Goal: Communication & Community: Ask a question

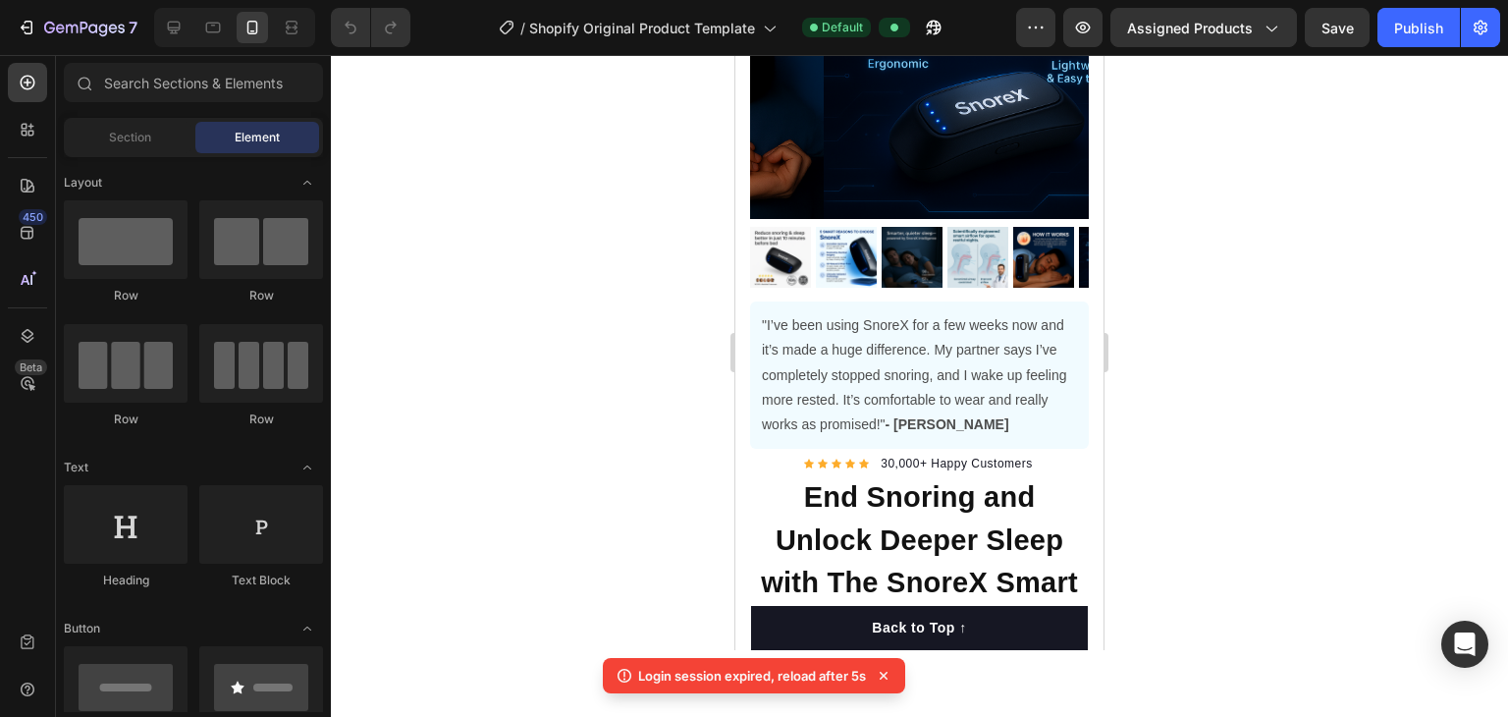
scroll to position [313, 0]
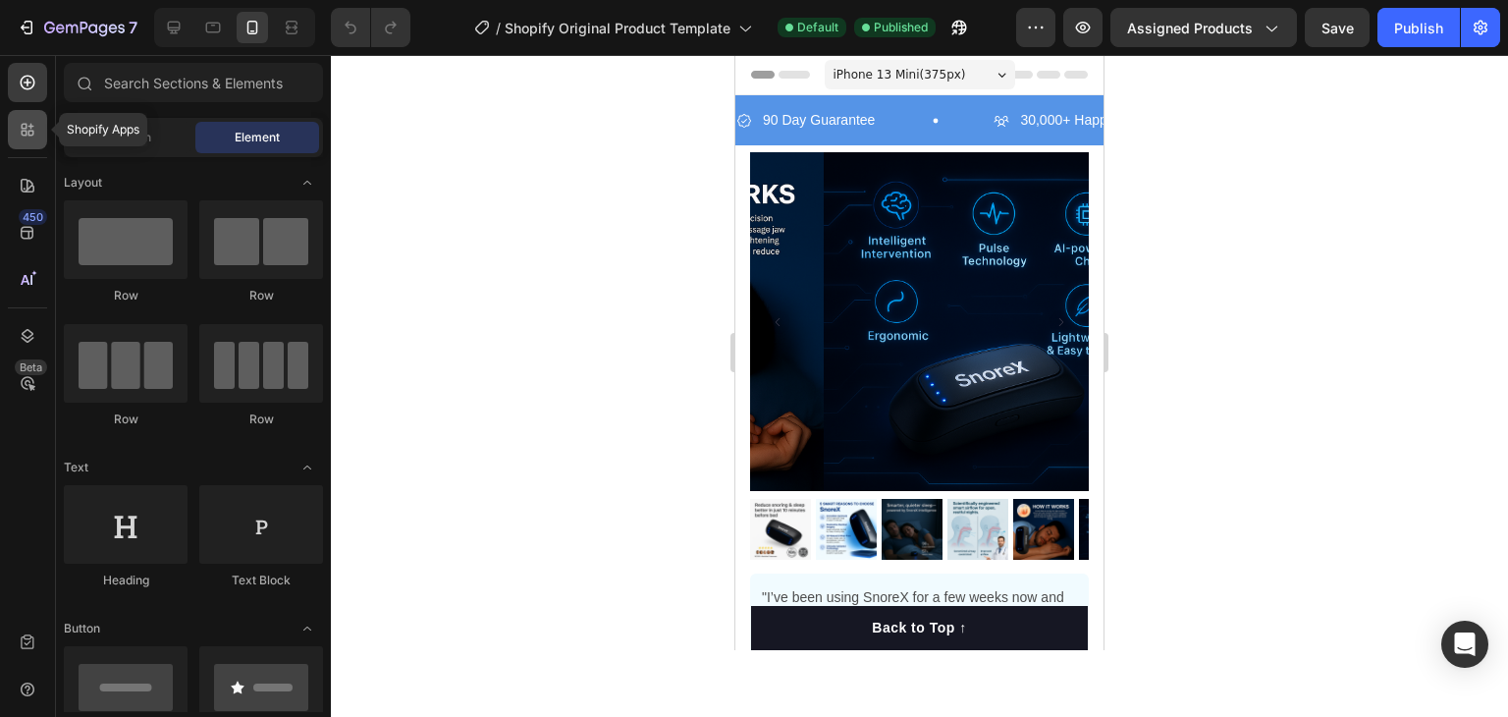
click at [19, 118] on div at bounding box center [27, 129] width 39 height 39
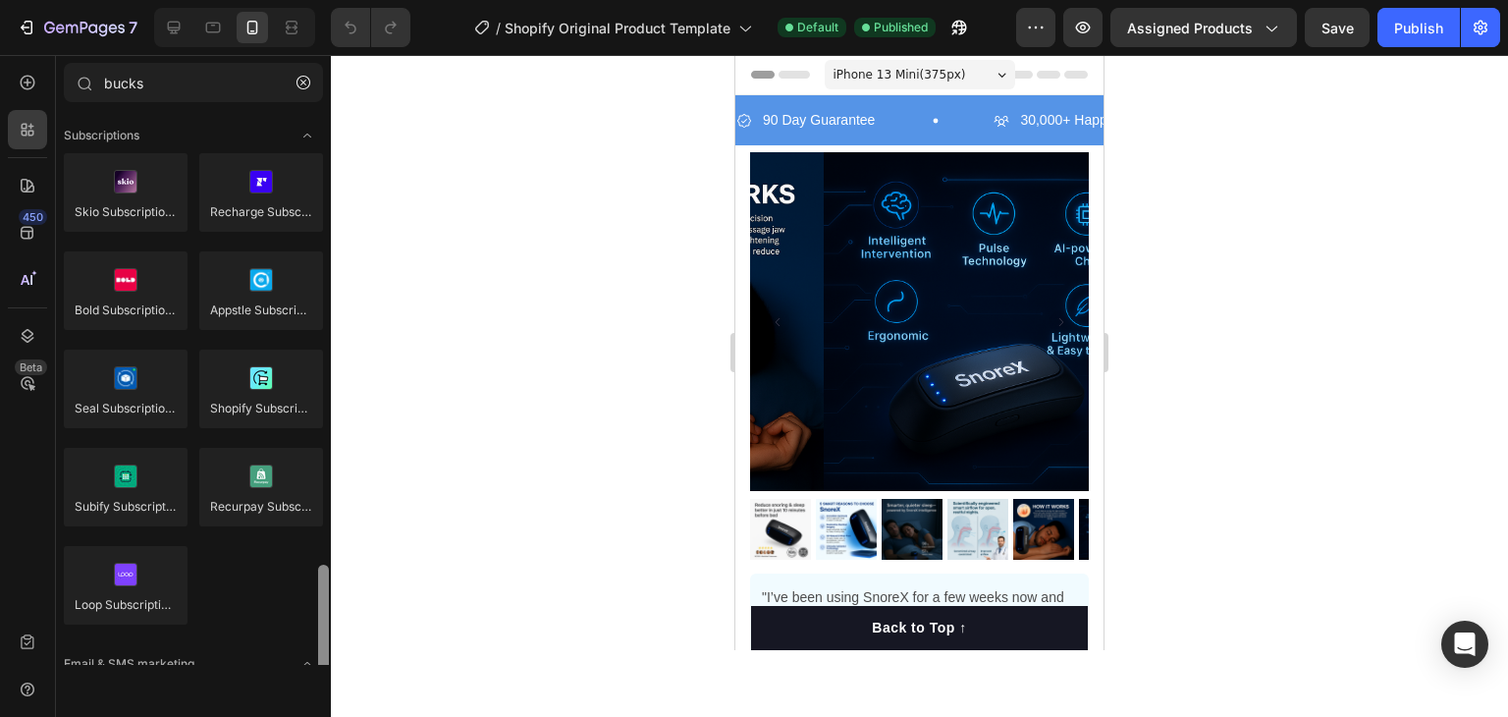
scroll to position [272, 0]
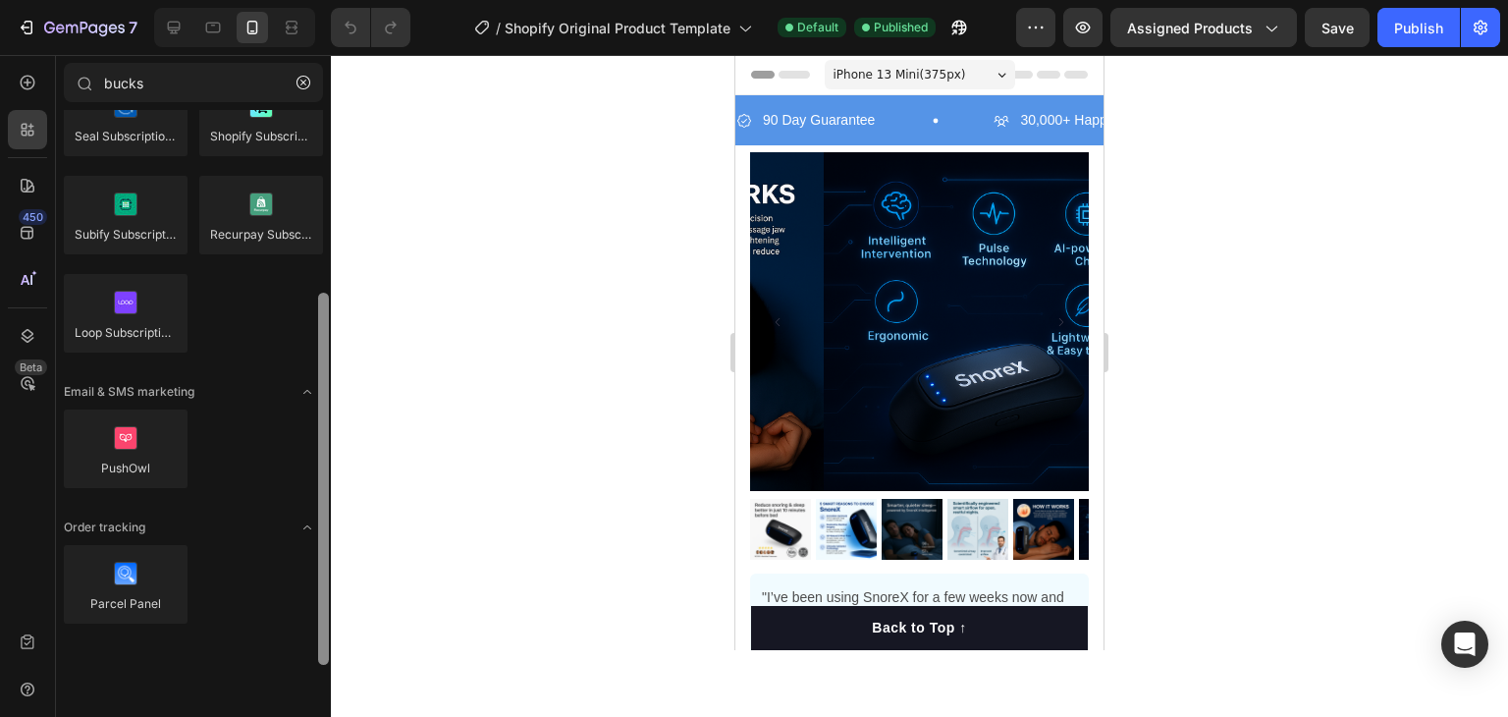
drag, startPoint x: 329, startPoint y: 213, endPoint x: 329, endPoint y: 225, distance: 11.8
click at [329, 225] on div at bounding box center [323, 387] width 15 height 555
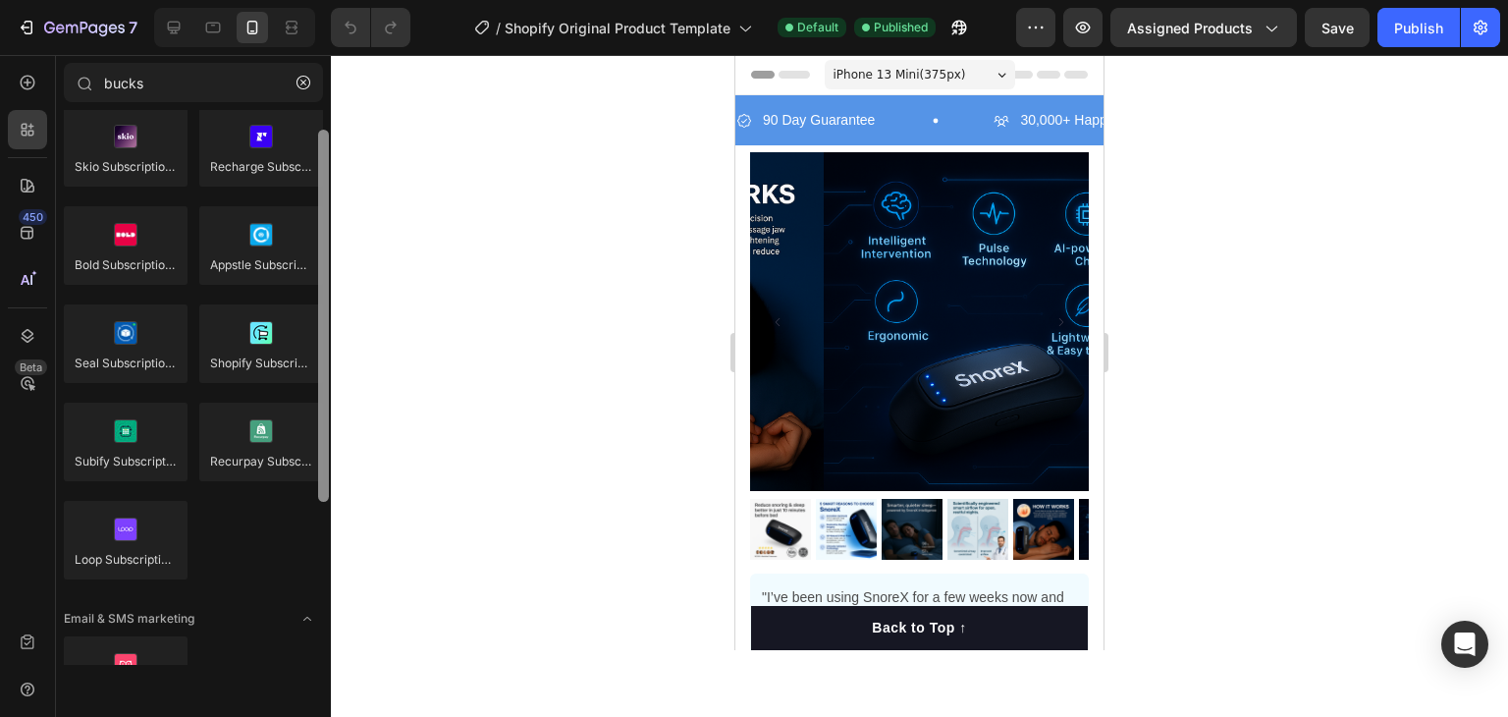
scroll to position [0, 0]
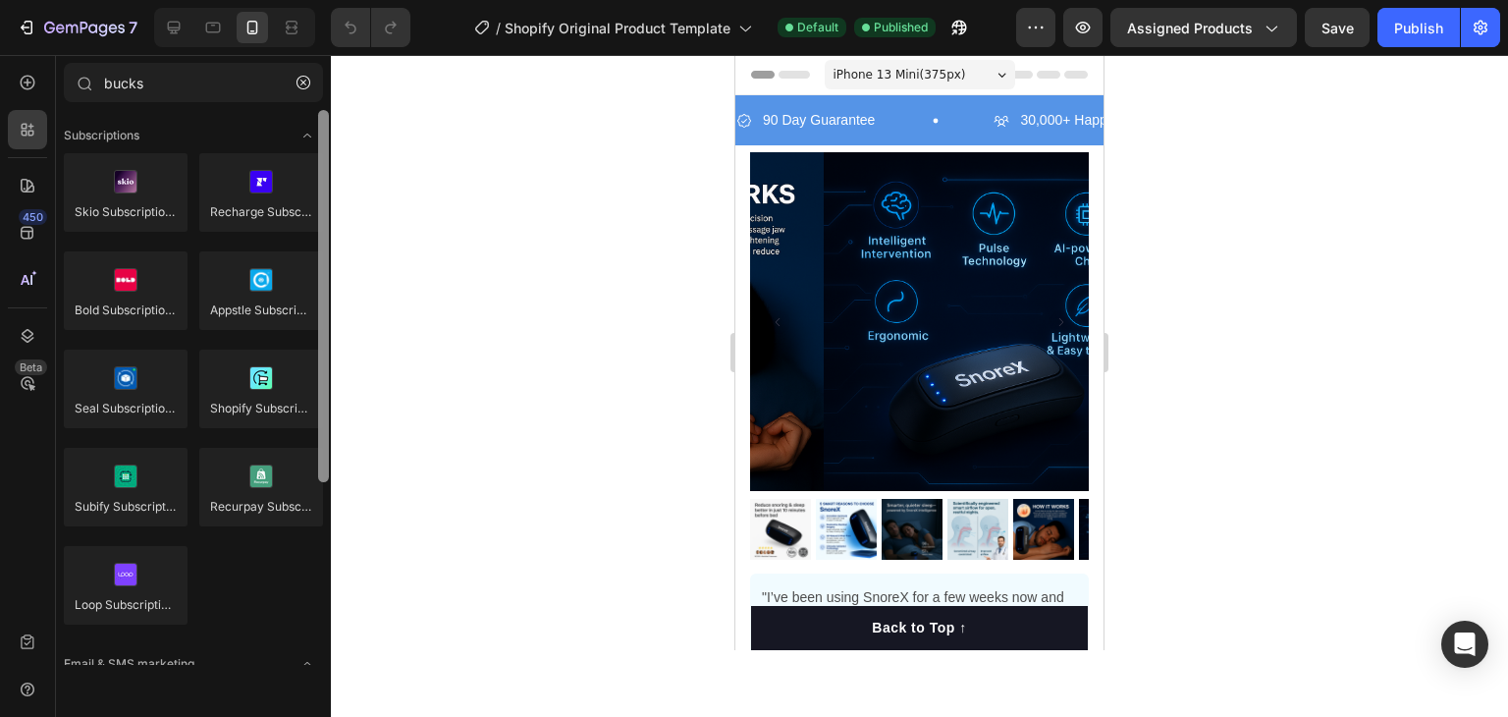
drag, startPoint x: 327, startPoint y: 358, endPoint x: 320, endPoint y: 144, distance: 214.2
click at [320, 144] on div at bounding box center [323, 296] width 11 height 372
click at [302, 132] on icon "Toggle open" at bounding box center [307, 136] width 16 height 16
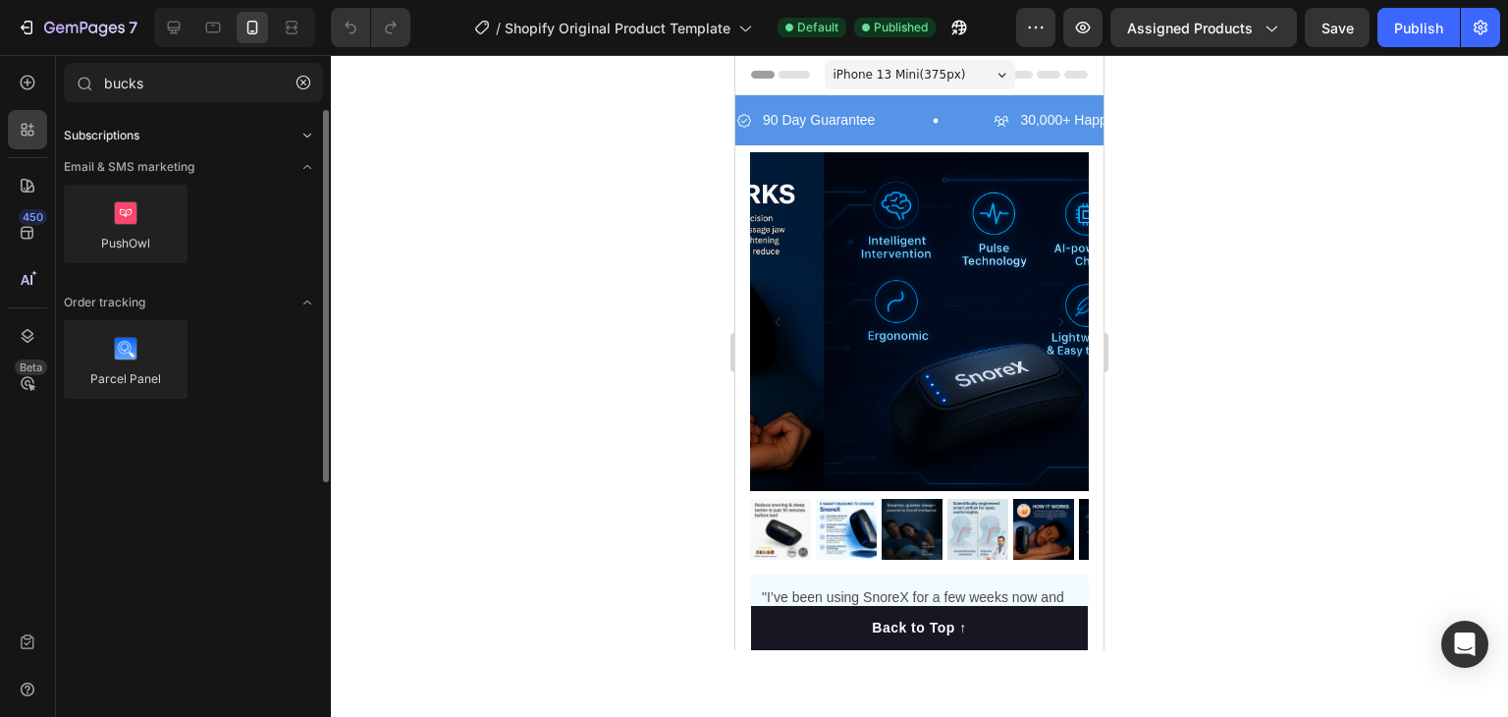
click at [305, 135] on icon "Toggle open" at bounding box center [307, 136] width 16 height 16
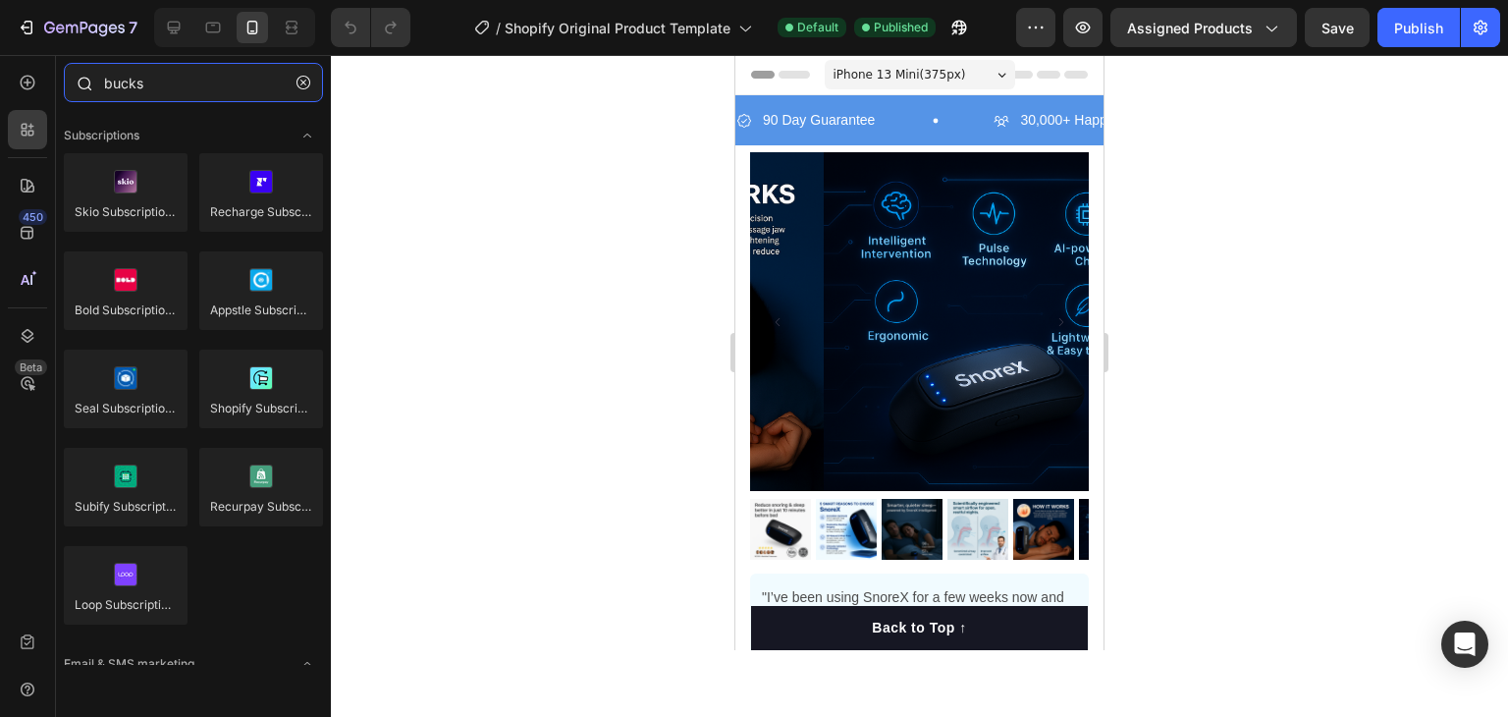
click at [278, 84] on input "bucks" at bounding box center [193, 82] width 259 height 39
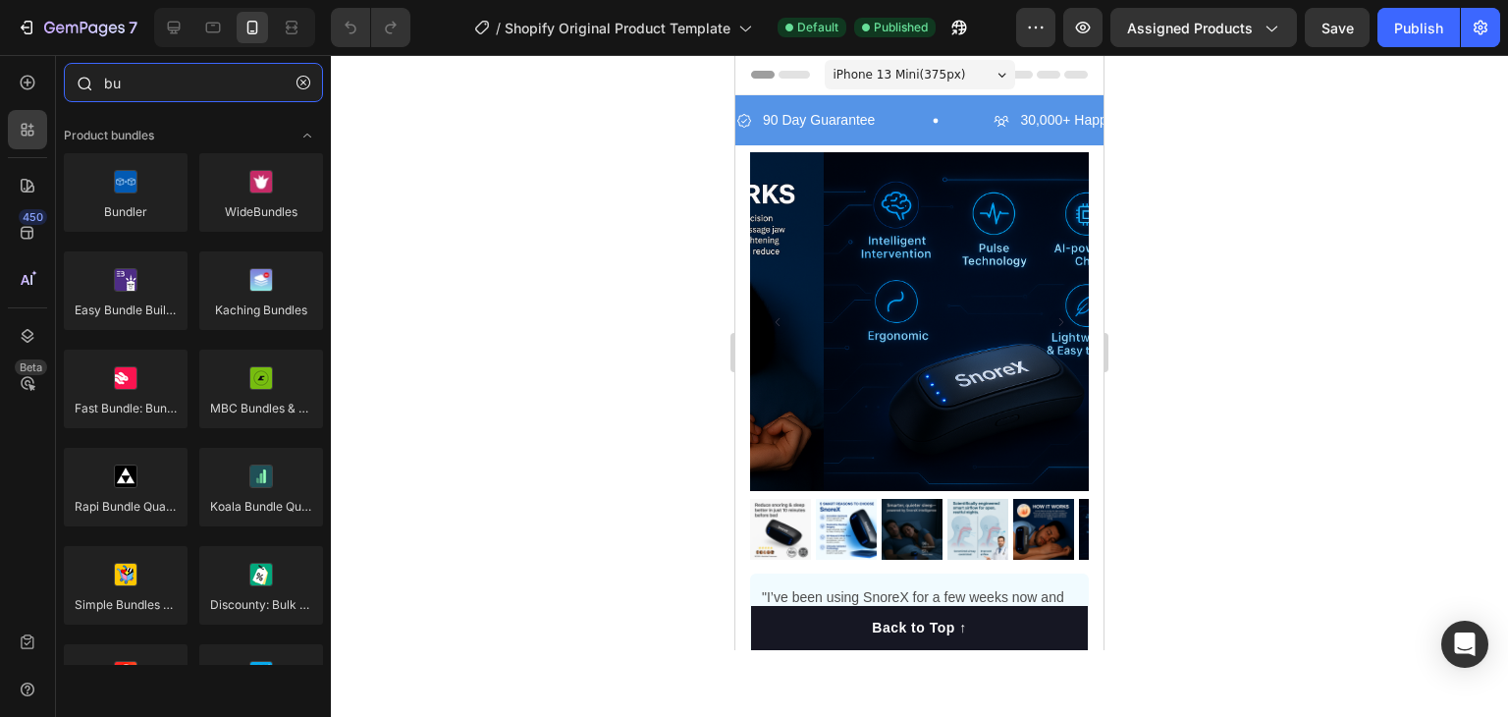
type input "b"
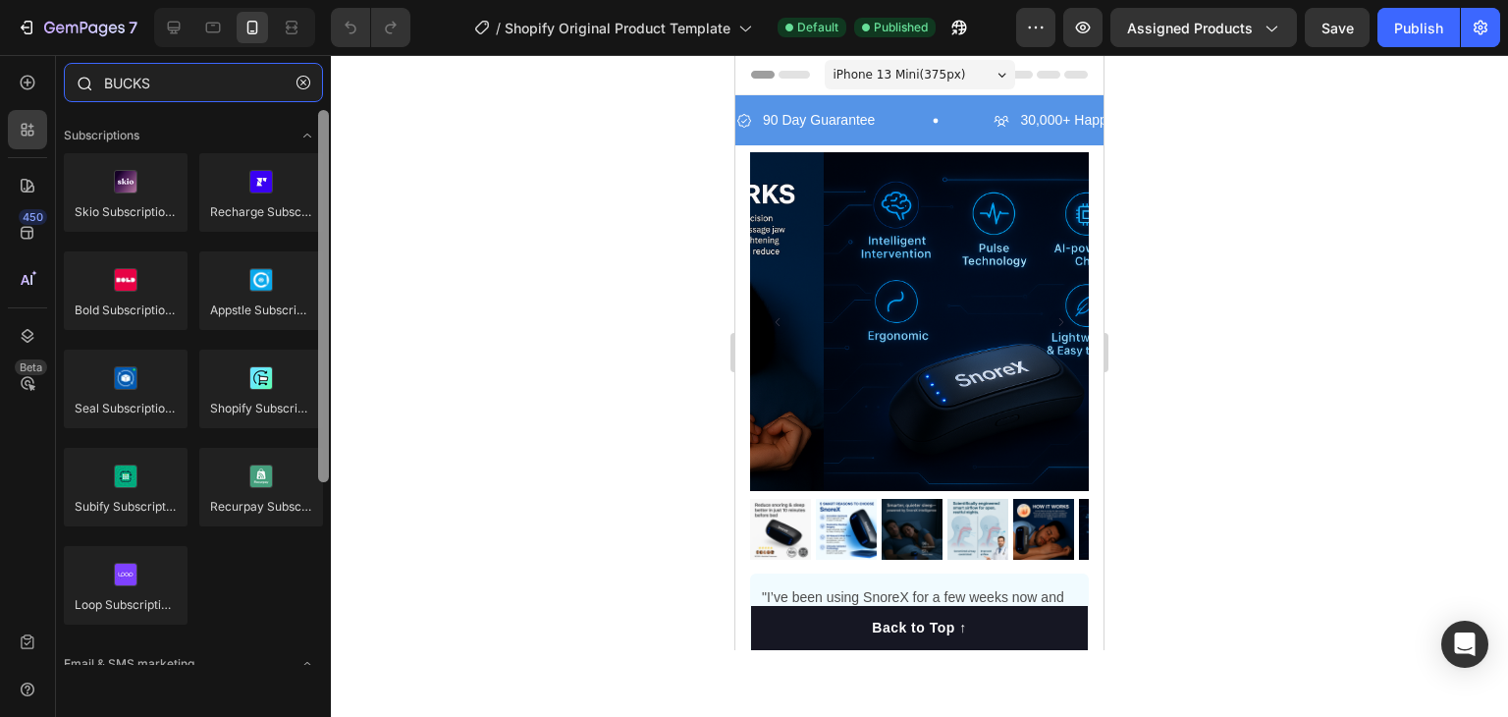
drag, startPoint x: 321, startPoint y: 137, endPoint x: 282, endPoint y: 108, distance: 49.1
click at [282, 108] on div "BUCKS Sections(0) Elements(0) We couldn’t find any matches for “BUCKS” Suggesti…" at bounding box center [193, 364] width 275 height 602
type input "BUCKS"
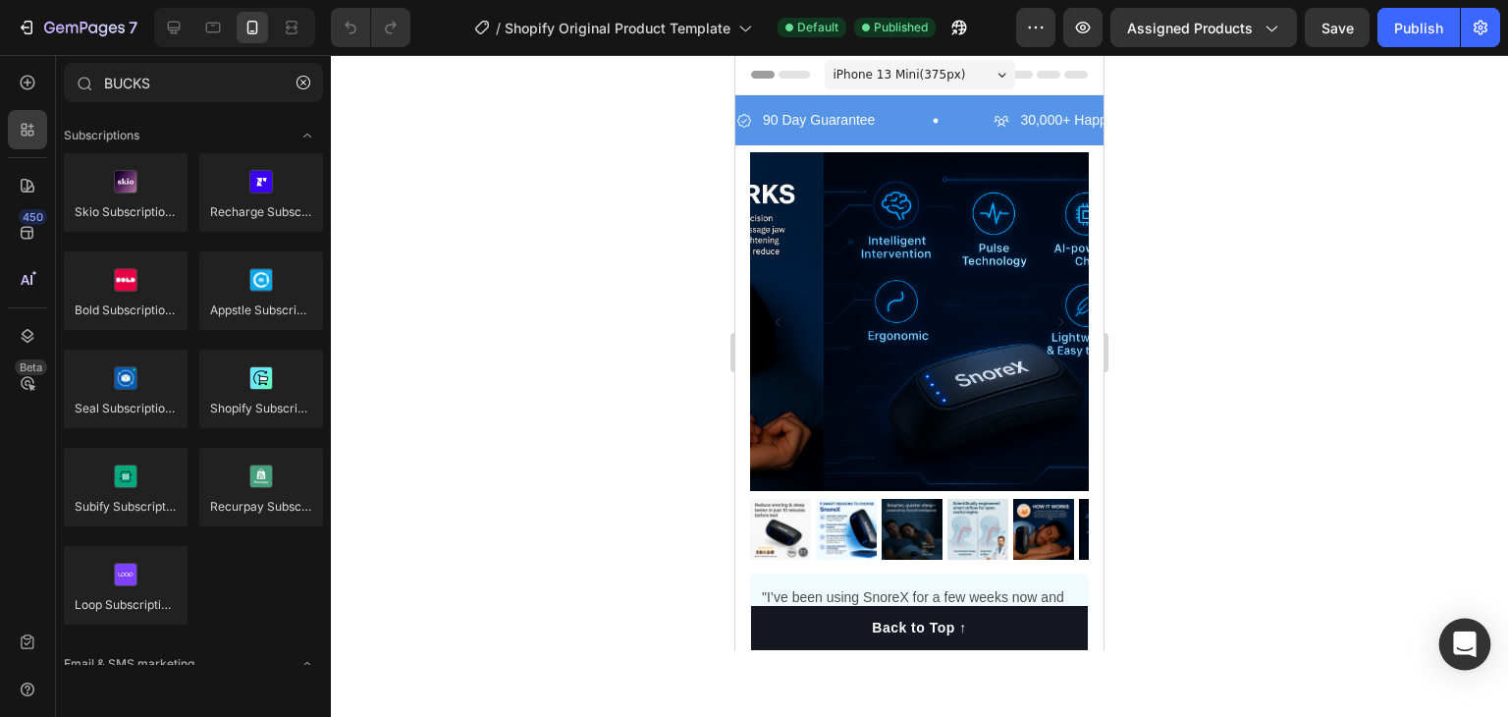
click at [1464, 654] on icon "Open Intercom Messenger" at bounding box center [1465, 644] width 26 height 26
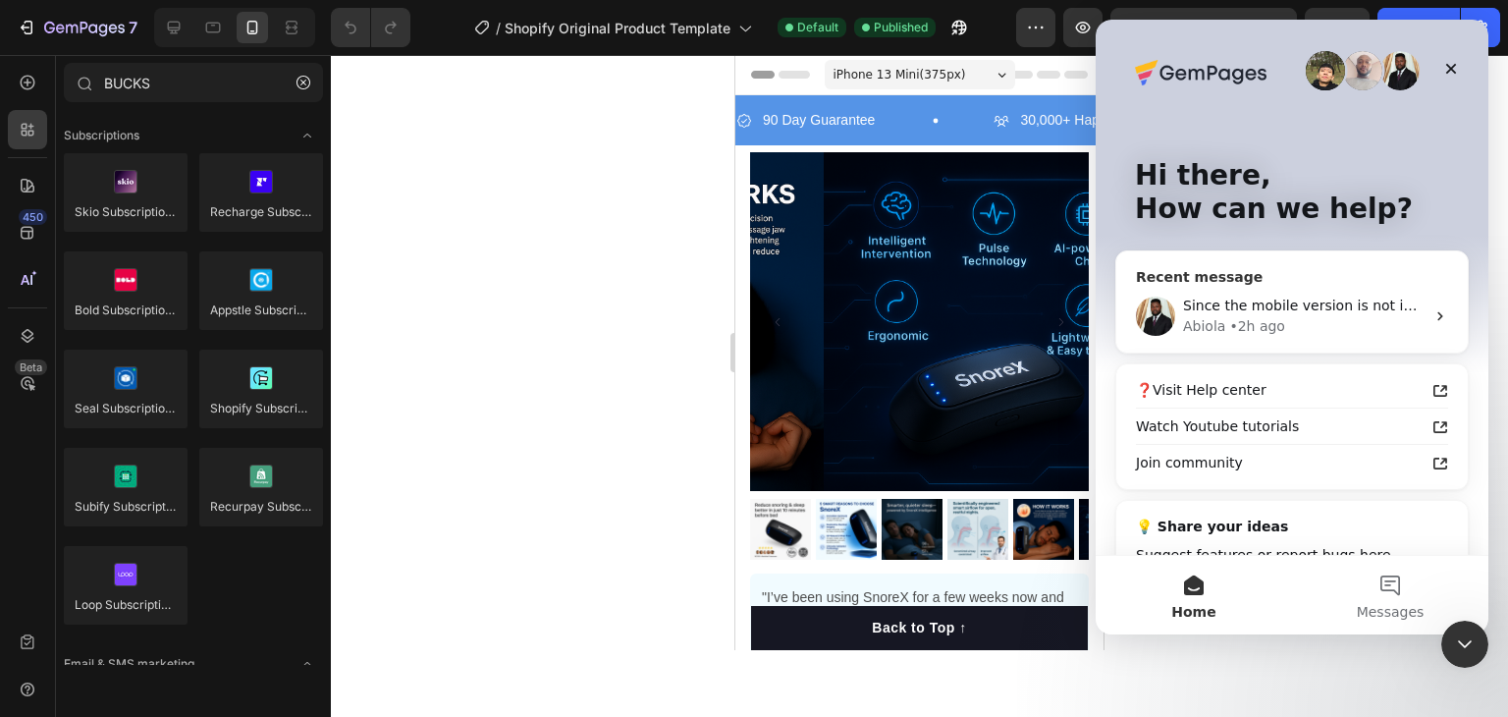
click at [1276, 326] on div "• 2h ago" at bounding box center [1257, 326] width 56 height 21
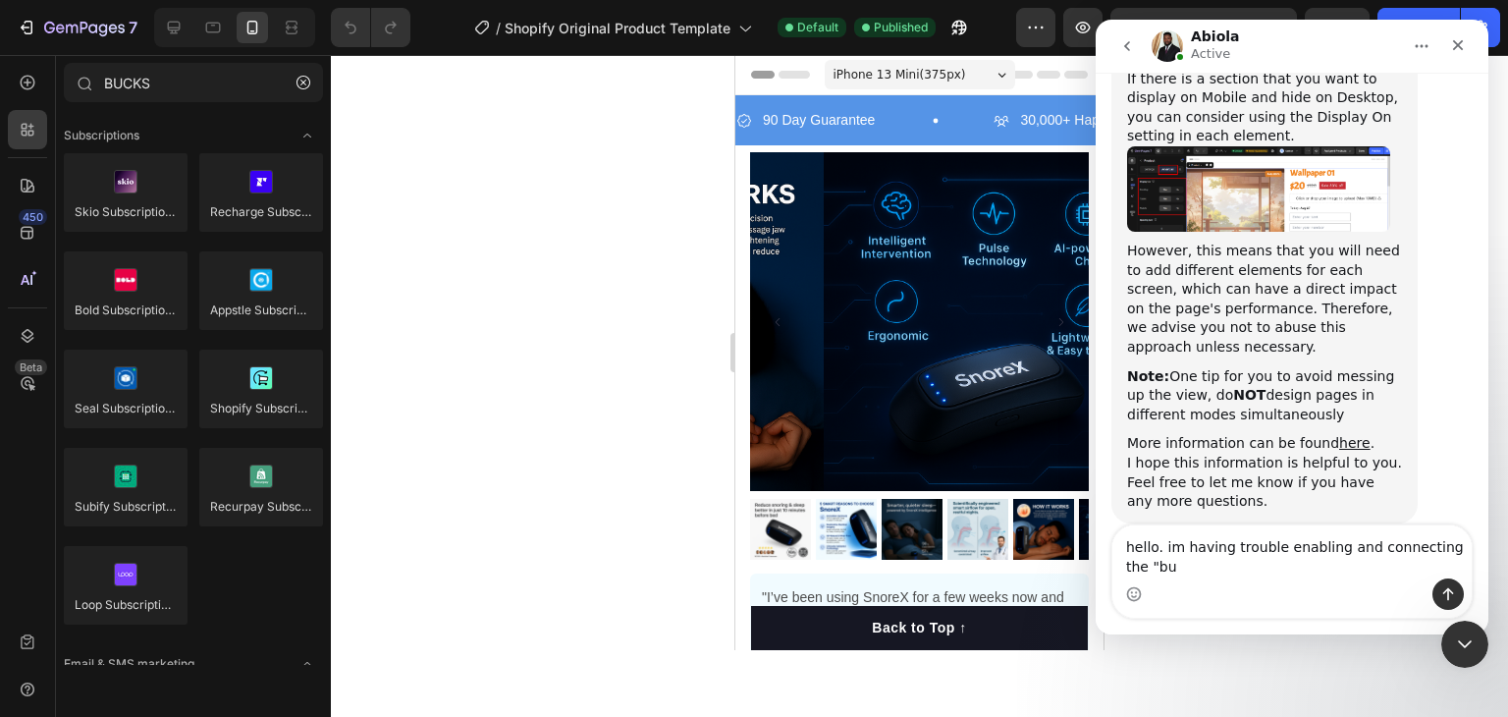
scroll to position [18268, 0]
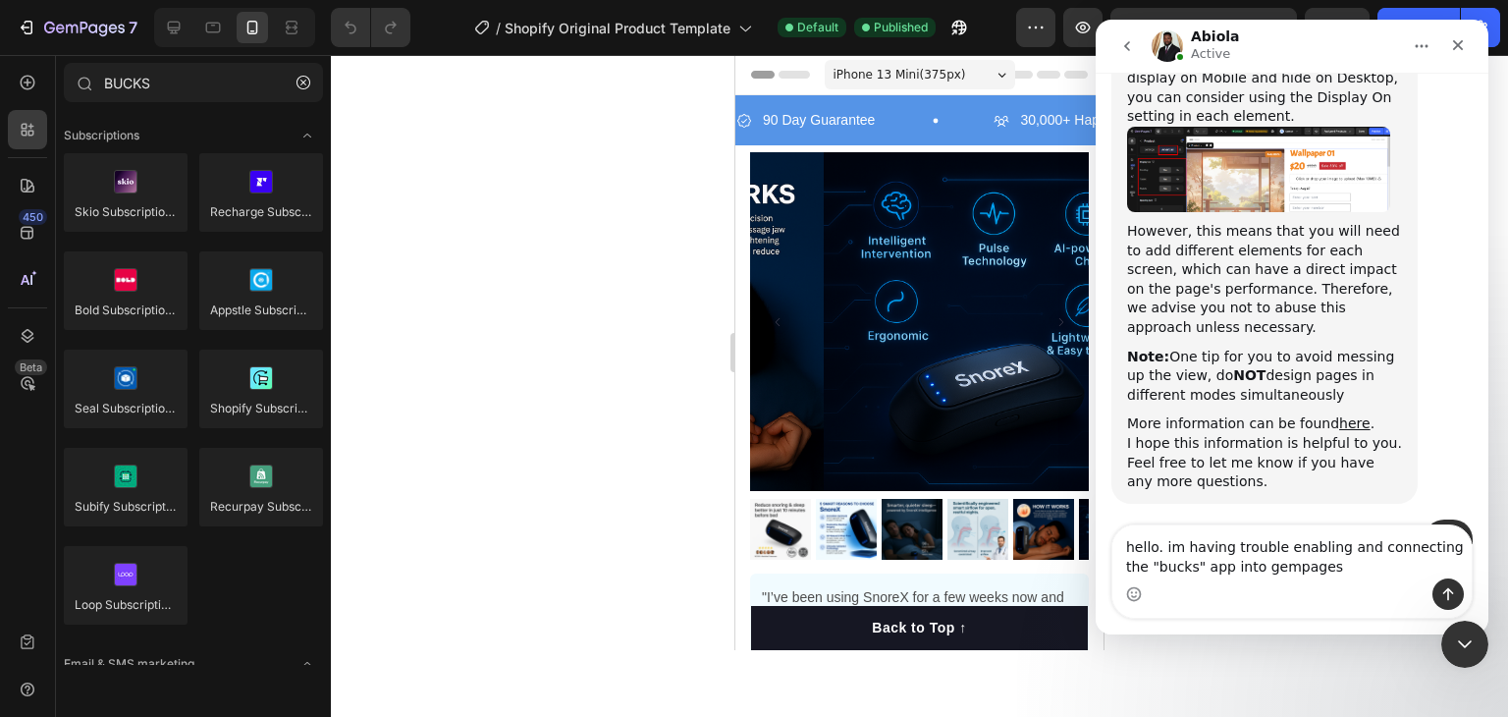
type textarea "hello. im having trouble enabling and connecting the "bucks" app into gempages"
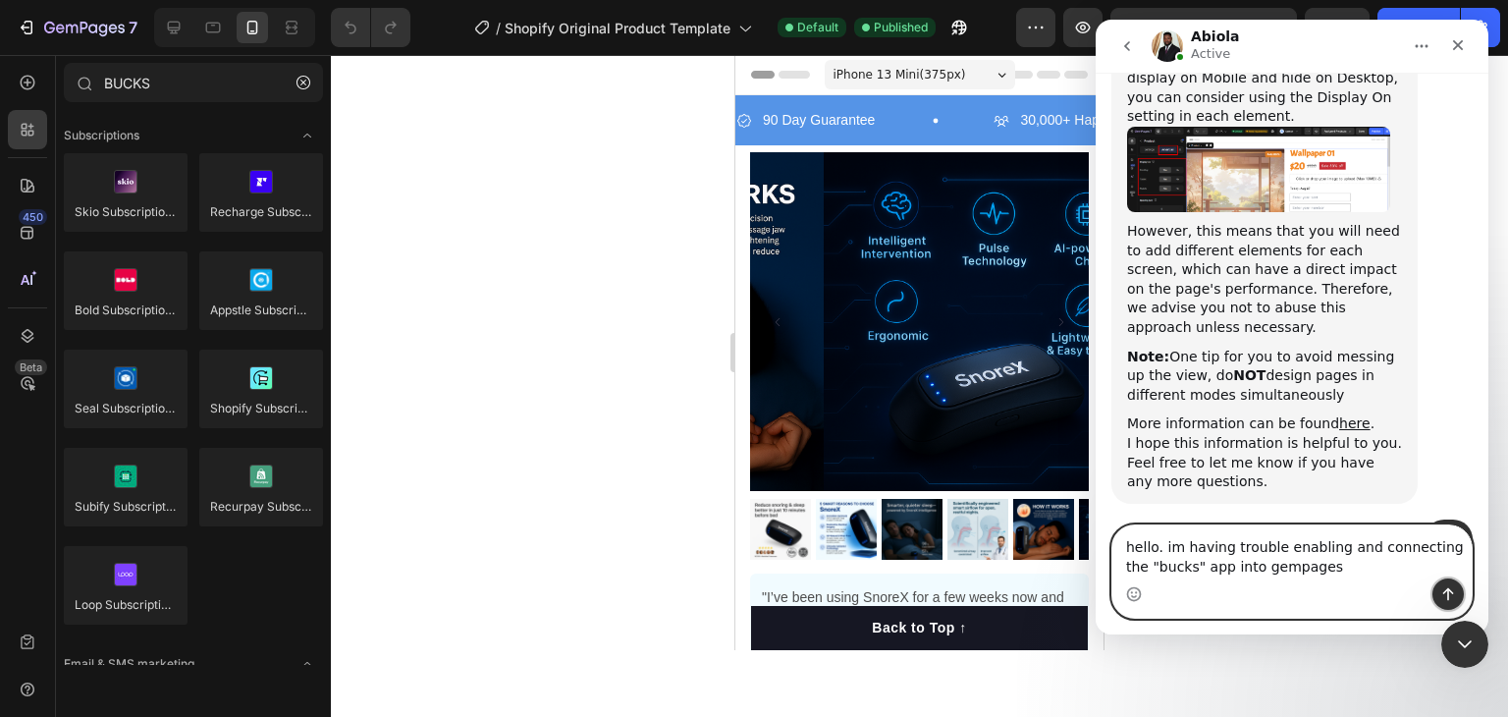
click at [1441, 590] on icon "Send a message…" at bounding box center [1448, 594] width 16 height 16
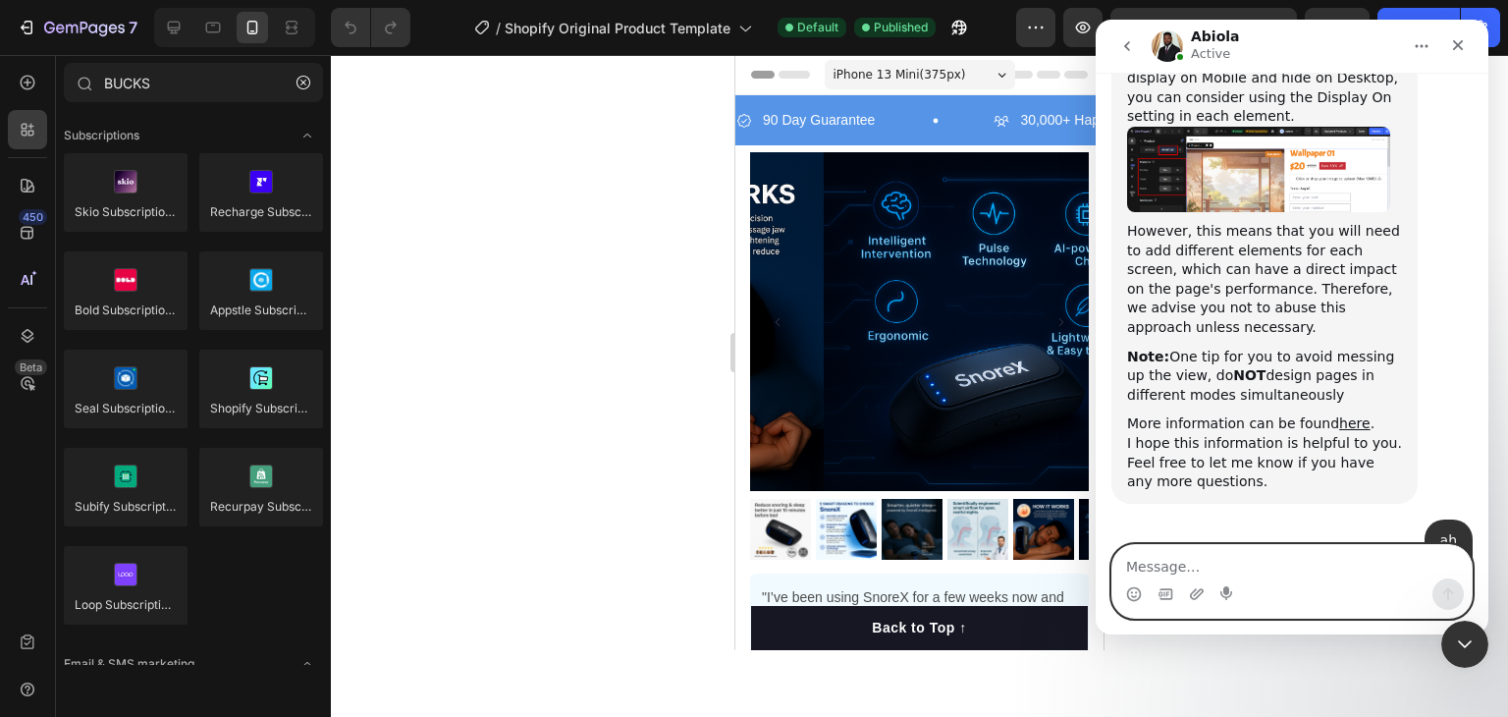
scroll to position [18327, 0]
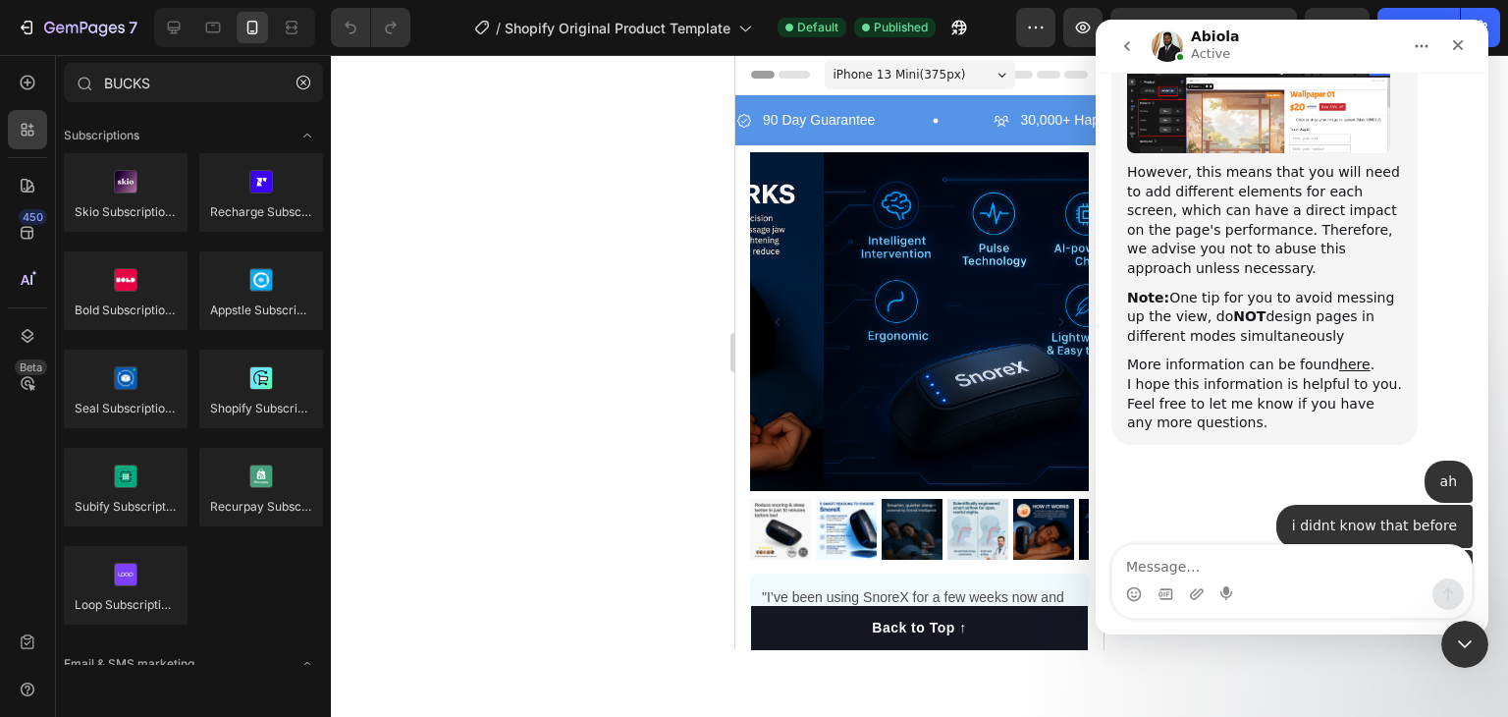
click at [588, 320] on div at bounding box center [919, 386] width 1177 height 662
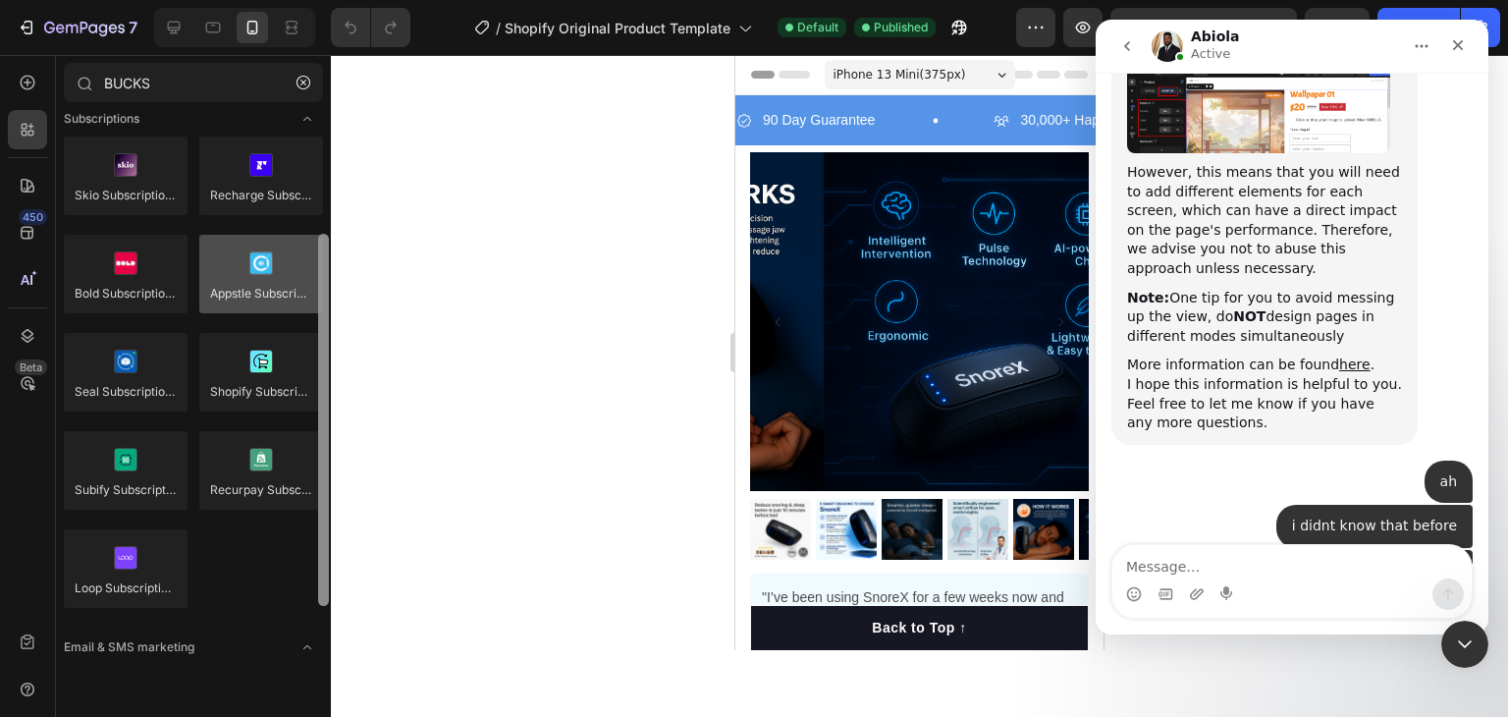
scroll to position [0, 0]
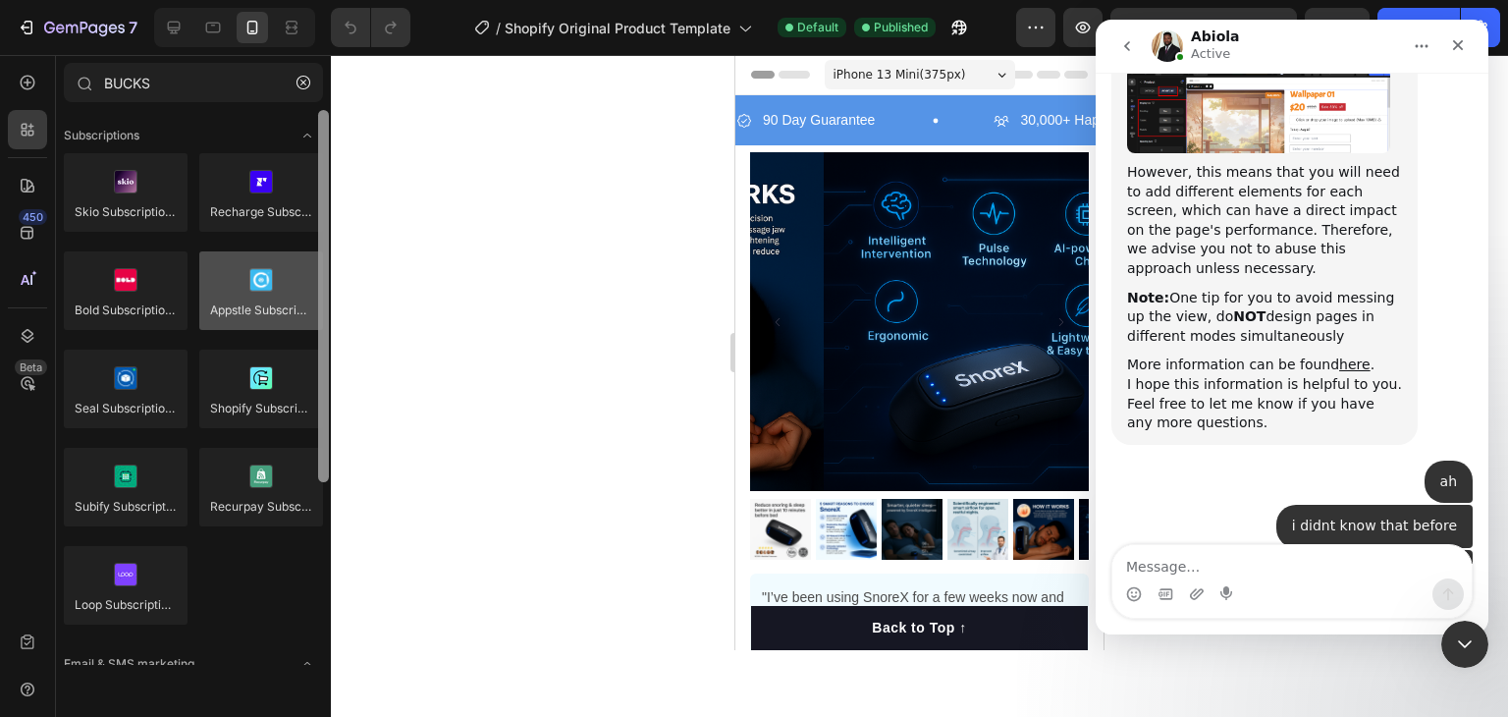
drag, startPoint x: 319, startPoint y: 354, endPoint x: 289, endPoint y: 257, distance: 101.9
click at [289, 257] on div "Subscriptions Skio Subscriptions (YC S20) Recharge Subscriptions Bold Subscript…" at bounding box center [193, 387] width 275 height 555
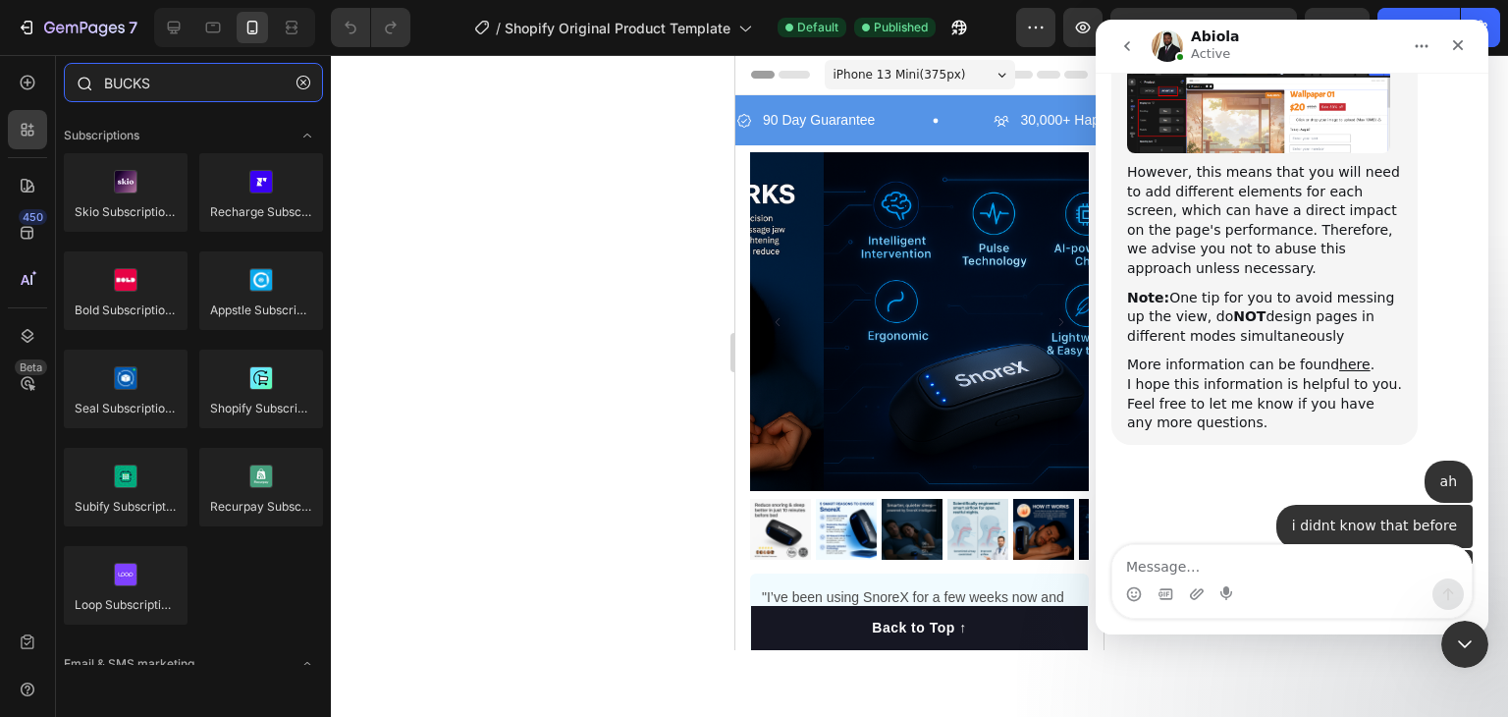
click at [240, 95] on input "BUCKS" at bounding box center [193, 82] width 259 height 39
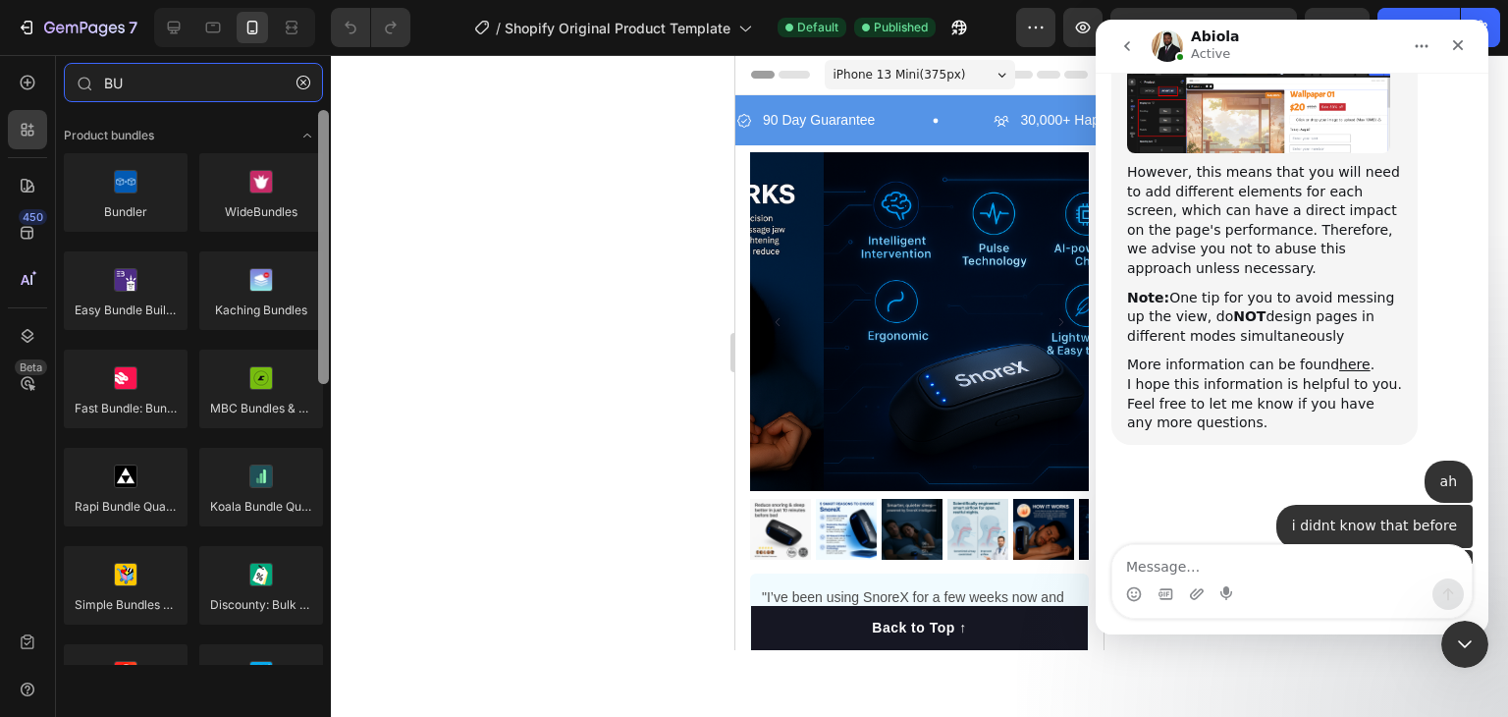
drag, startPoint x: 322, startPoint y: 173, endPoint x: 277, endPoint y: 116, distance: 72.7
click at [299, 119] on div "Product bundles Bundler WideBundles Easy Bundle Builder | SkaiLama Kaching Bund…" at bounding box center [193, 387] width 275 height 555
type input "B"
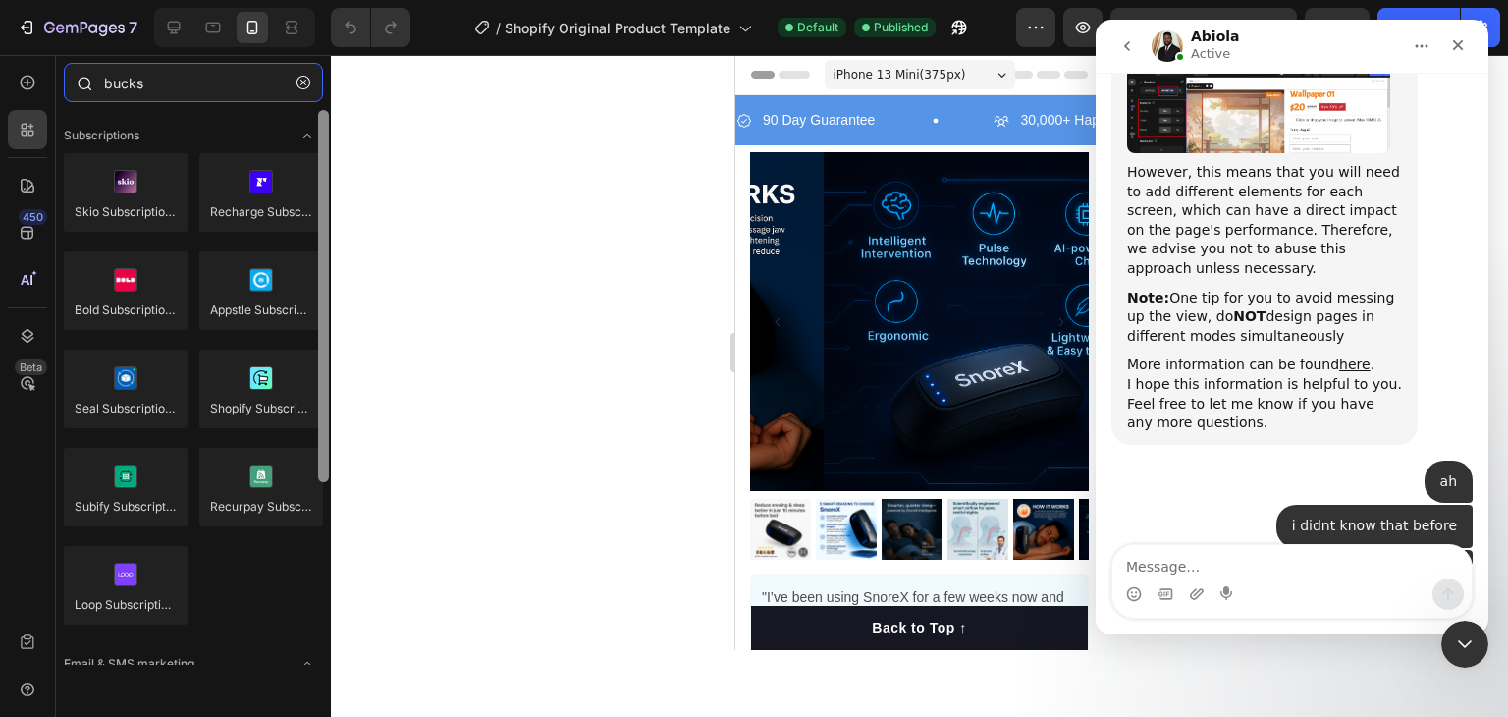
drag, startPoint x: 325, startPoint y: 181, endPoint x: 287, endPoint y: 105, distance: 84.8
click at [287, 105] on div "bucks Sections(0) Elements(0) We couldn’t find any matches for “bucks” Suggesti…" at bounding box center [193, 364] width 275 height 602
type input "bucks"
click at [293, 87] on button "button" at bounding box center [303, 82] width 31 height 31
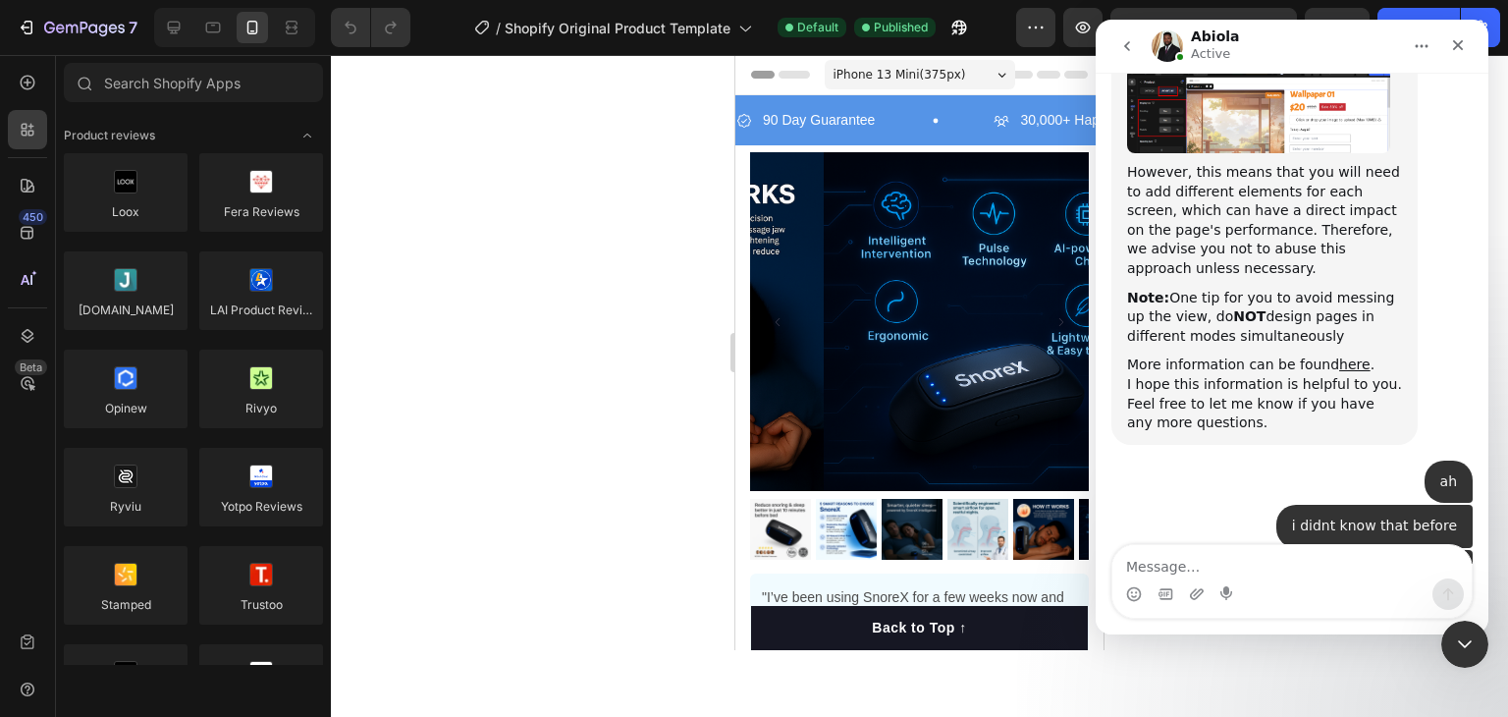
click at [424, 162] on div at bounding box center [919, 386] width 1177 height 662
drag, startPoint x: 322, startPoint y: 142, endPoint x: 306, endPoint y: 75, distance: 69.6
click at [306, 75] on div "Sections(30) Elements(84) Hero Section Product Detail Brands Trusted Badges Gua…" at bounding box center [193, 364] width 275 height 602
click at [232, 100] on input "text" at bounding box center [193, 82] width 259 height 39
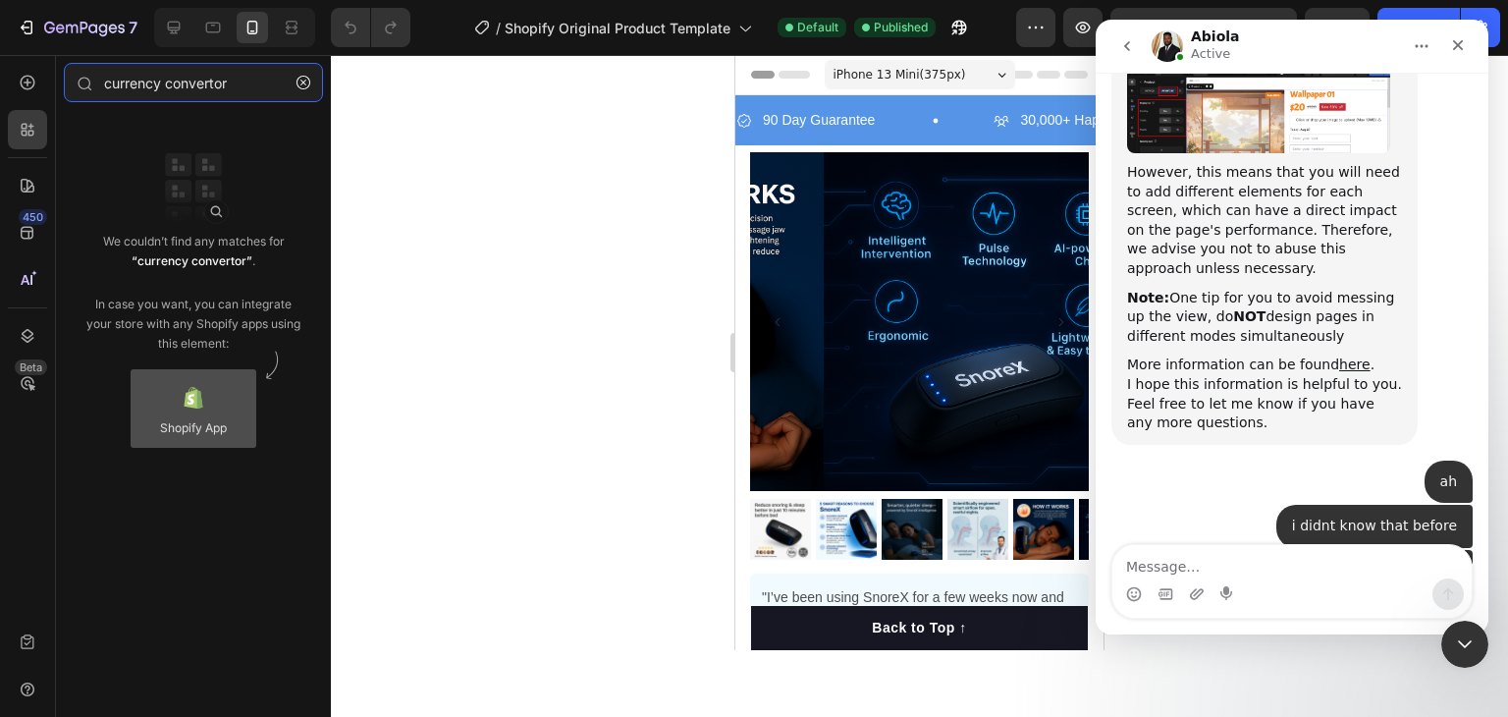
type input "currency convertor"
click at [184, 433] on div at bounding box center [194, 408] width 126 height 79
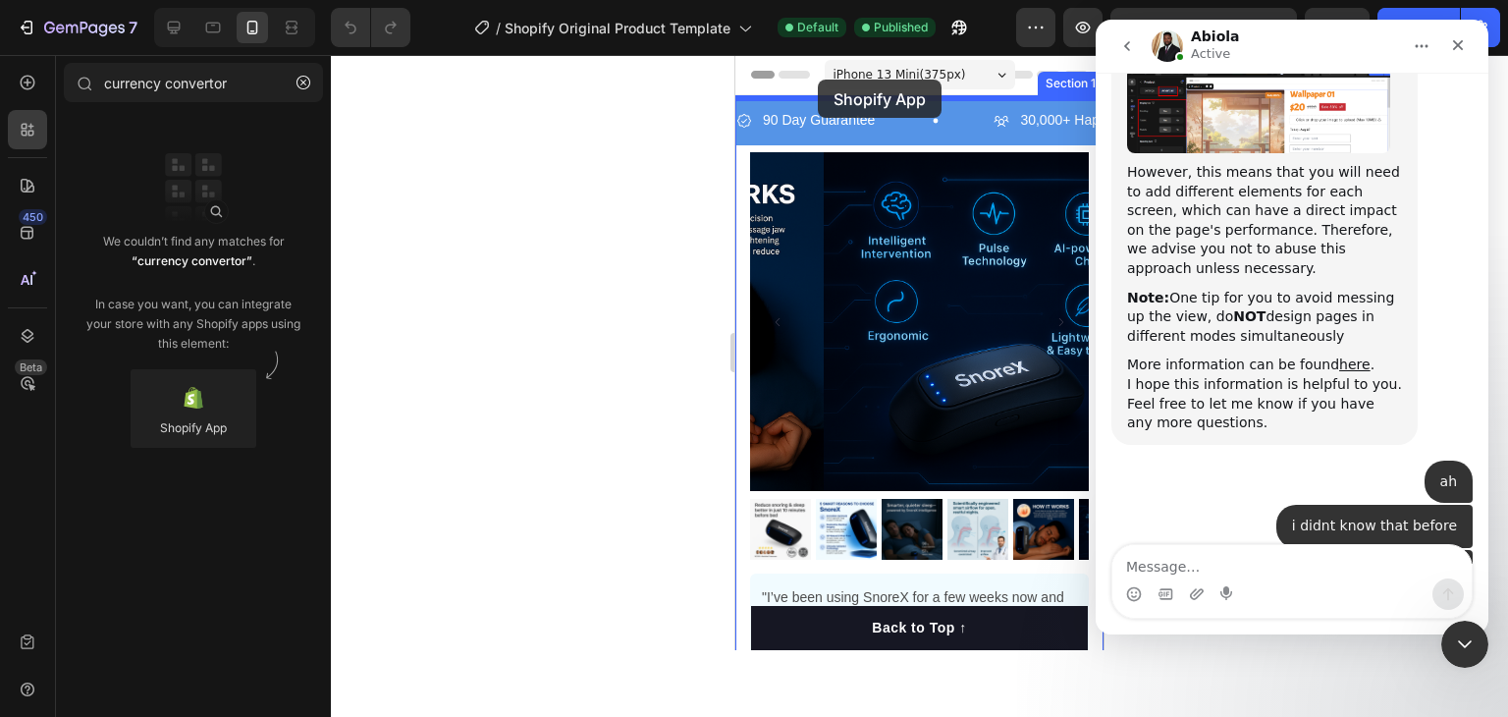
drag, startPoint x: 906, startPoint y: 469, endPoint x: 816, endPoint y: 82, distance: 397.3
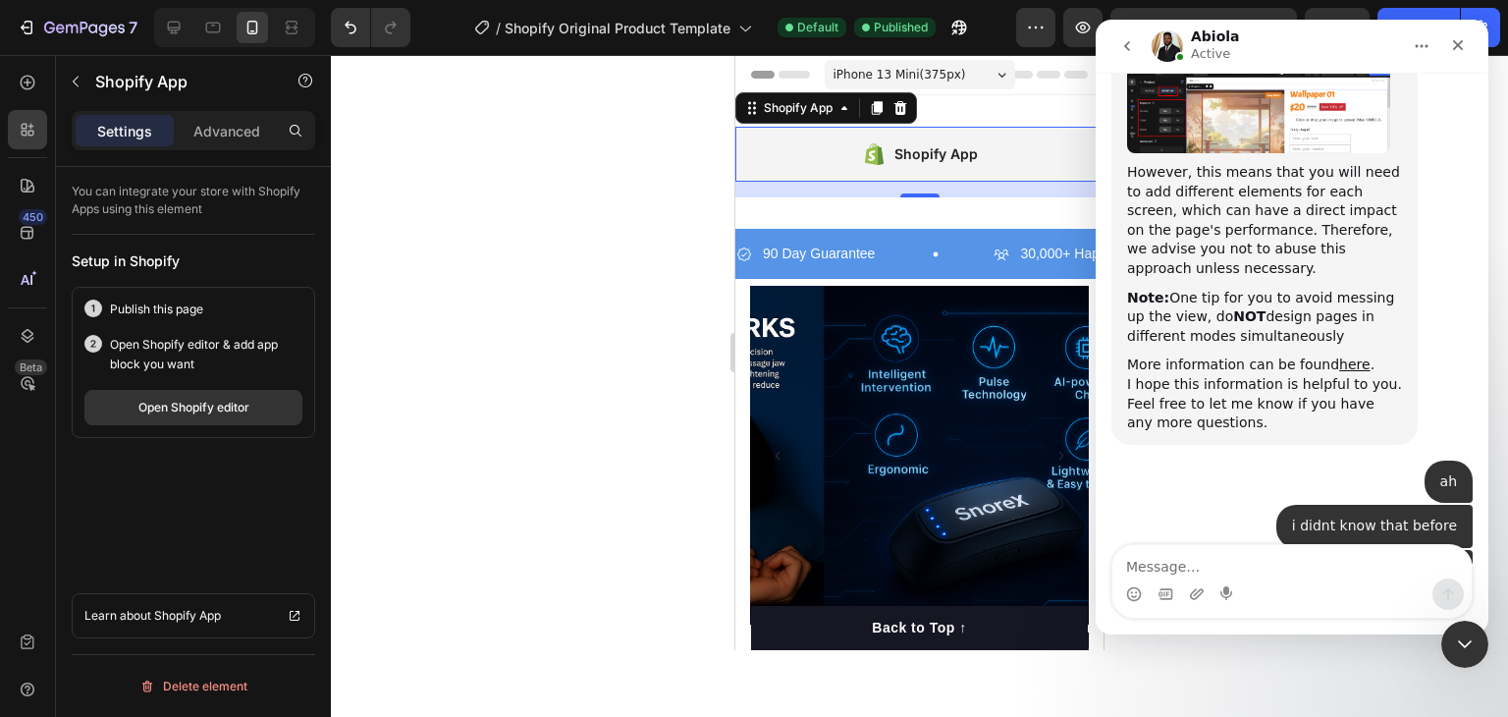
click at [844, 162] on div "Shopify App" at bounding box center [919, 154] width 368 height 55
click at [275, 406] on button "Open Shopify editor" at bounding box center [193, 407] width 218 height 35
click at [1449, 53] on div "Close" at bounding box center [1457, 44] width 35 height 35
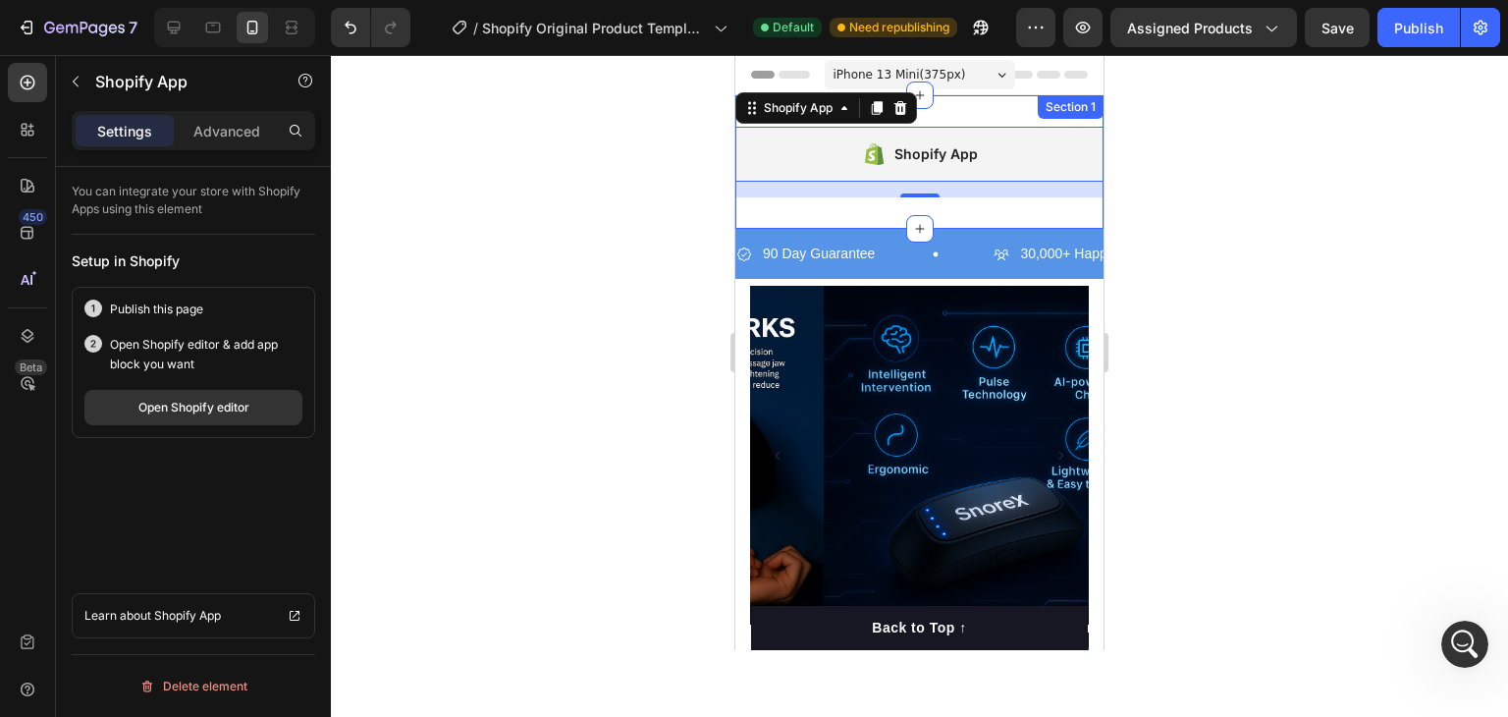
scroll to position [18327, 0]
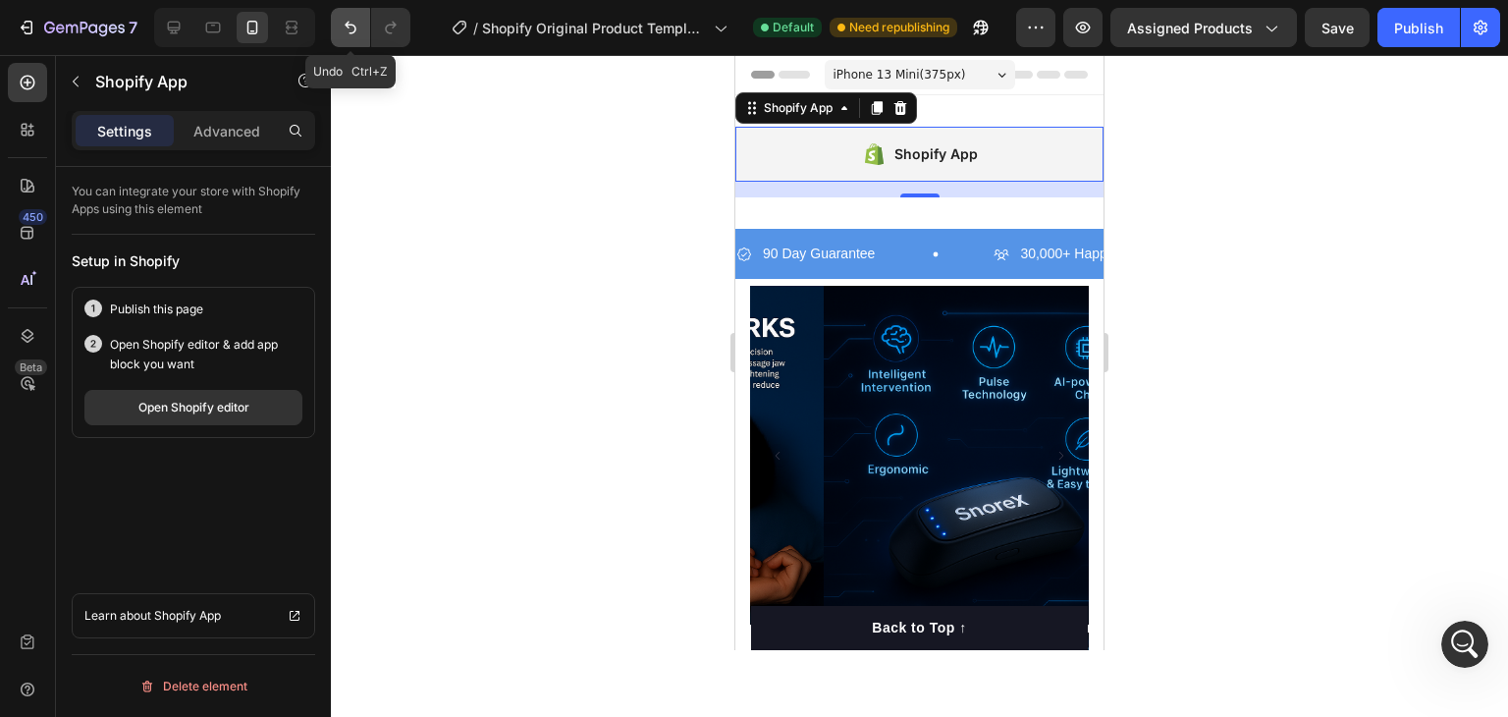
click at [349, 40] on button "Undo/Redo" at bounding box center [350, 27] width 39 height 39
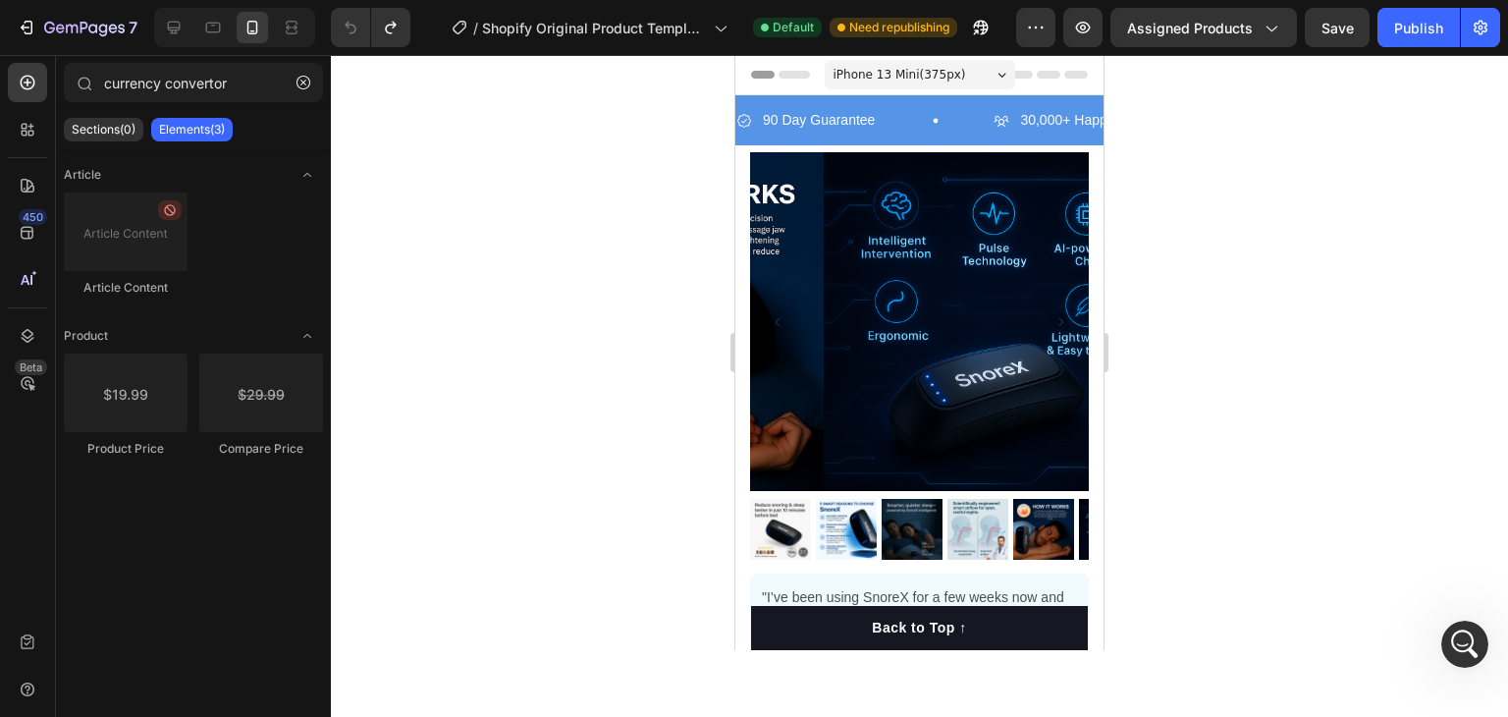
click at [597, 244] on div at bounding box center [919, 386] width 1177 height 662
click at [135, 119] on div "Sections(0)" at bounding box center [104, 130] width 80 height 24
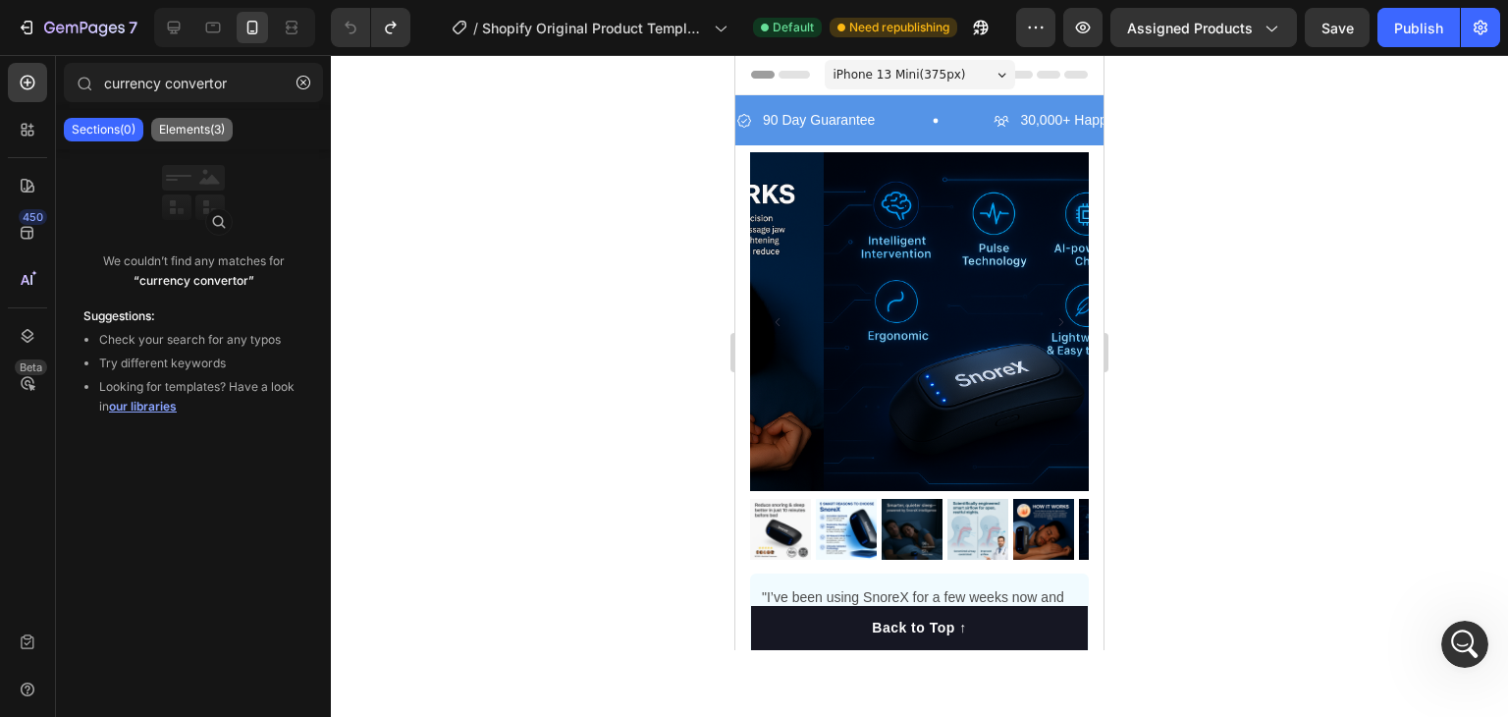
click at [192, 130] on p "Elements(3)" at bounding box center [192, 130] width 66 height 16
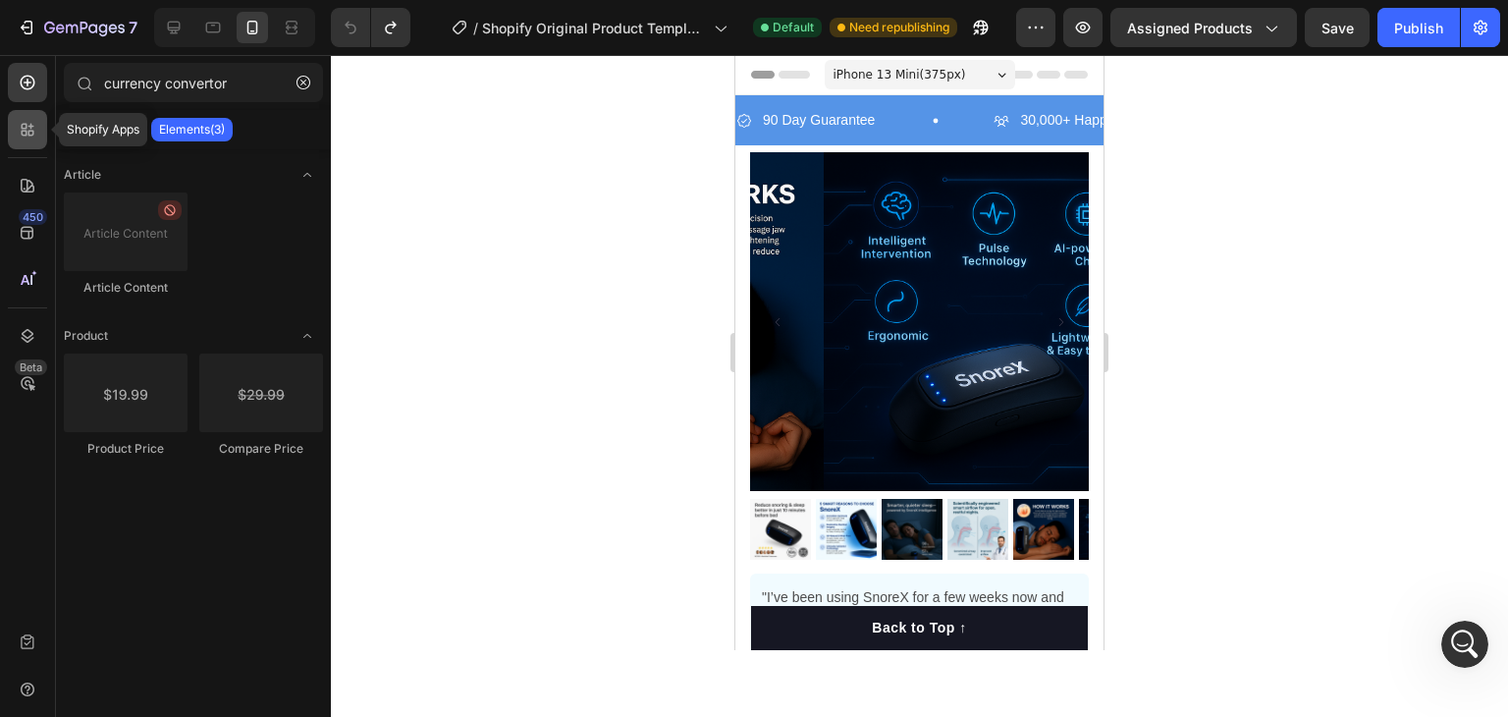
click at [35, 120] on icon at bounding box center [28, 130] width 20 height 20
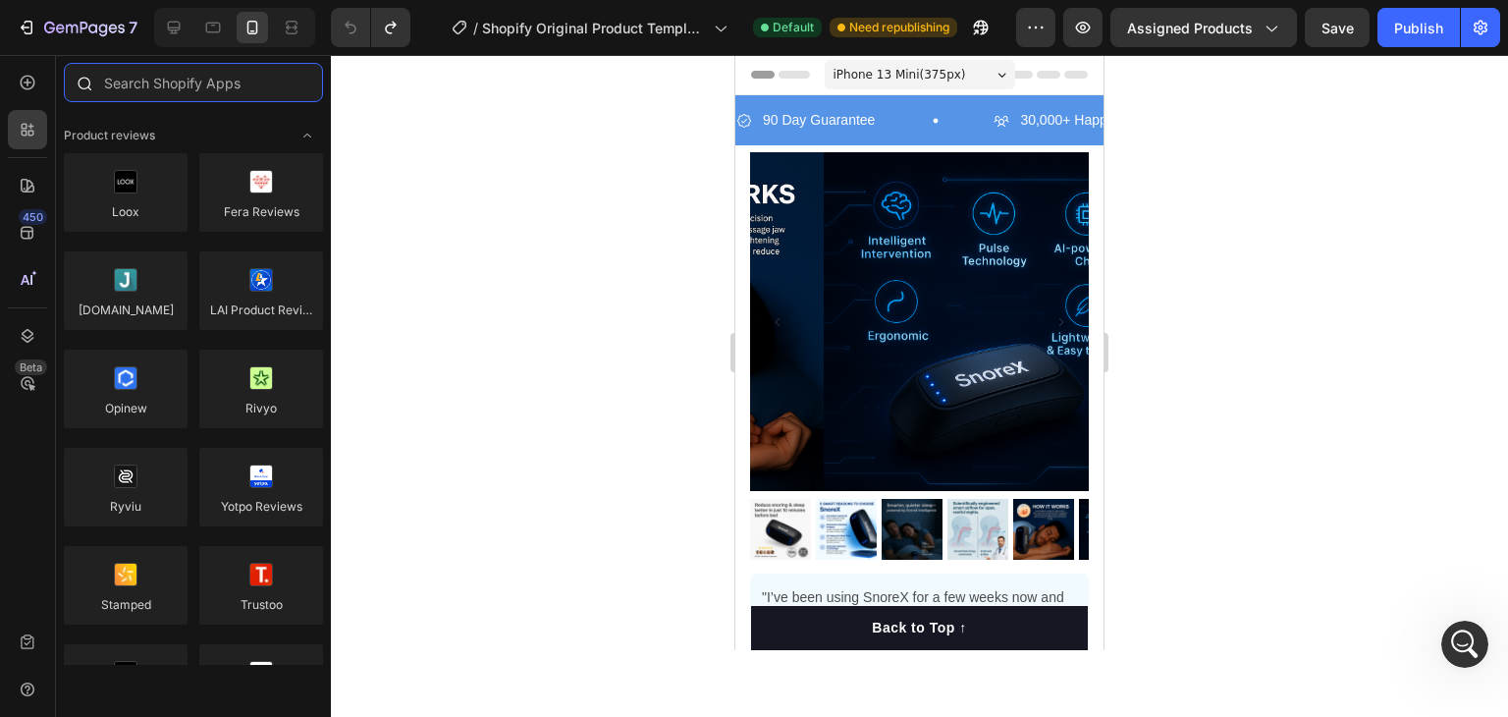
click at [188, 76] on input "text" at bounding box center [193, 82] width 259 height 39
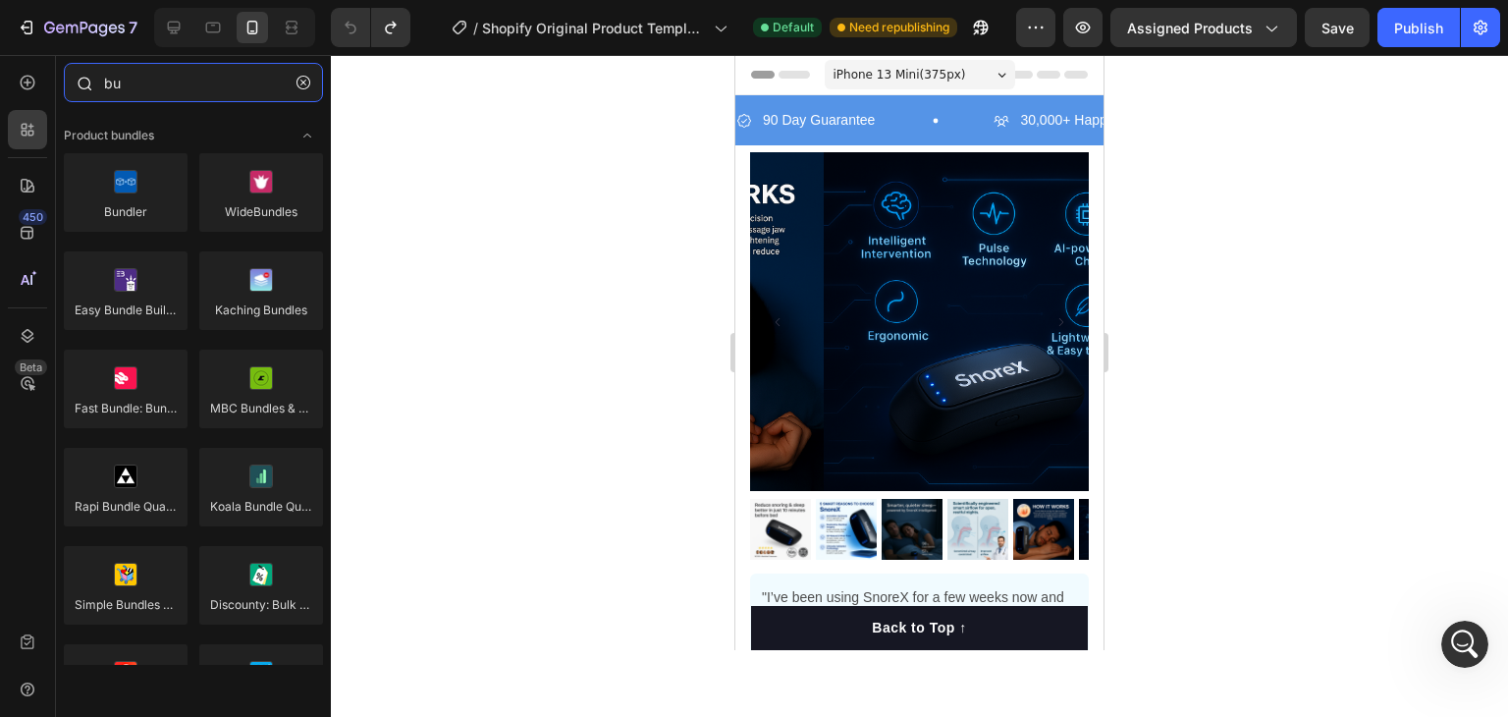
type input "b"
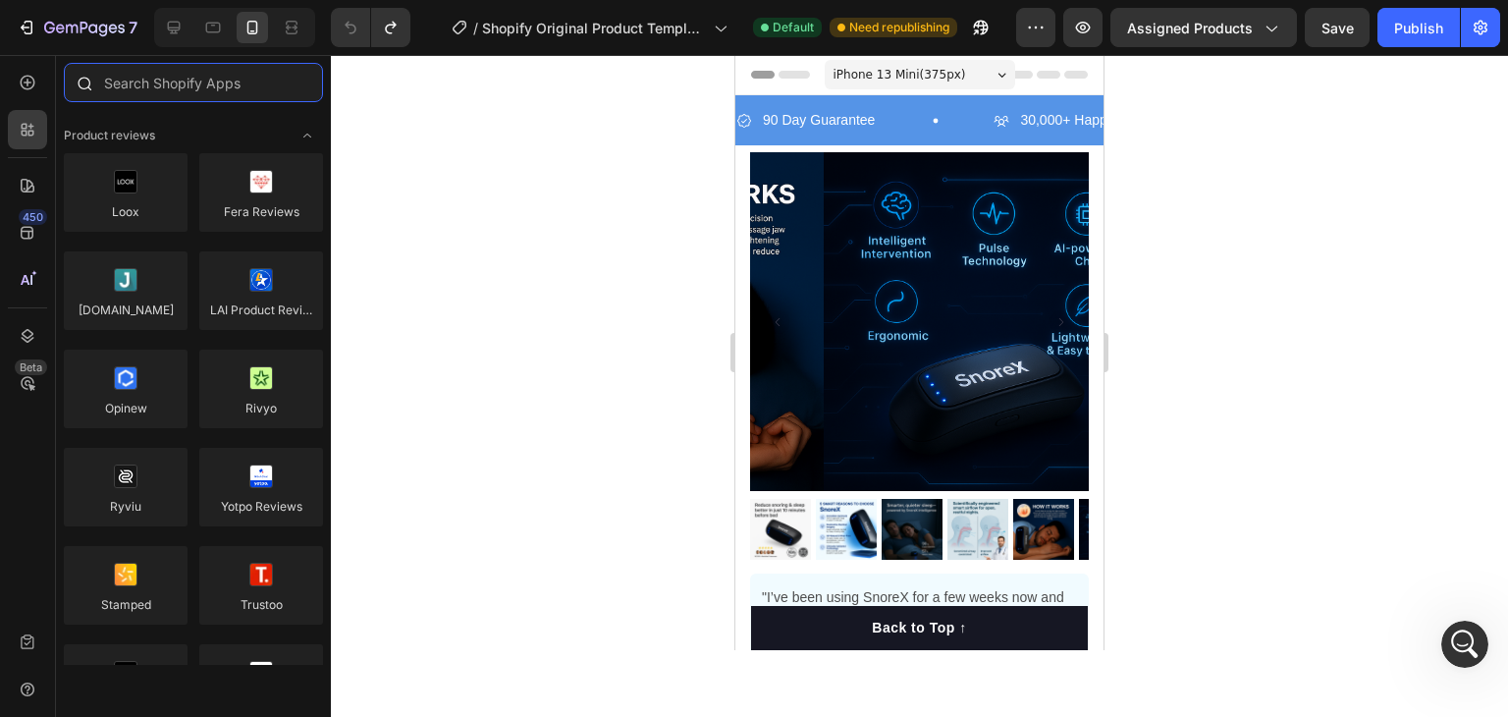
click at [191, 89] on input "text" at bounding box center [193, 82] width 259 height 39
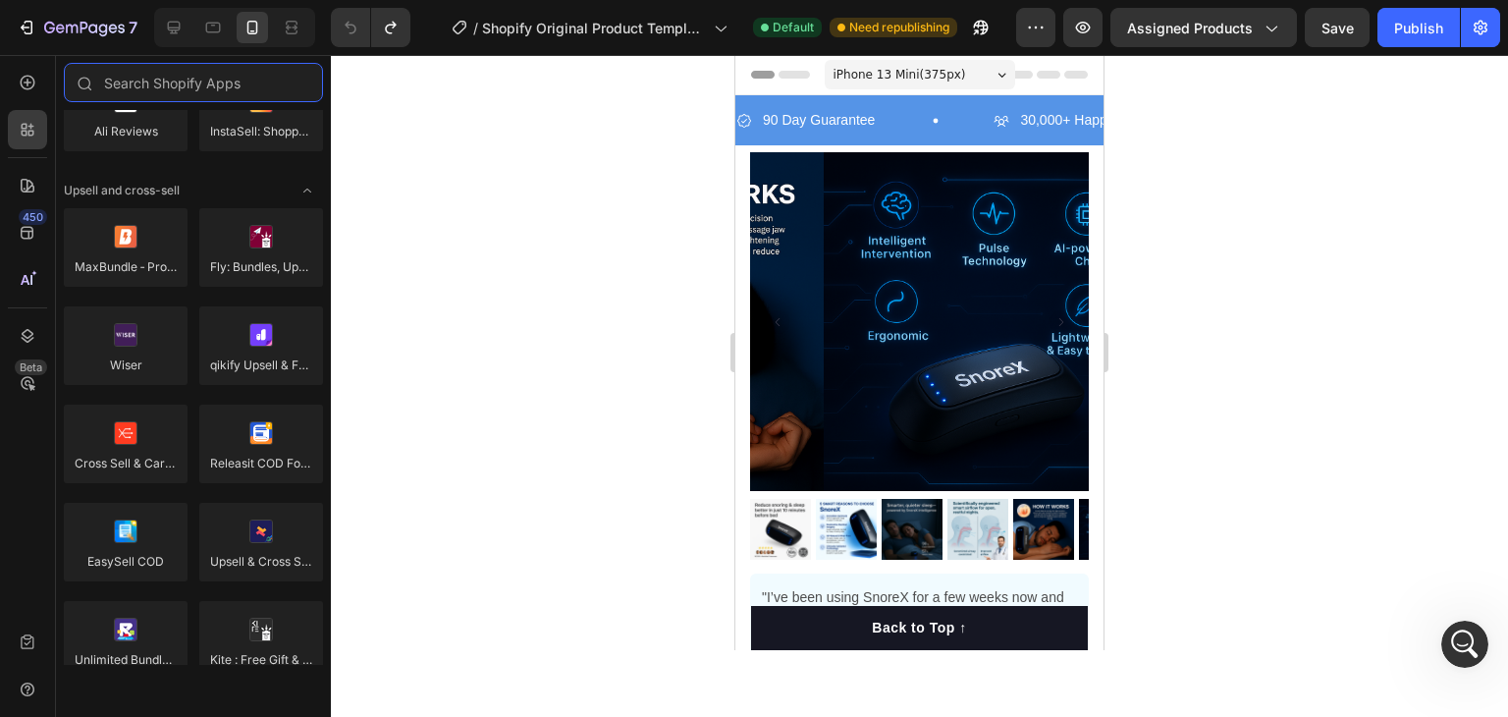
scroll to position [0, 0]
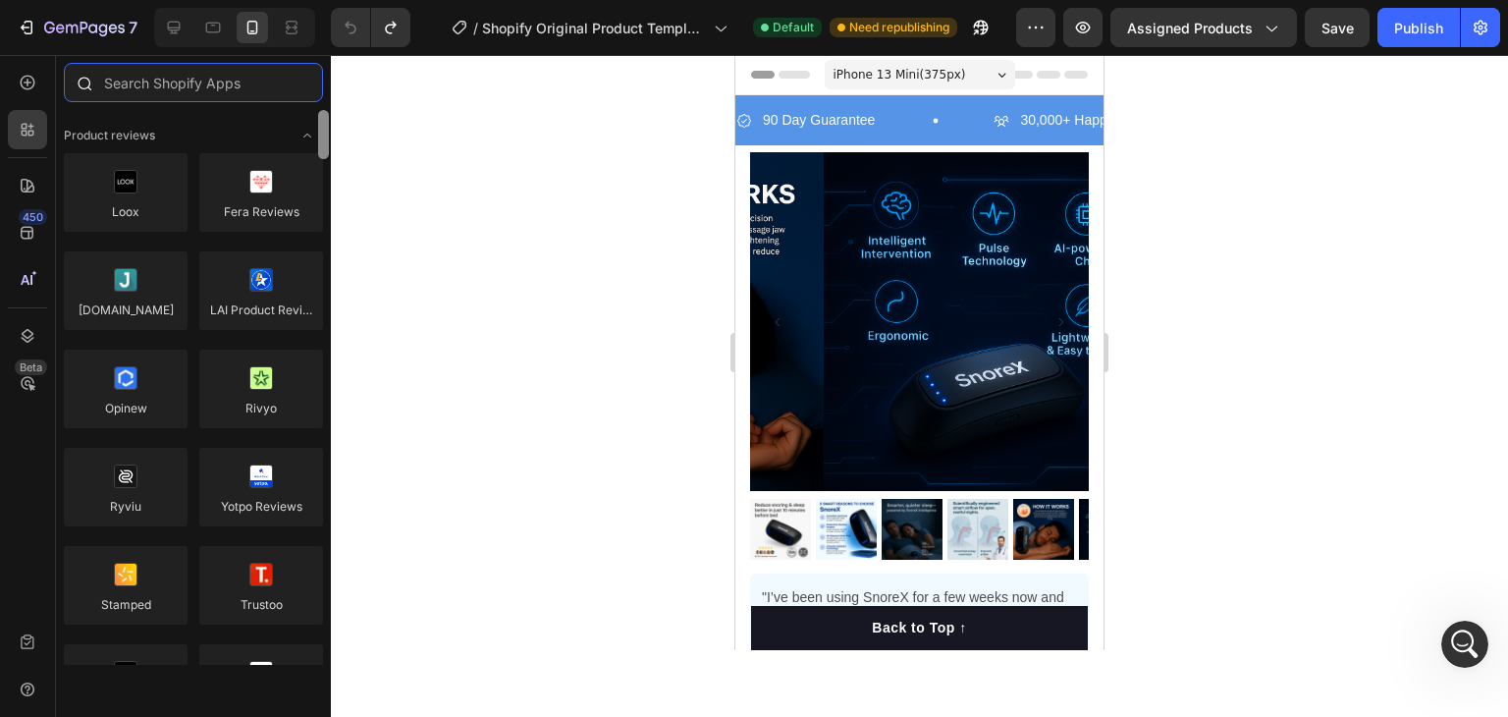
drag, startPoint x: 326, startPoint y: 132, endPoint x: 299, endPoint y: 99, distance: 41.9
click at [332, 0] on div "7 / Shopify Original Product Template Default Need republishing Preview Assigne…" at bounding box center [754, 0] width 1508 height 0
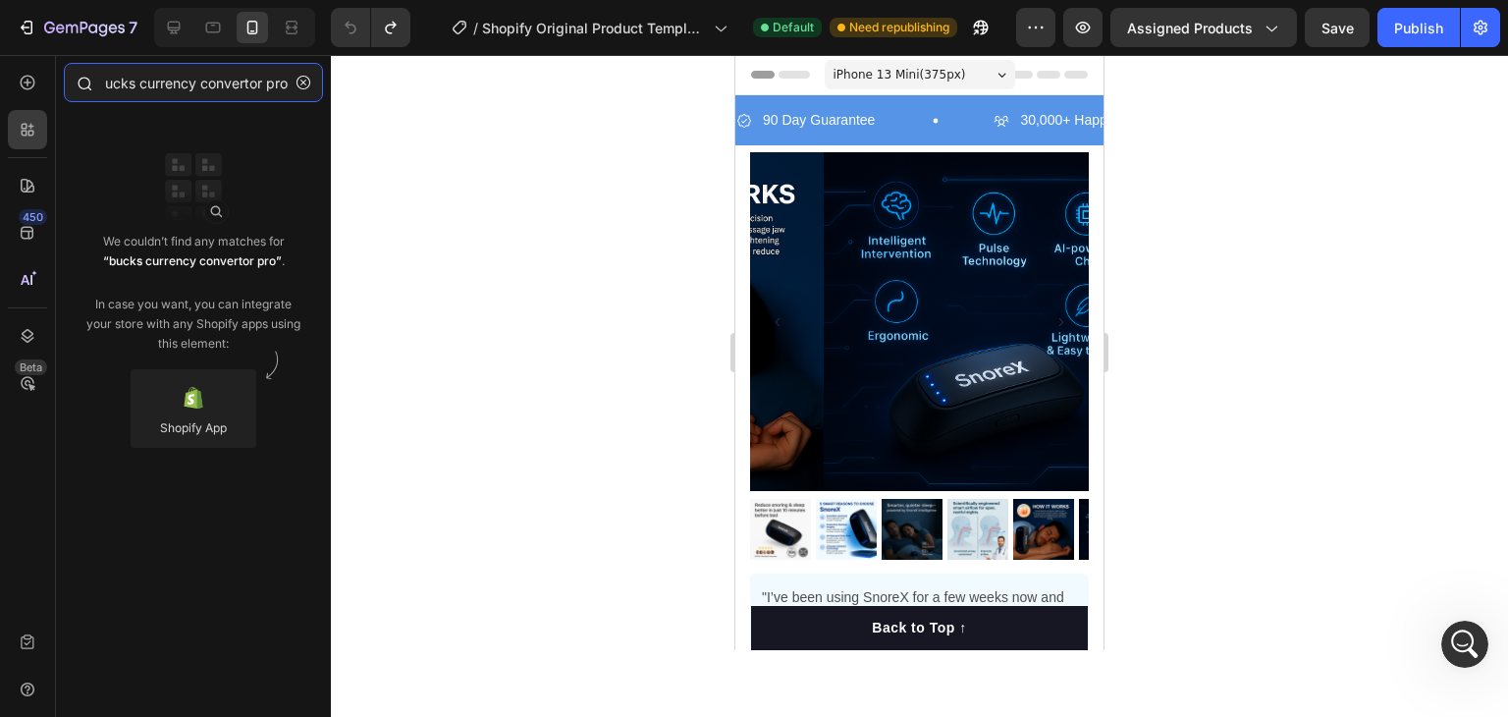
scroll to position [0, 27]
click at [573, 141] on div at bounding box center [919, 386] width 1177 height 662
click at [213, 90] on input "bucks currency convertor pro++" at bounding box center [193, 82] width 259 height 39
click at [80, 85] on icon at bounding box center [84, 83] width 16 height 16
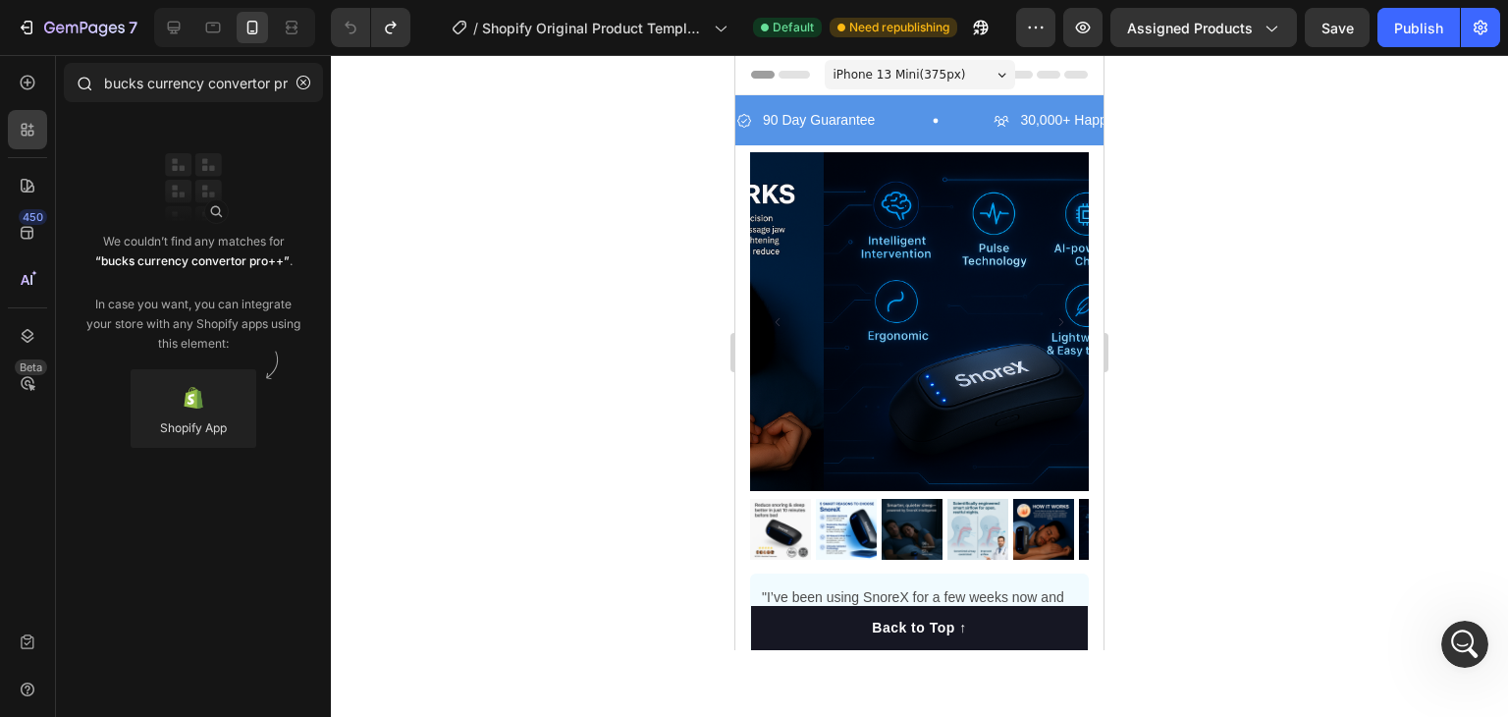
click at [80, 76] on icon at bounding box center [84, 83] width 16 height 16
click at [236, 389] on div at bounding box center [194, 408] width 126 height 79
drag, startPoint x: 971, startPoint y: 444, endPoint x: 844, endPoint y: 84, distance: 381.1
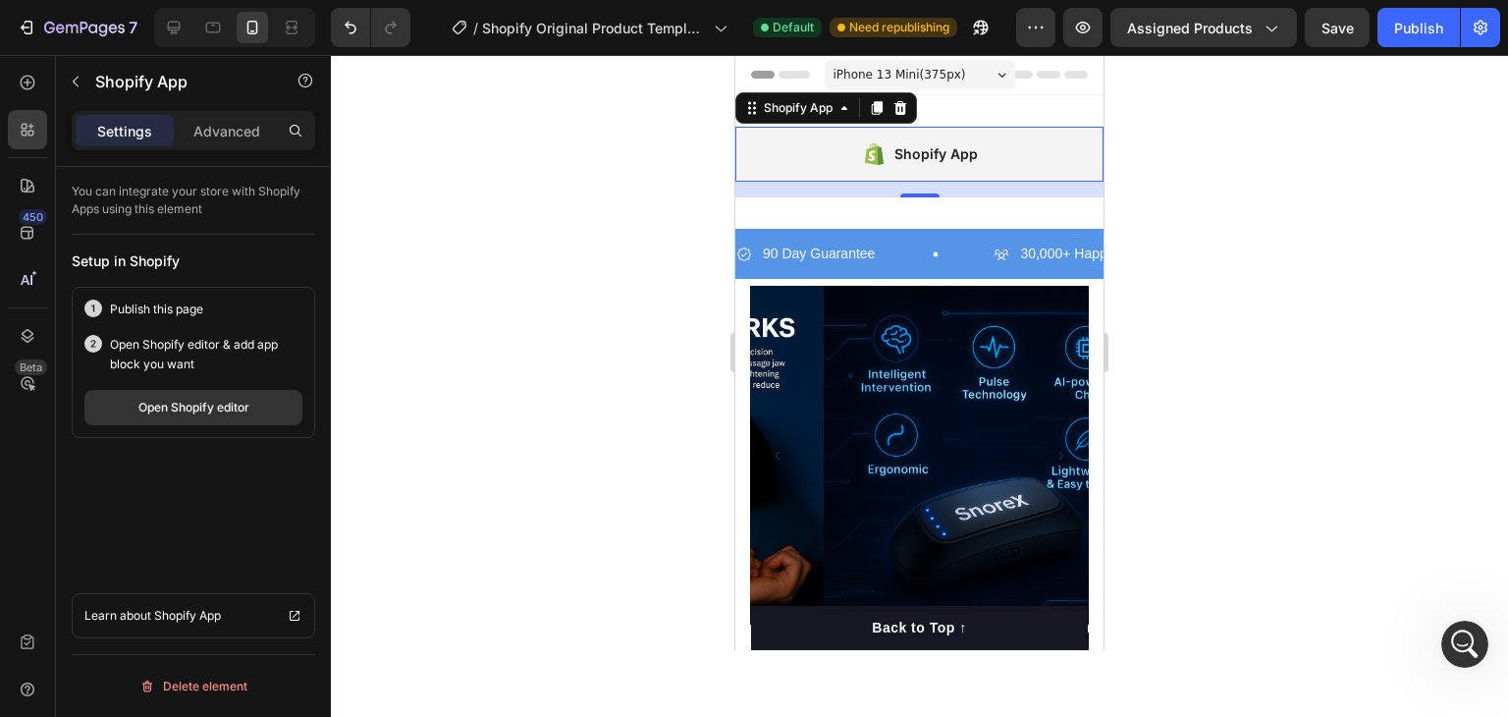
click at [864, 154] on icon at bounding box center [873, 154] width 19 height 22
click at [236, 132] on p "Advanced" at bounding box center [226, 131] width 67 height 21
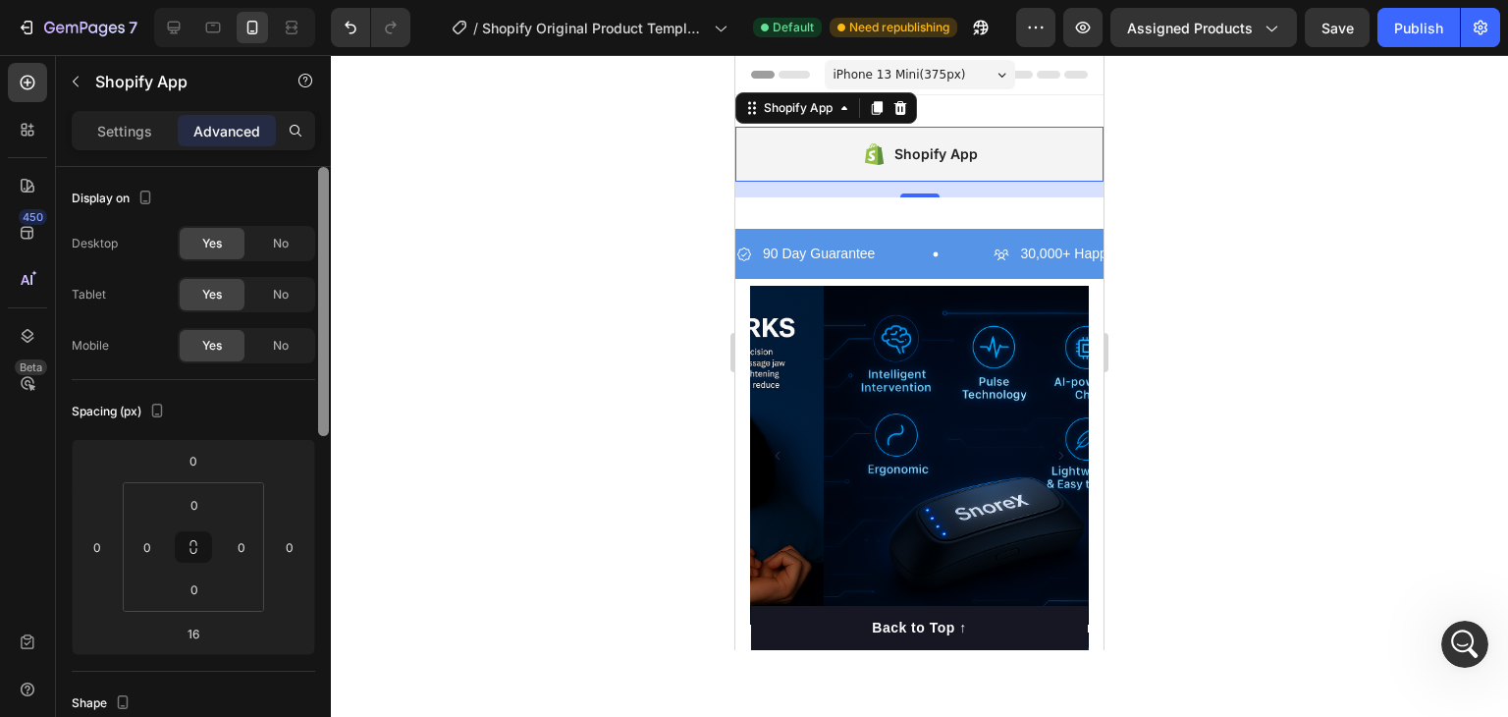
drag, startPoint x: 320, startPoint y: 219, endPoint x: 304, endPoint y: 159, distance: 61.9
click at [304, 159] on div "Settings Advanced Display on Desktop Yes No Tablet Yes No Mobile Yes No Spacing…" at bounding box center [193, 442] width 275 height 662
click at [122, 125] on p "Settings" at bounding box center [124, 131] width 55 height 21
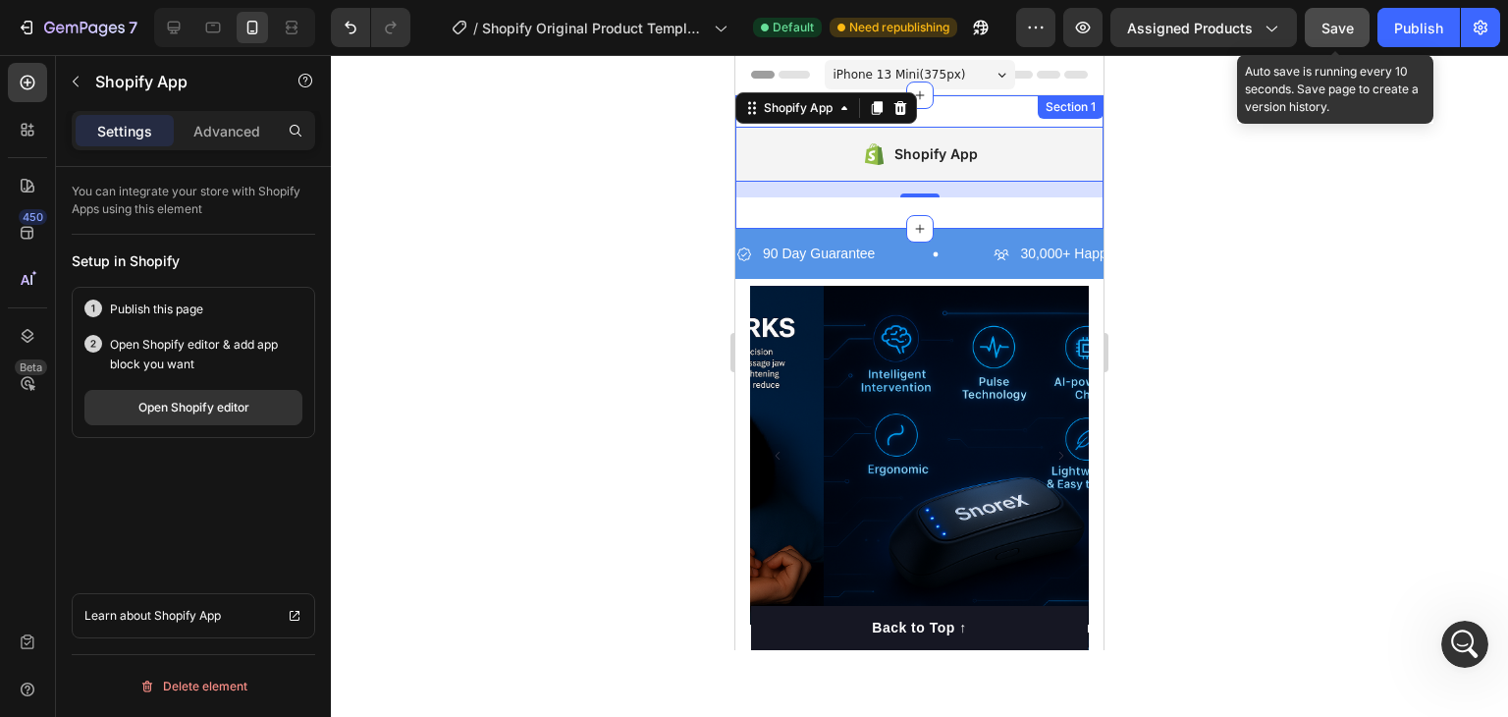
click at [1352, 28] on span "Save" at bounding box center [1338, 28] width 32 height 17
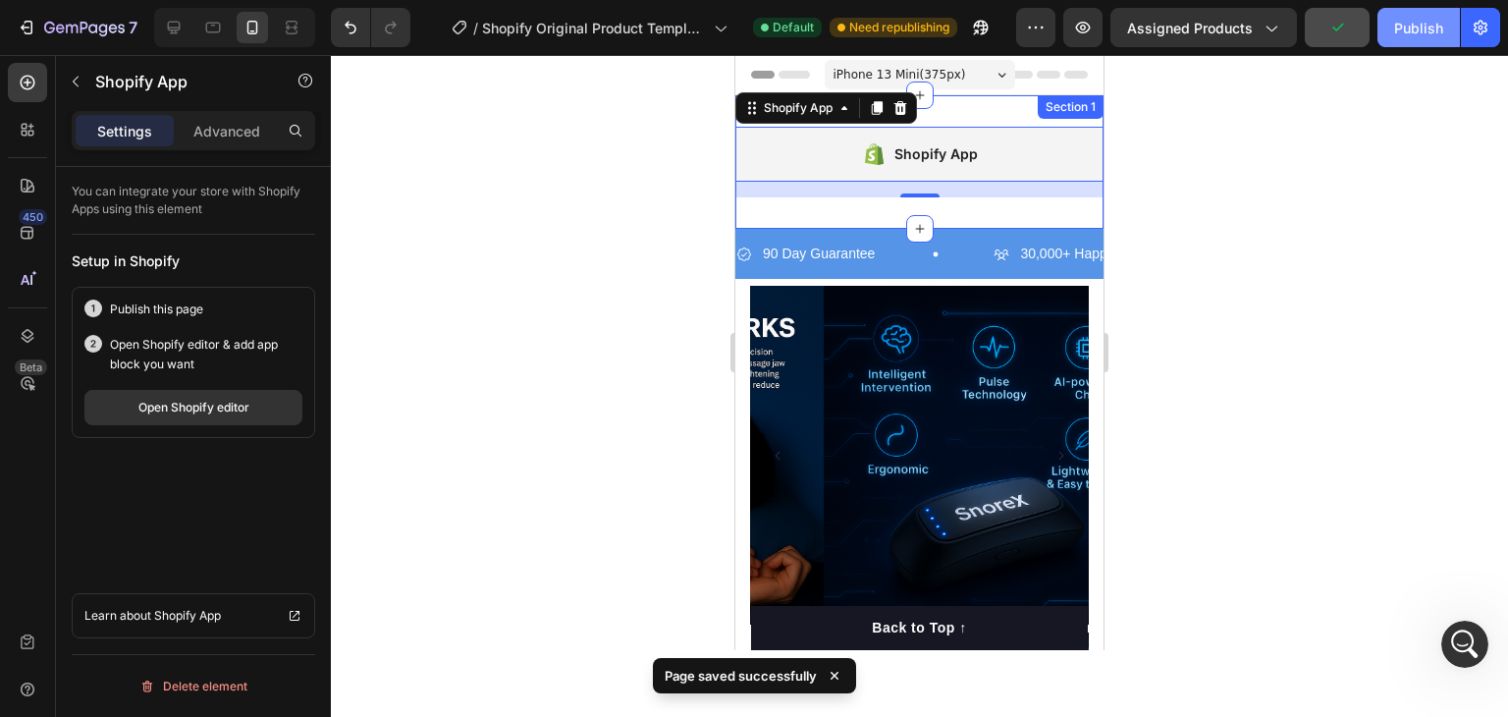
click at [1408, 19] on div "Publish" at bounding box center [1418, 28] width 49 height 21
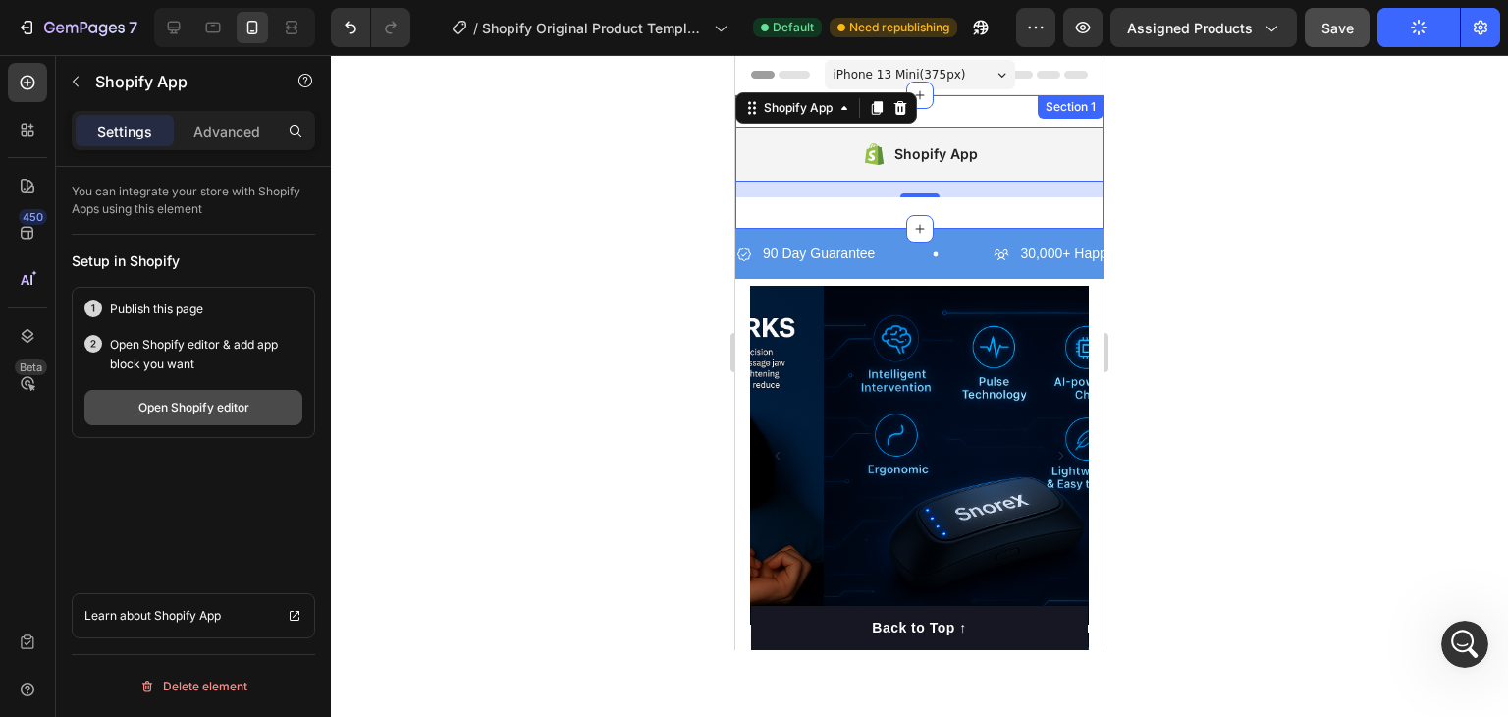
click at [205, 409] on div "Open Shopify editor" at bounding box center [193, 408] width 111 height 18
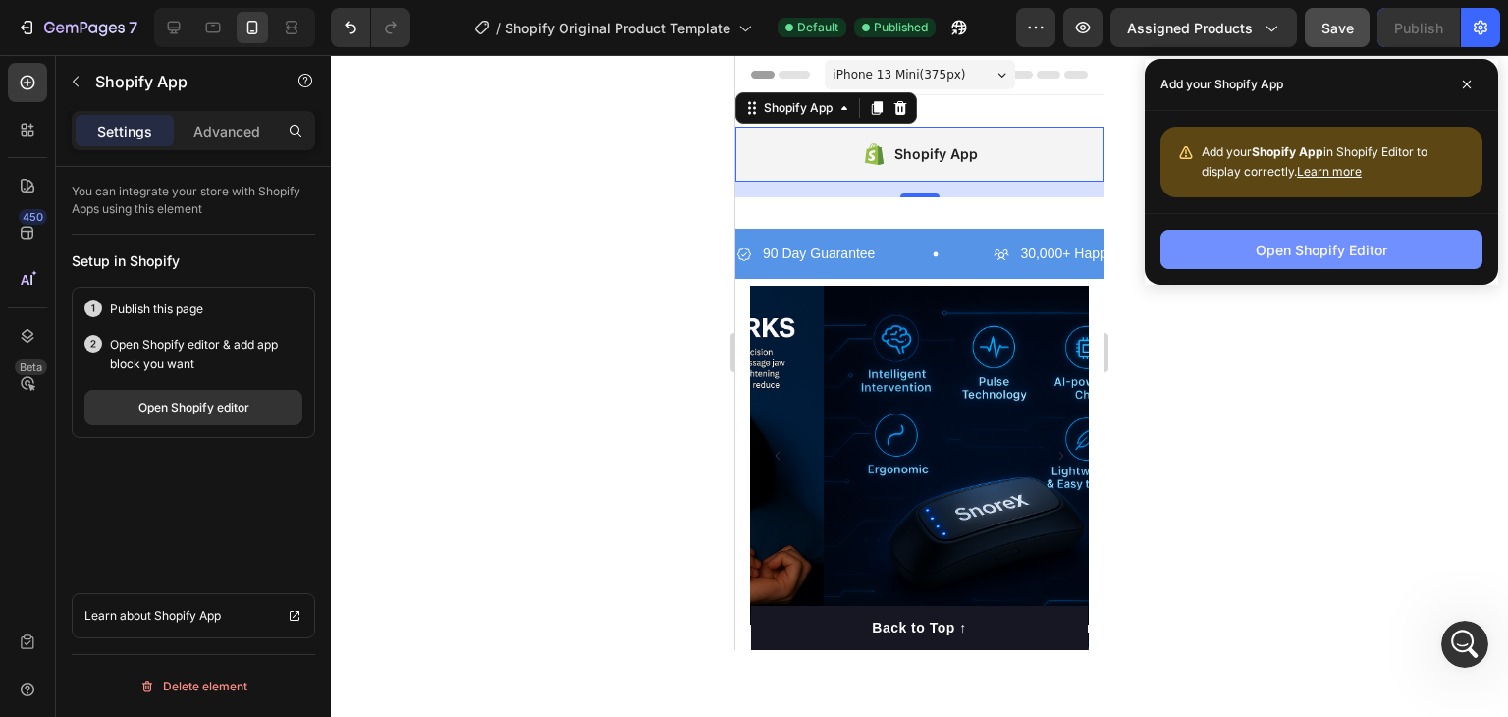
click at [1251, 237] on button "Open Shopify Editor" at bounding box center [1322, 249] width 322 height 39
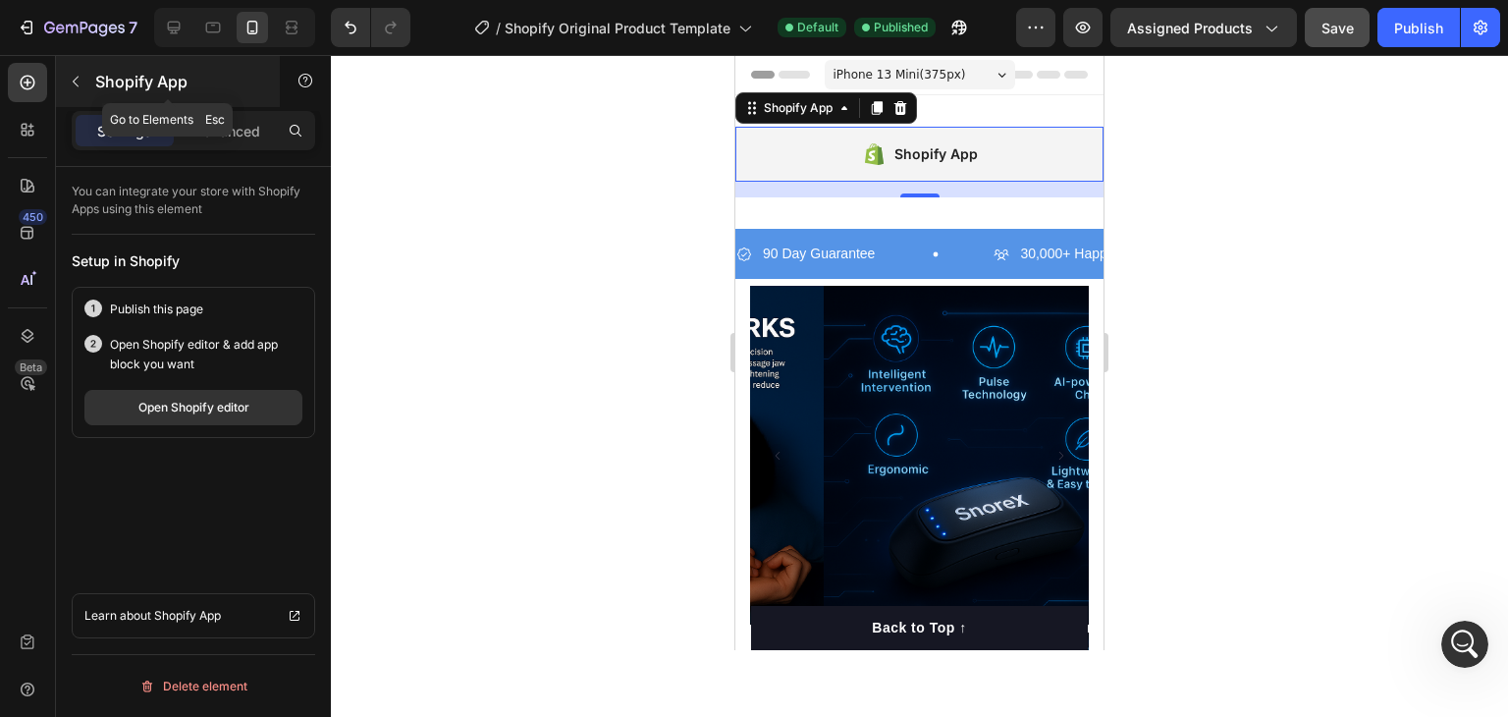
click at [69, 88] on icon "button" at bounding box center [76, 82] width 16 height 16
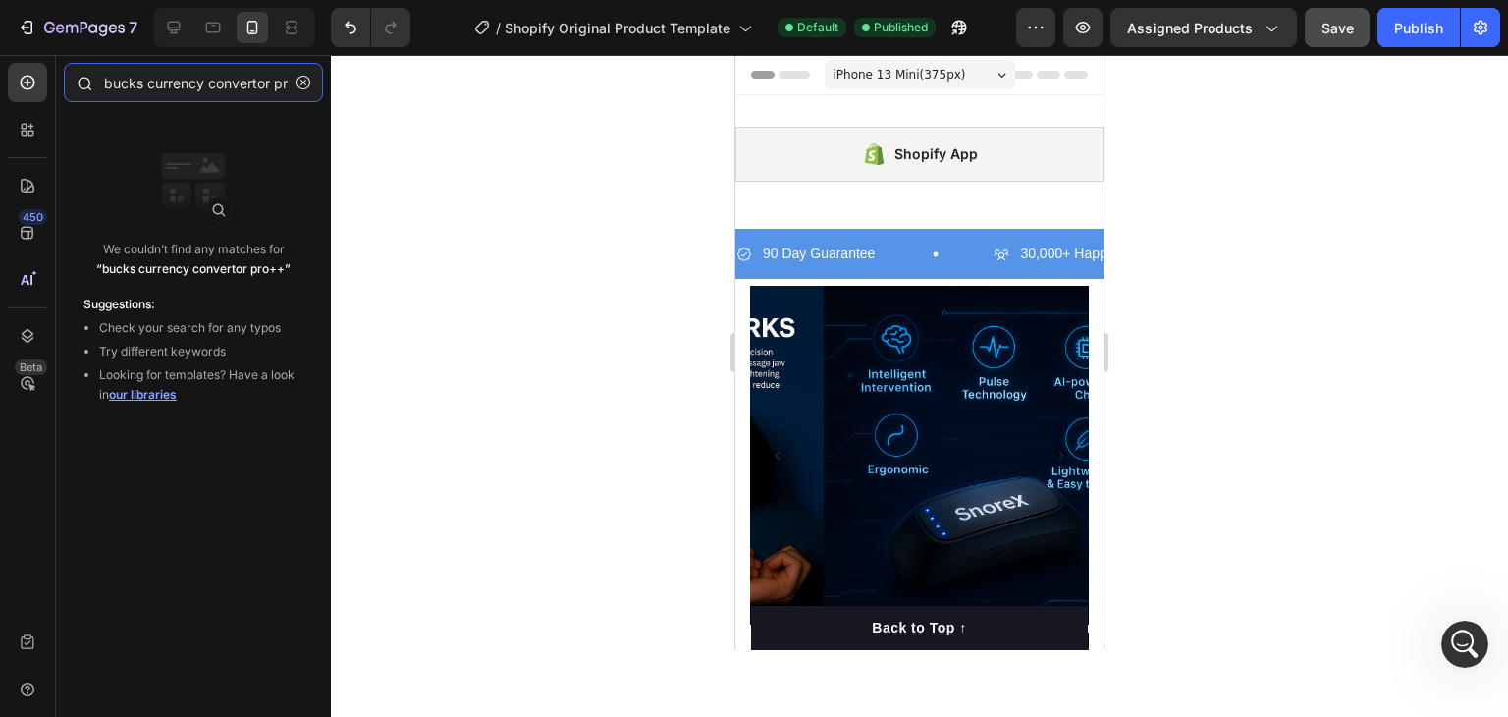
click at [180, 85] on input "bucks currency convertor pro++" at bounding box center [193, 82] width 259 height 39
type input "bucks"
click at [295, 84] on button "button" at bounding box center [303, 82] width 31 height 31
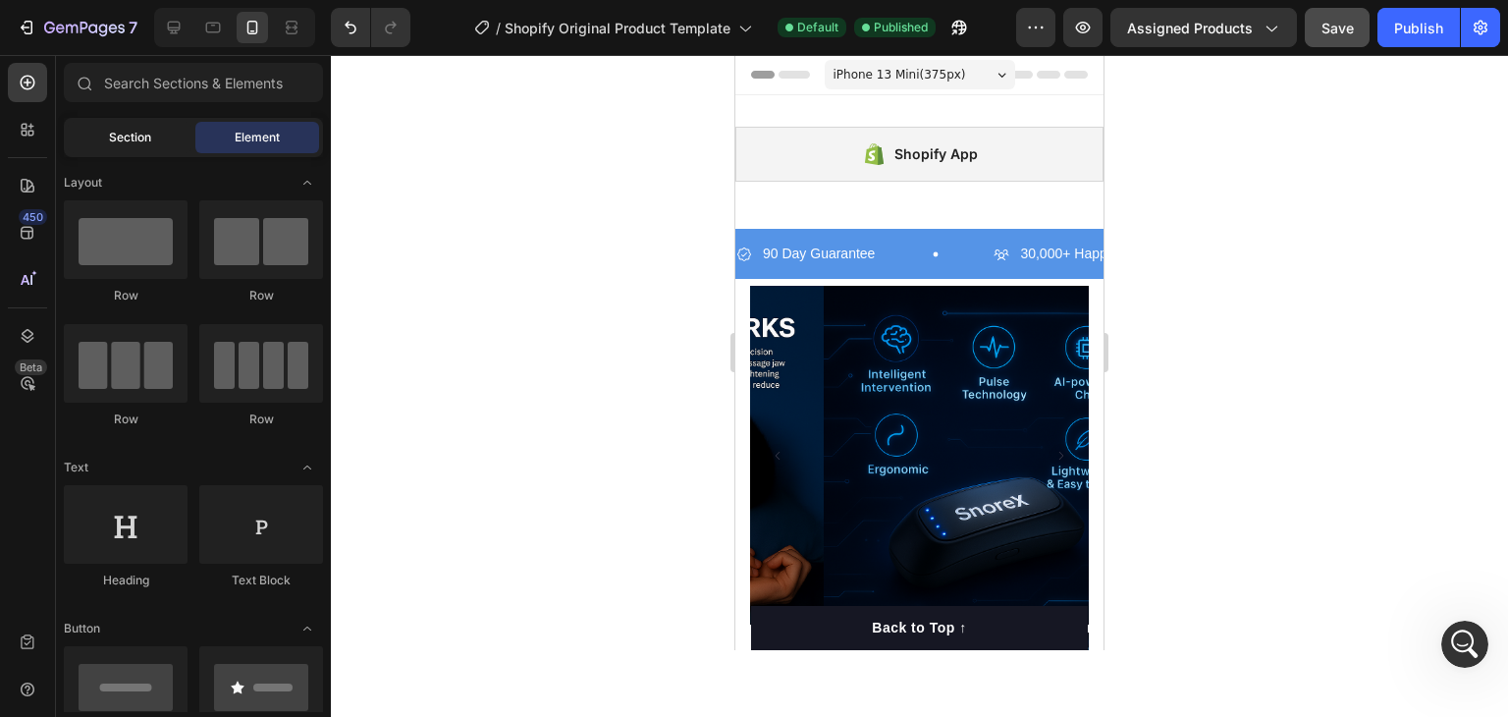
click at [160, 134] on div "Section" at bounding box center [130, 137] width 124 height 31
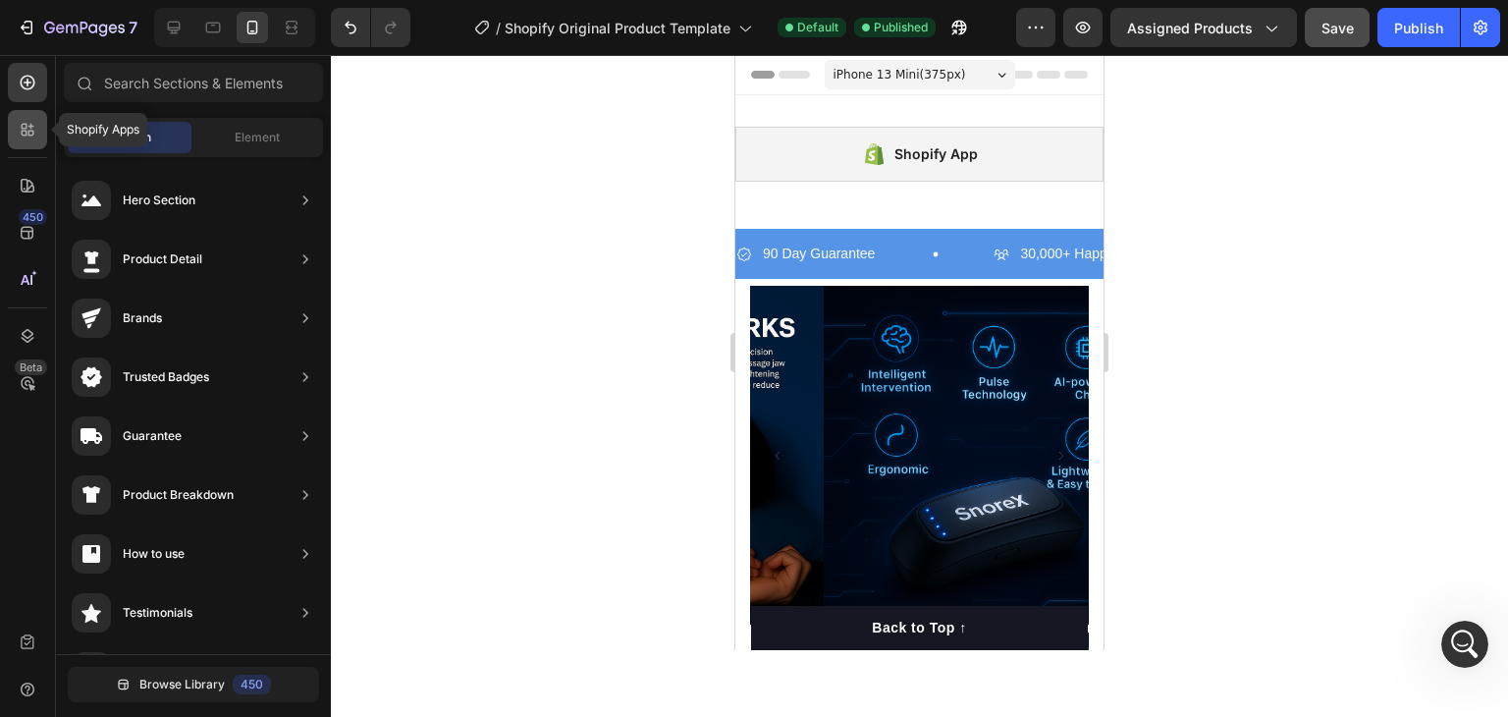
click at [28, 132] on icon at bounding box center [31, 134] width 6 height 6
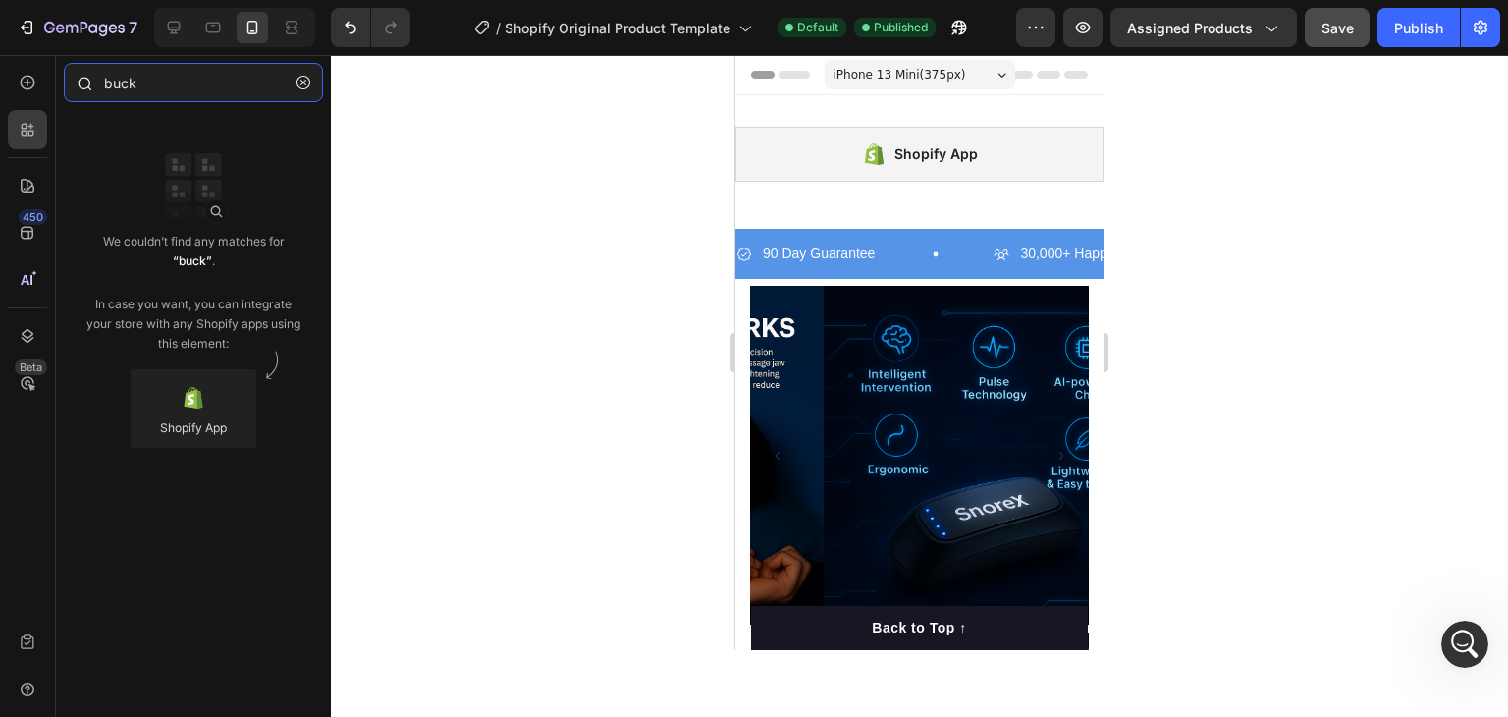
type input "bucks"
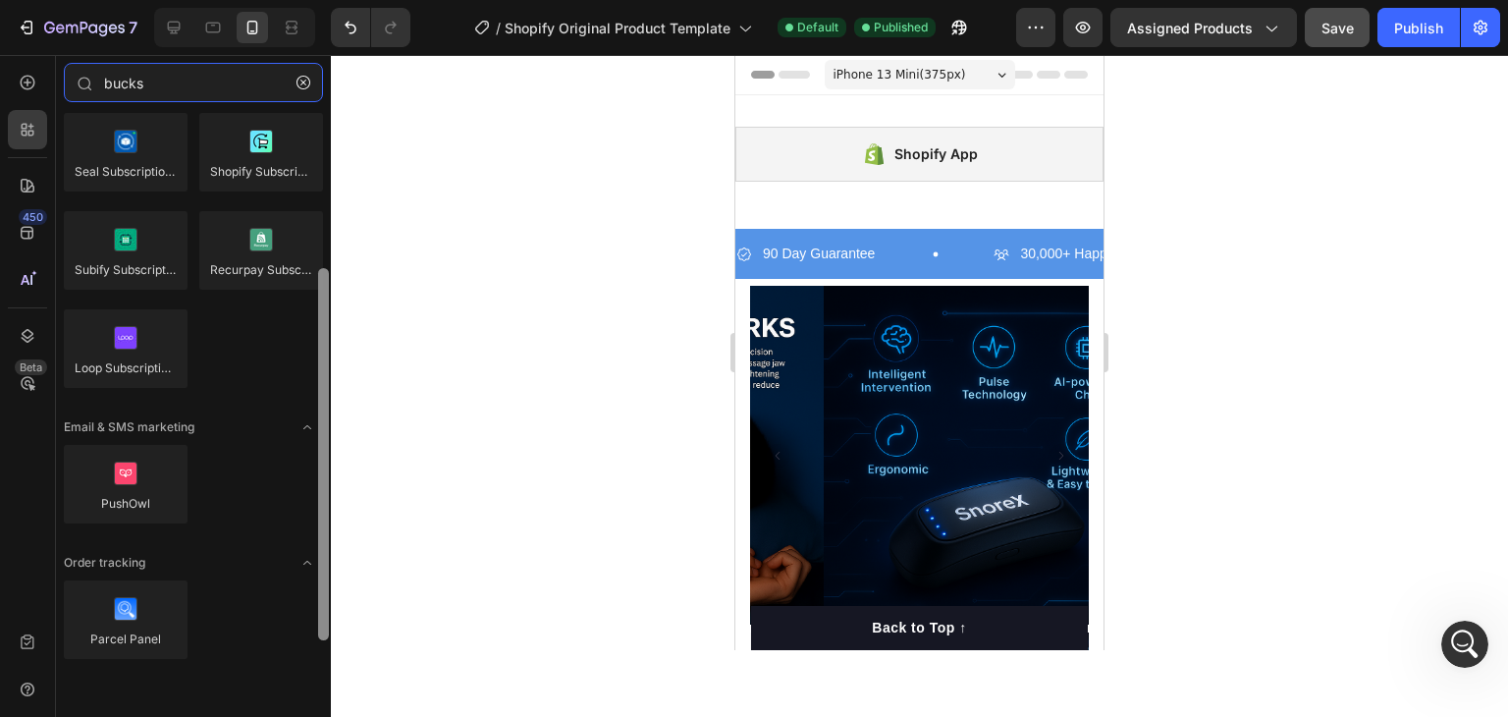
scroll to position [272, 0]
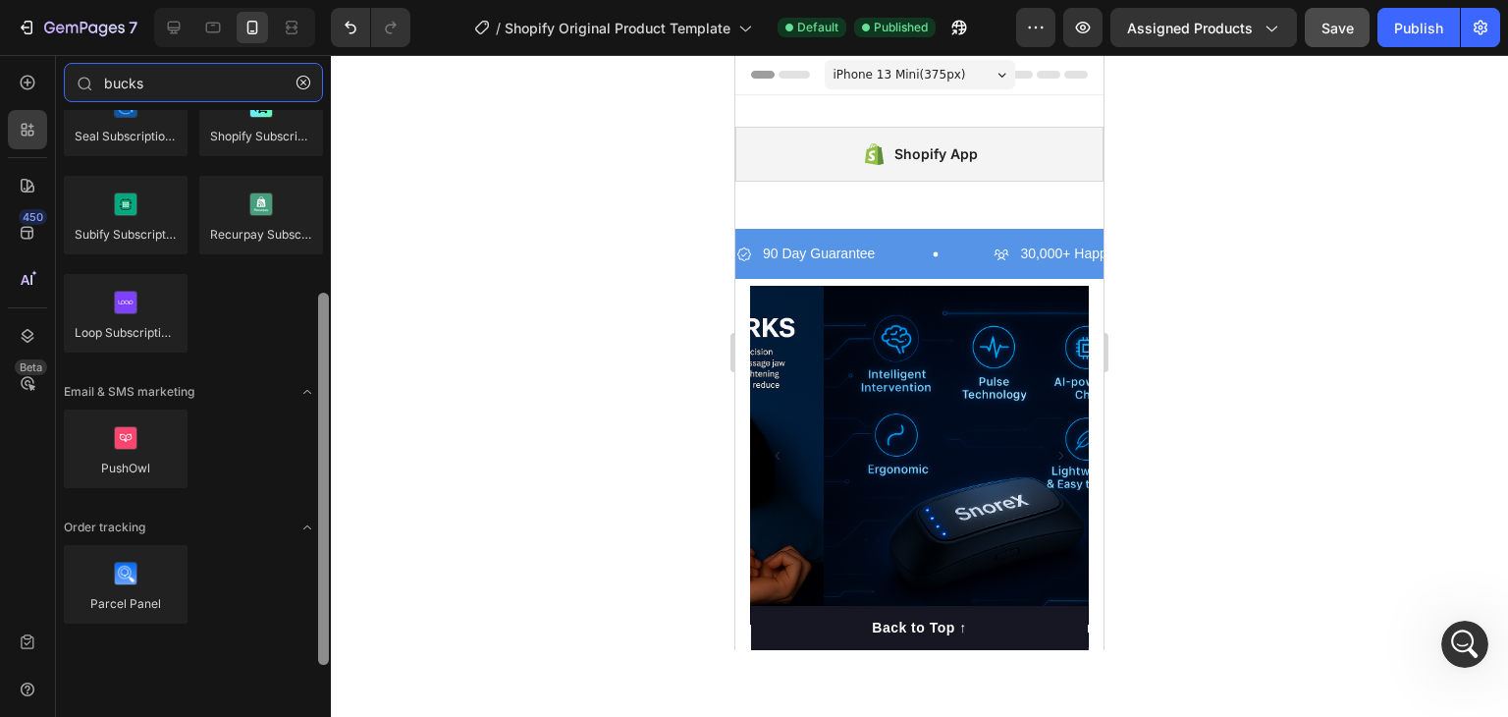
drag, startPoint x: 324, startPoint y: 190, endPoint x: 317, endPoint y: 469, distance: 279.9
click at [317, 469] on div at bounding box center [323, 387] width 15 height 555
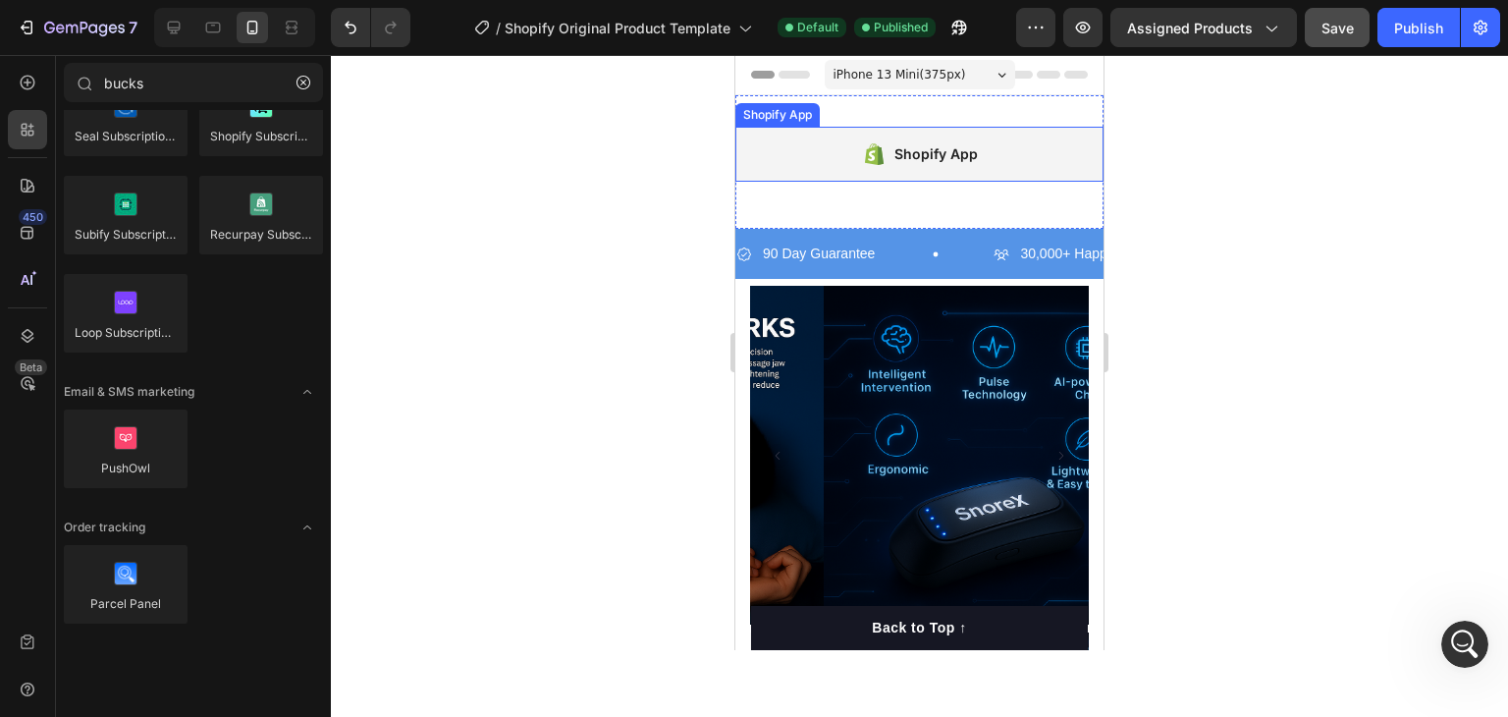
click at [937, 163] on div "Shopify App" at bounding box center [936, 154] width 83 height 24
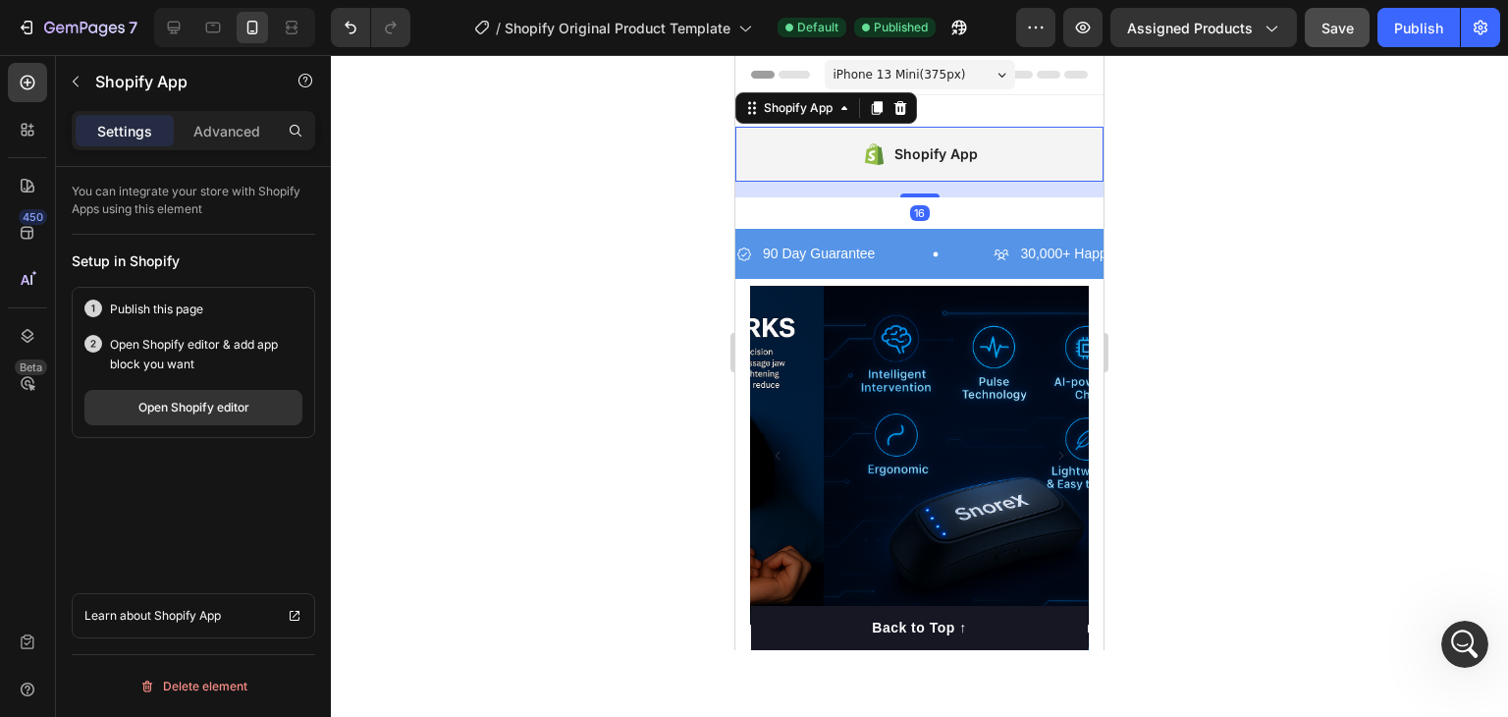
scroll to position [0, 0]
click at [347, 39] on button "Undo/Redo" at bounding box center [350, 27] width 39 height 39
click at [339, 35] on button "Undo/Redo" at bounding box center [350, 27] width 39 height 39
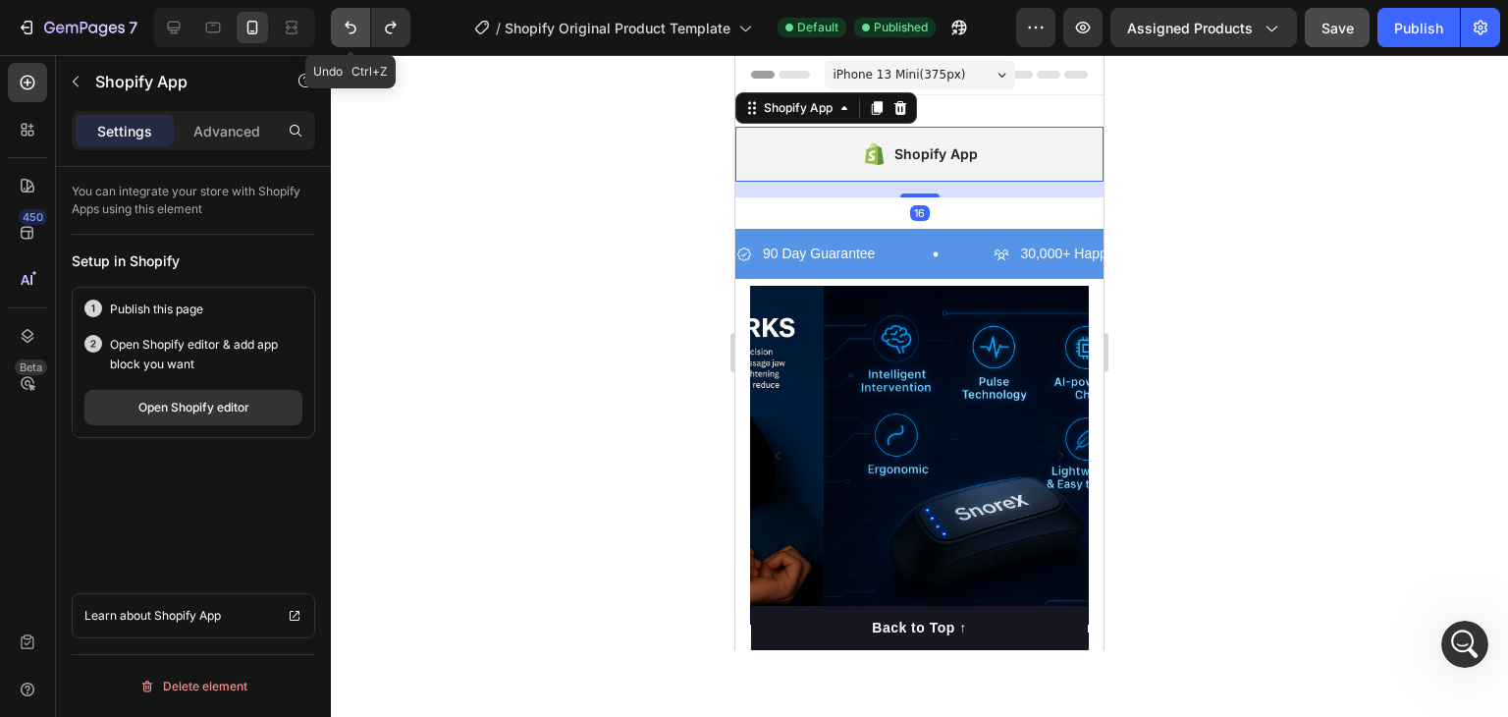
click at [339, 35] on button "Undo/Redo" at bounding box center [350, 27] width 39 height 39
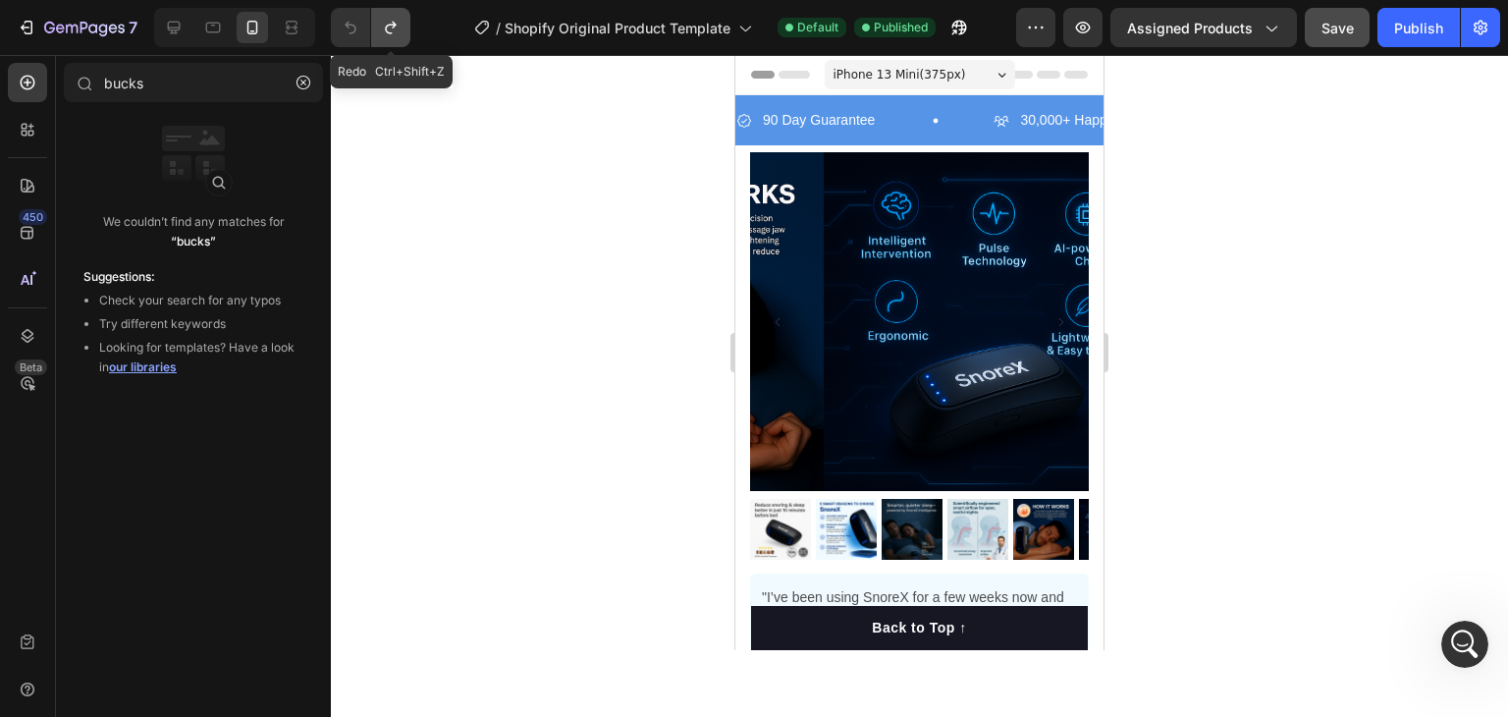
click at [389, 33] on icon "Undo/Redo" at bounding box center [391, 28] width 20 height 20
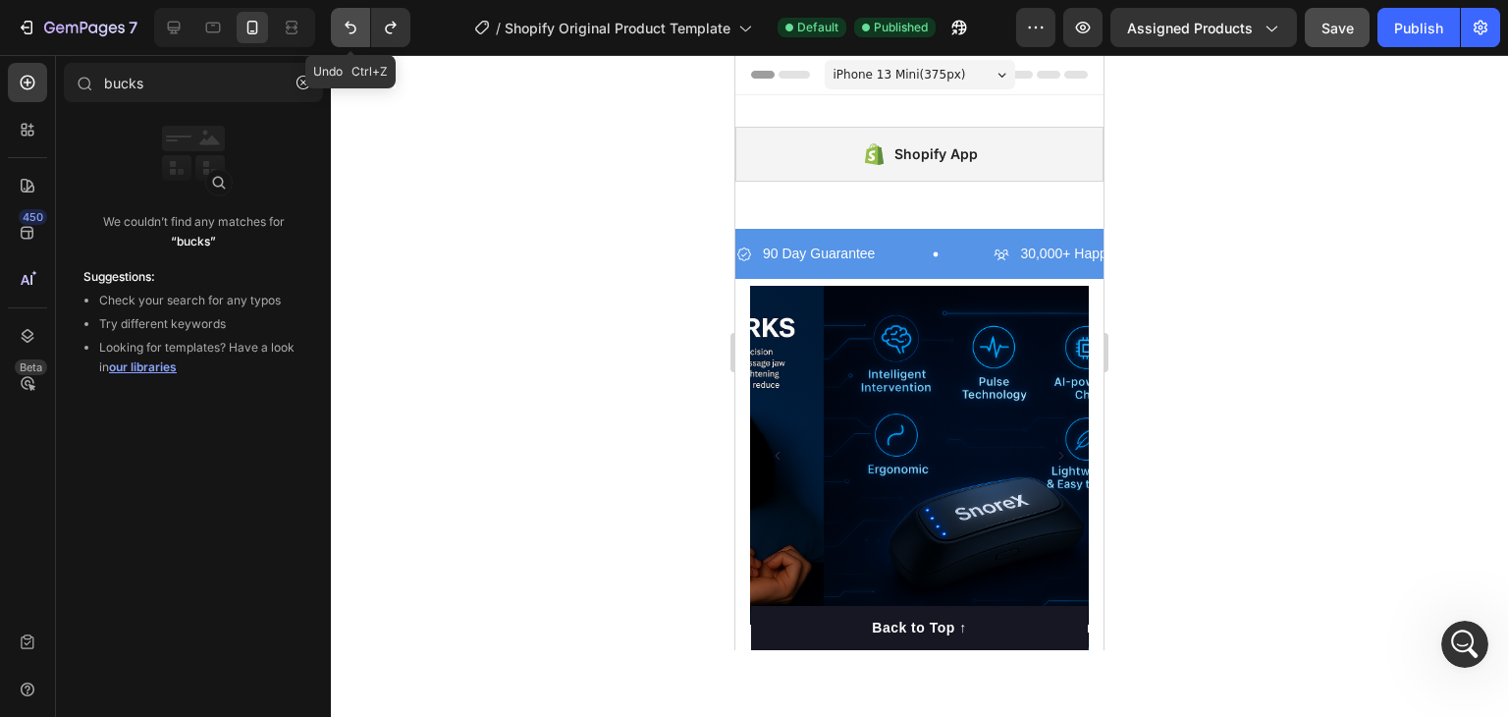
click at [343, 27] on icon "Undo/Redo" at bounding box center [351, 28] width 20 height 20
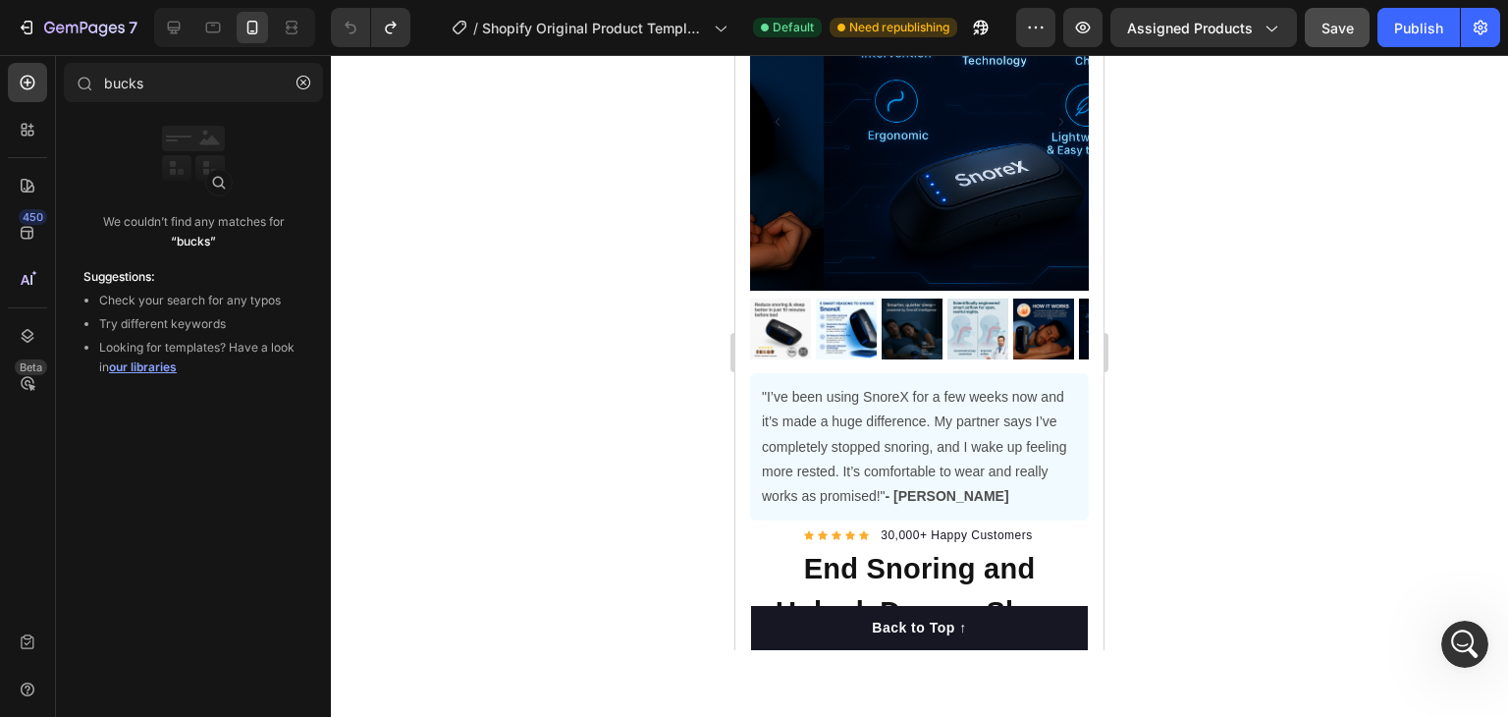
scroll to position [53, 0]
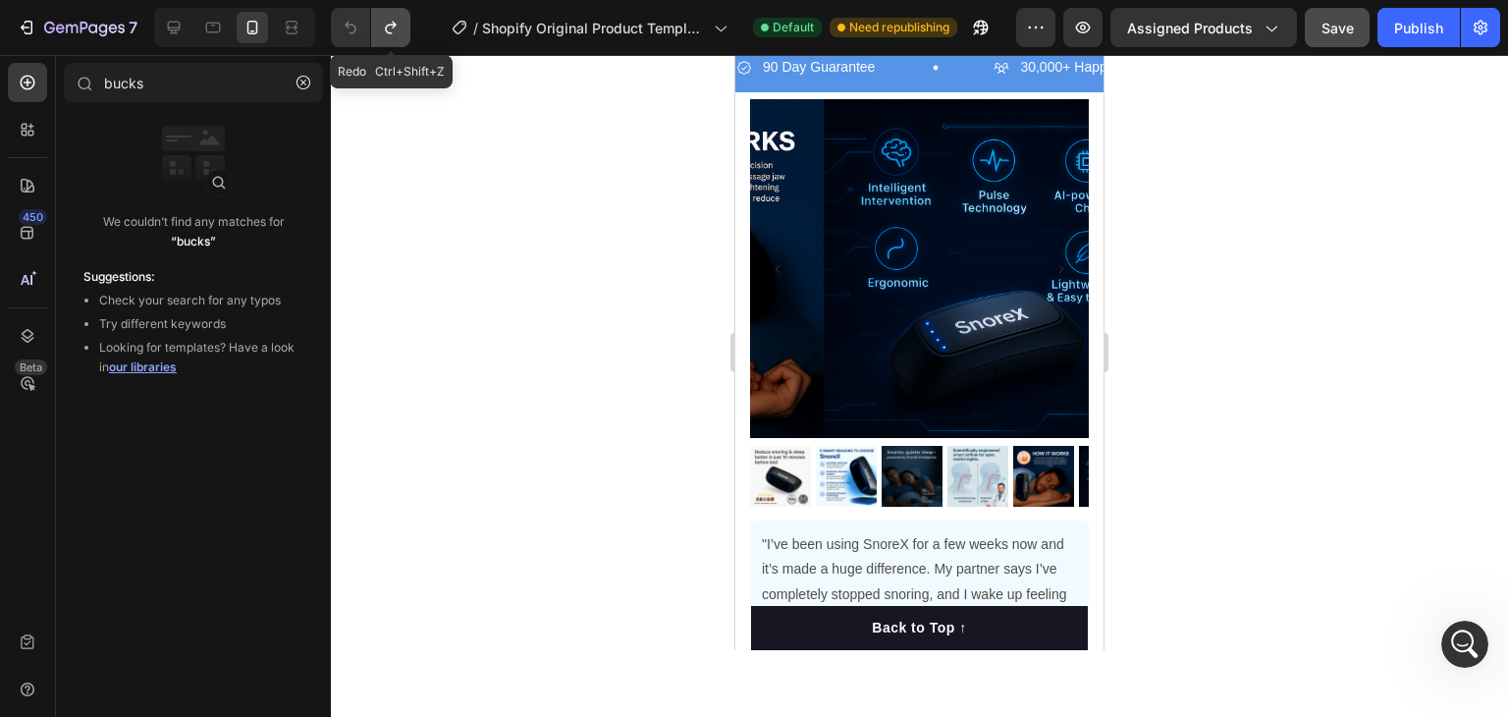
click at [392, 14] on button "Undo/Redo" at bounding box center [390, 27] width 39 height 39
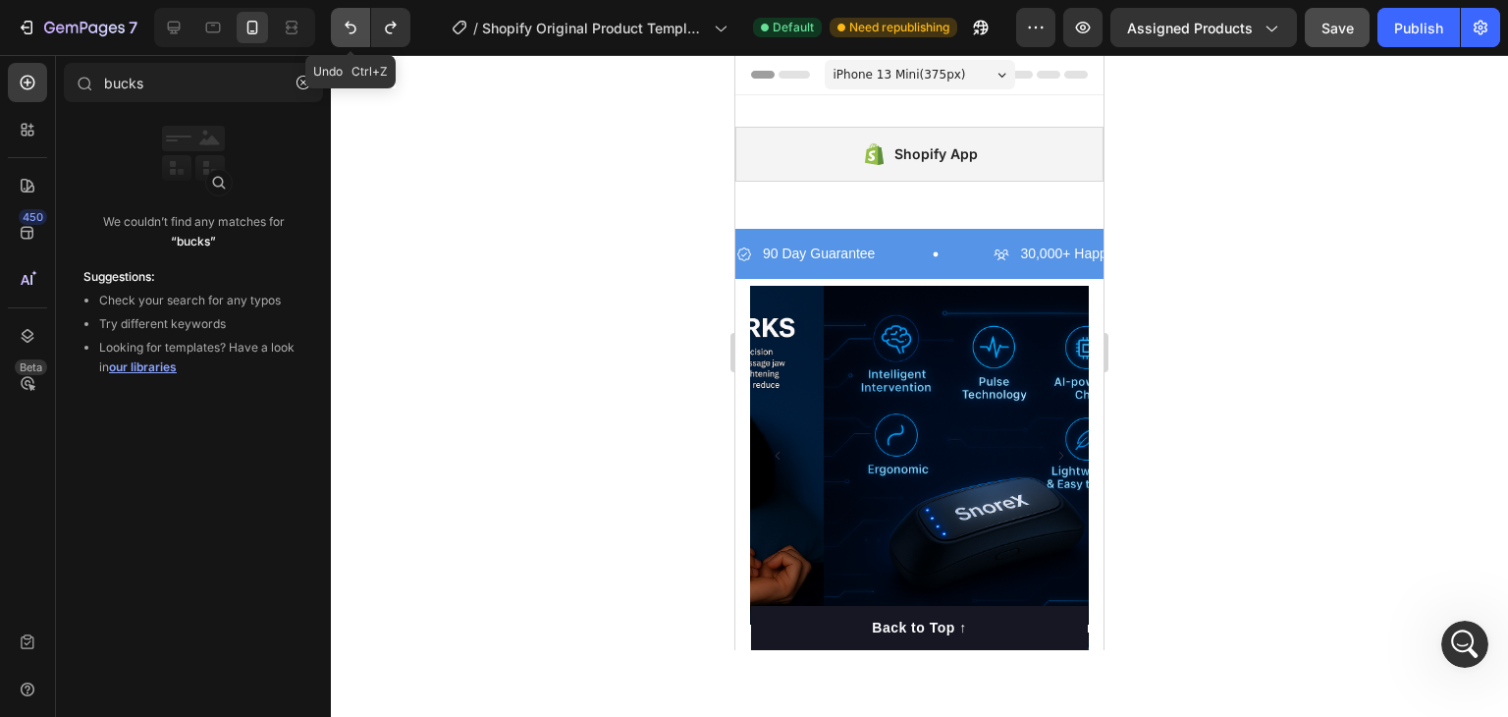
click at [351, 27] on icon "Undo/Redo" at bounding box center [351, 28] width 20 height 20
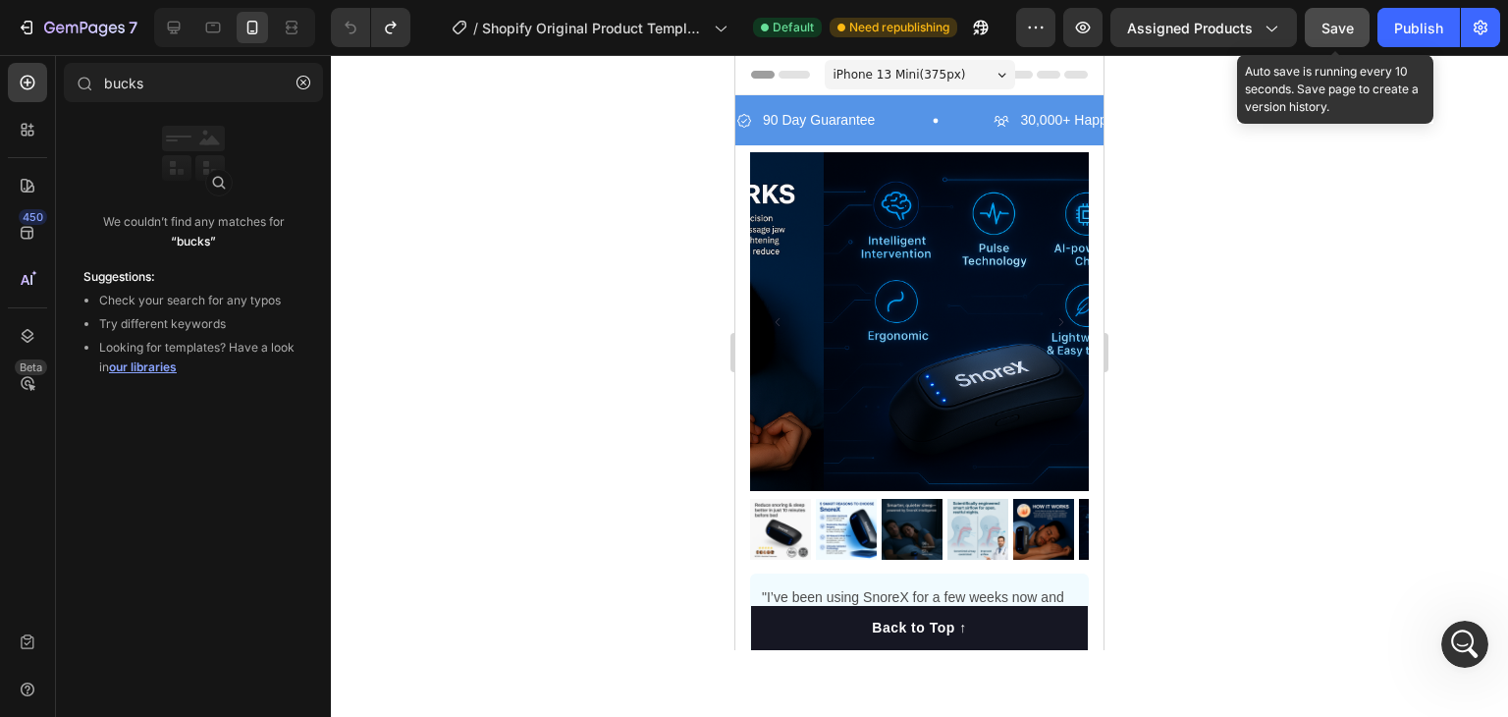
click at [1357, 24] on button "Save" at bounding box center [1337, 27] width 65 height 39
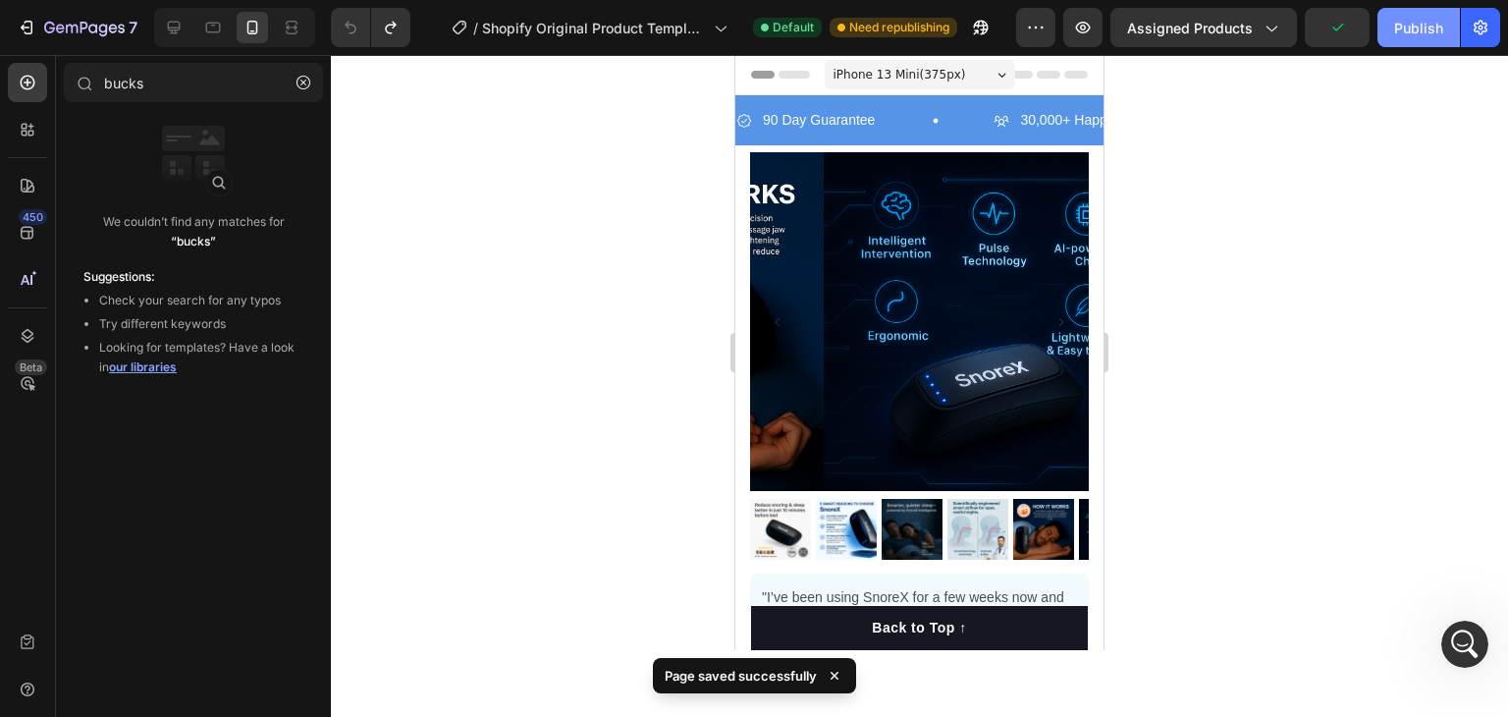
click at [1417, 32] on div "Publish" at bounding box center [1418, 28] width 49 height 21
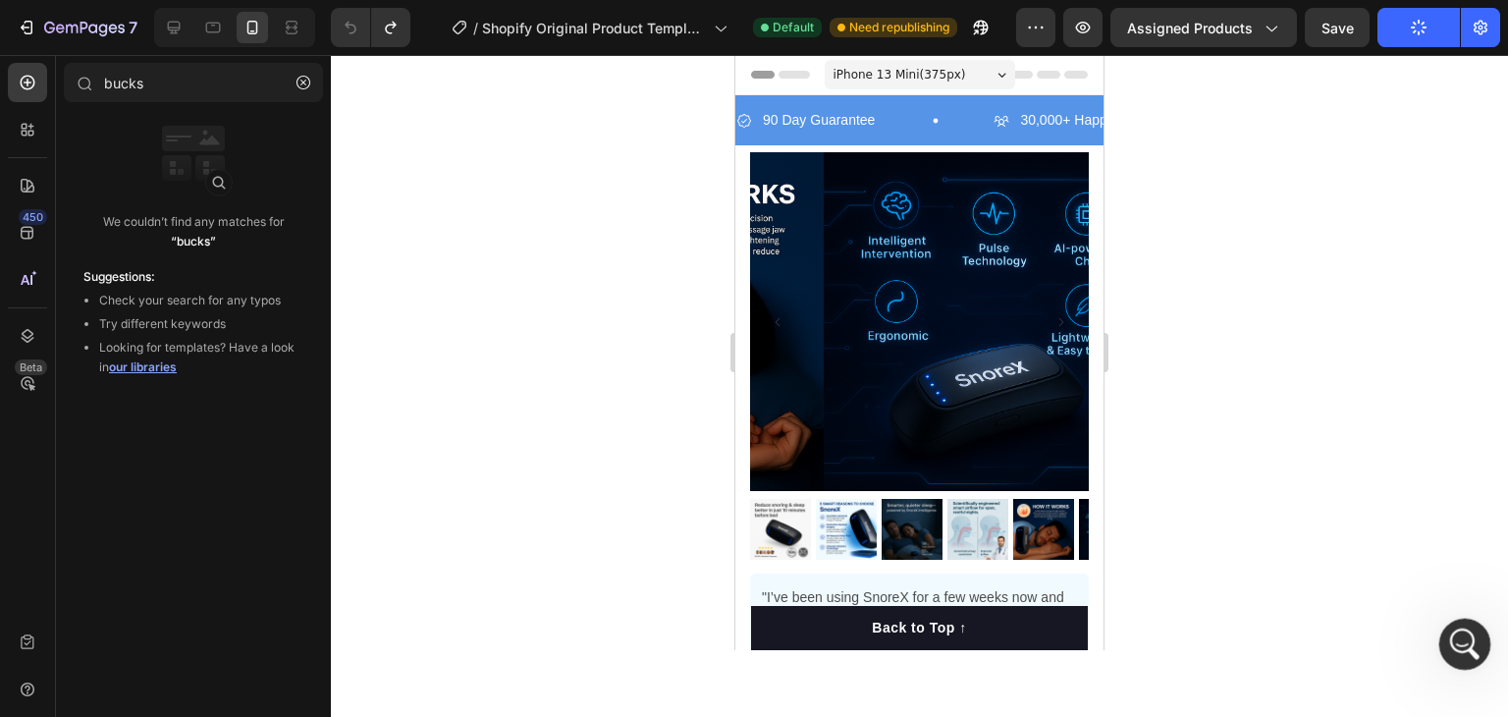
click at [1463, 648] on icon "Open Intercom Messenger" at bounding box center [1462, 641] width 32 height 32
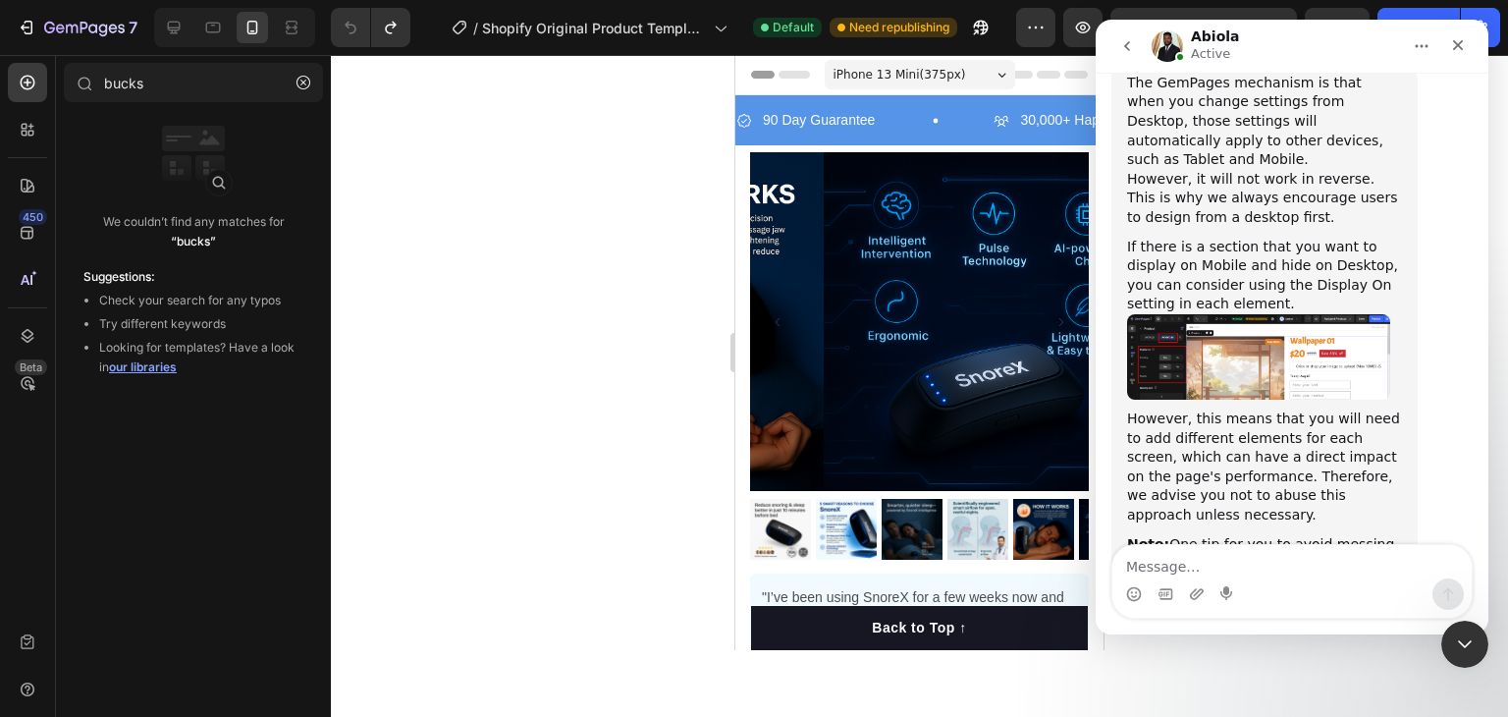
scroll to position [18327, 0]
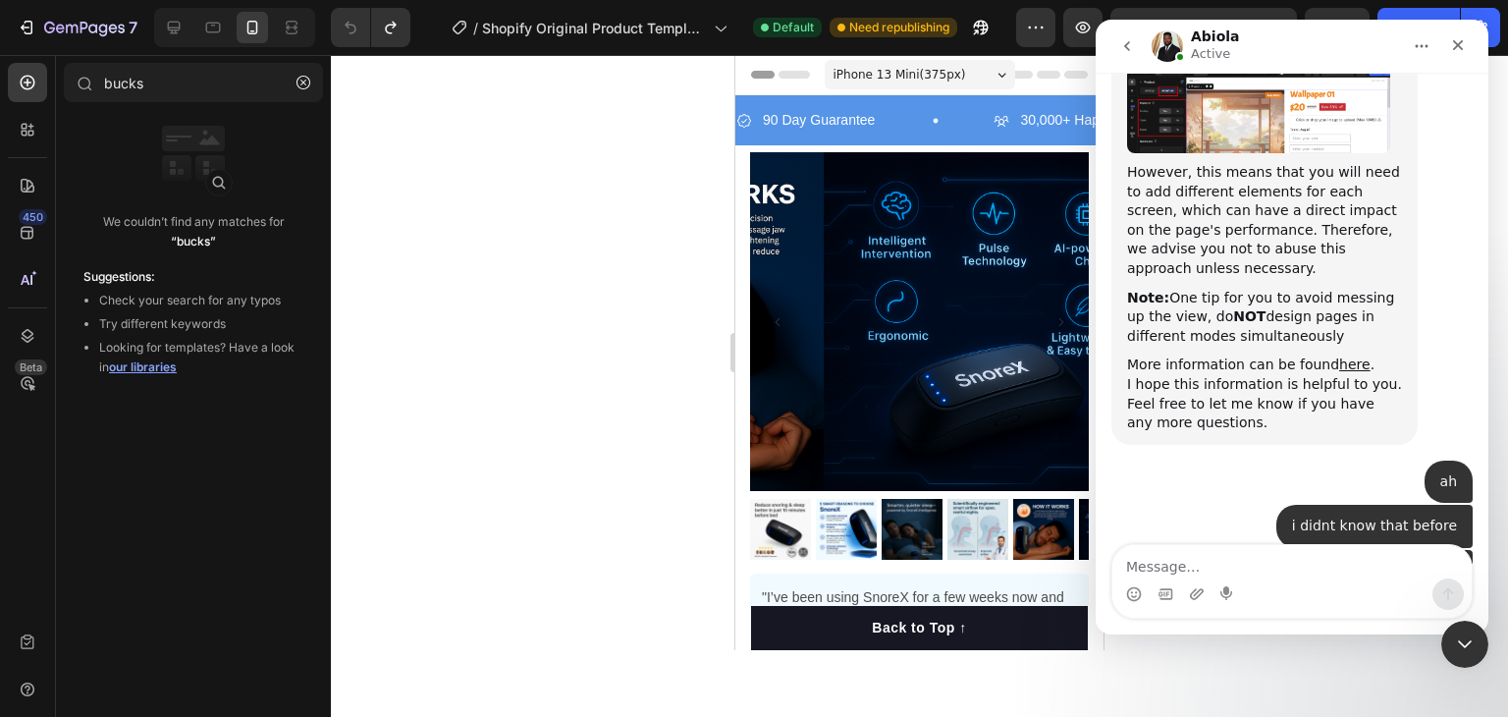
copy div "hello. im having trouble enabling and connecting the "bucks" app into gempages"
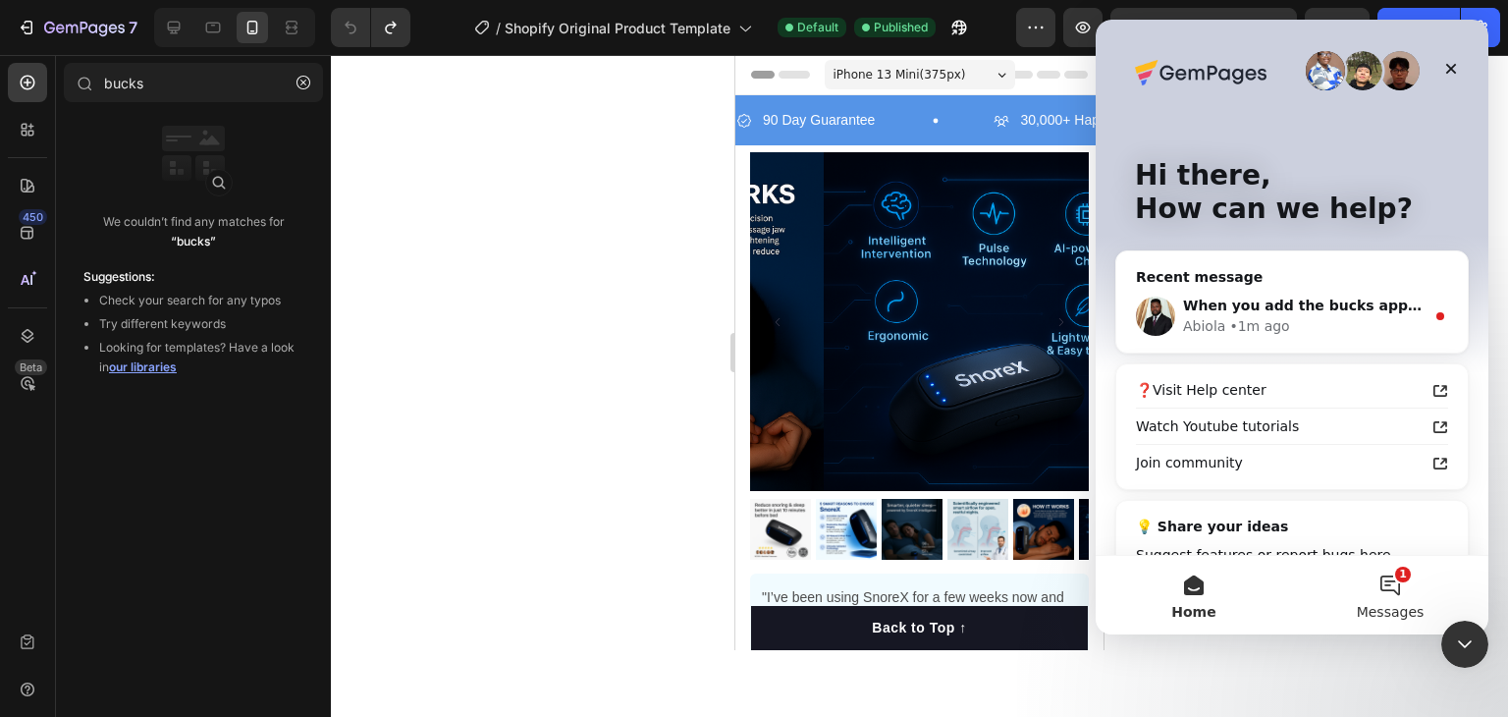
click at [1396, 570] on button "1 Messages" at bounding box center [1390, 595] width 196 height 79
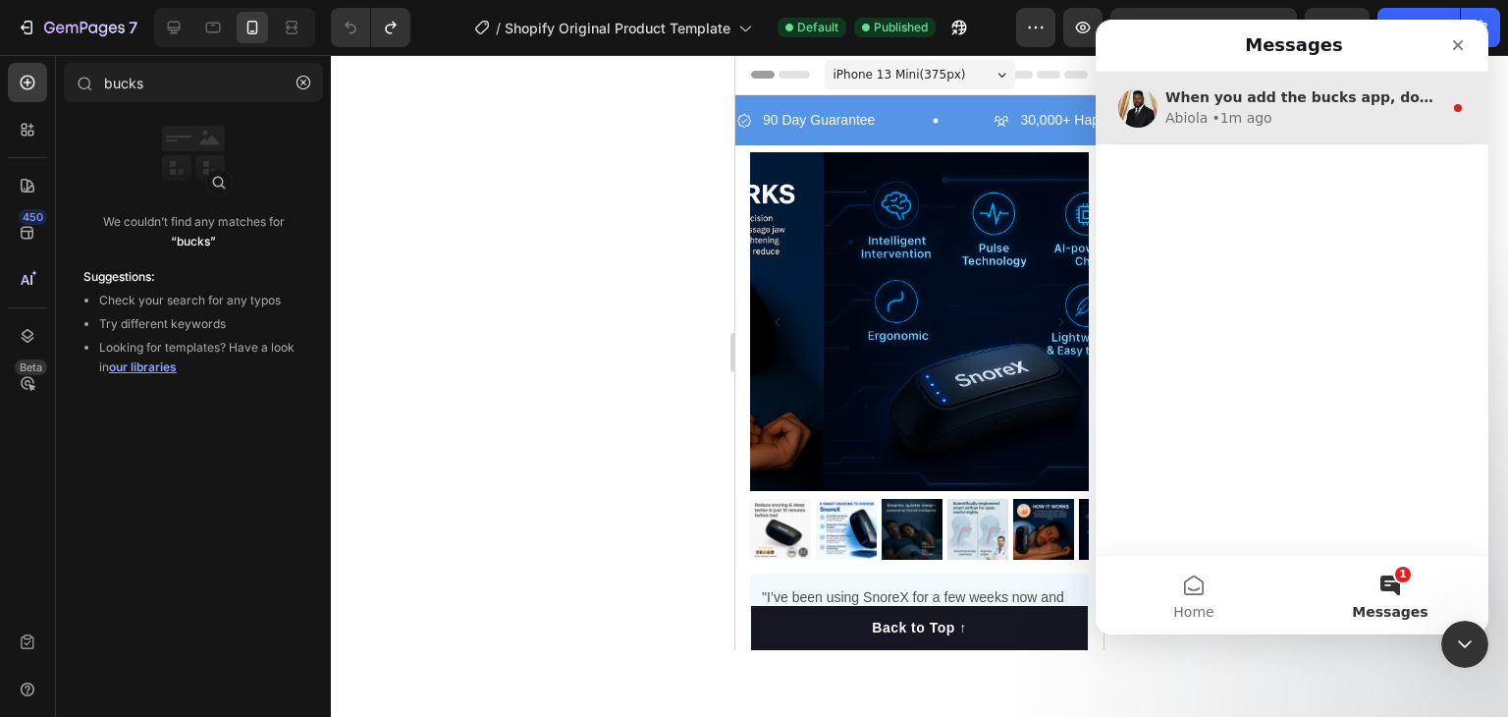
click at [1312, 122] on div "Abiola • 1m ago" at bounding box center [1304, 118] width 277 height 21
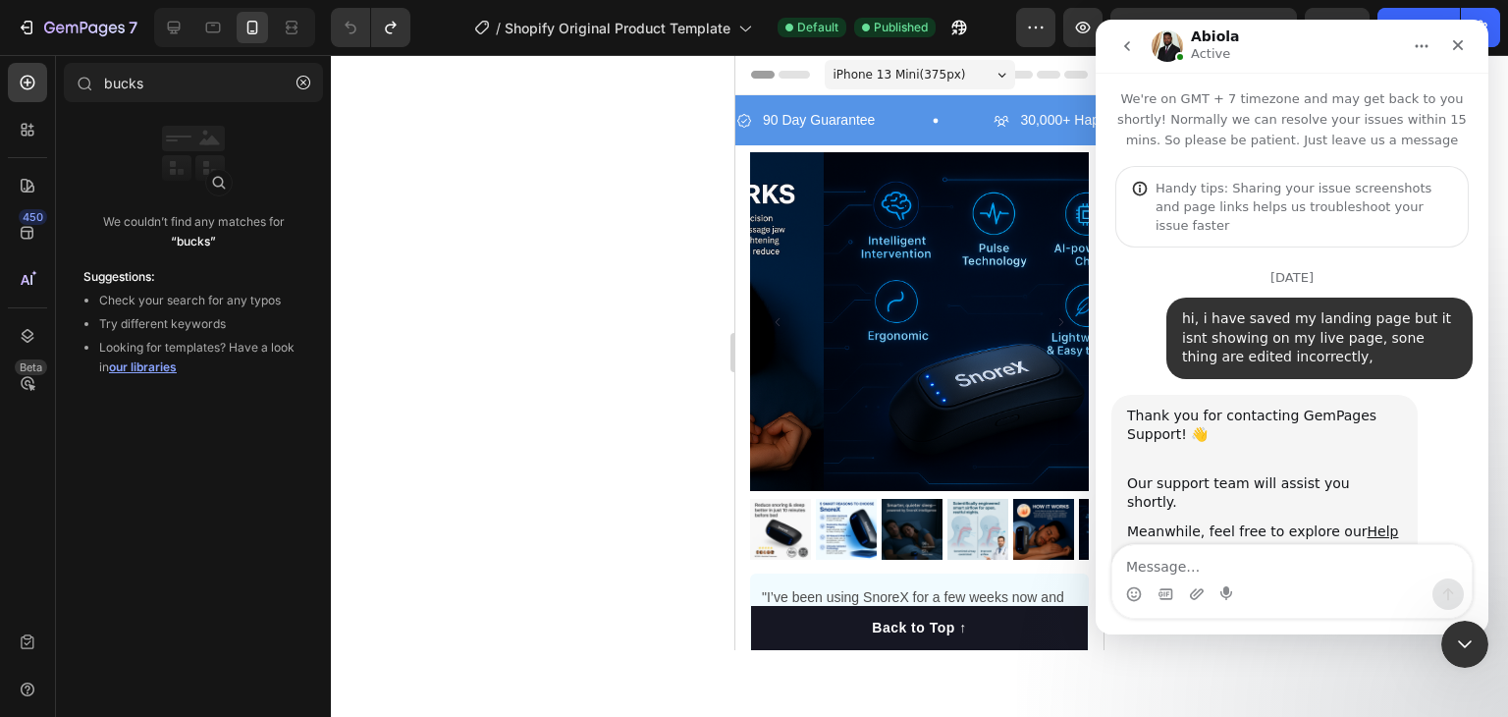
scroll to position [204, 0]
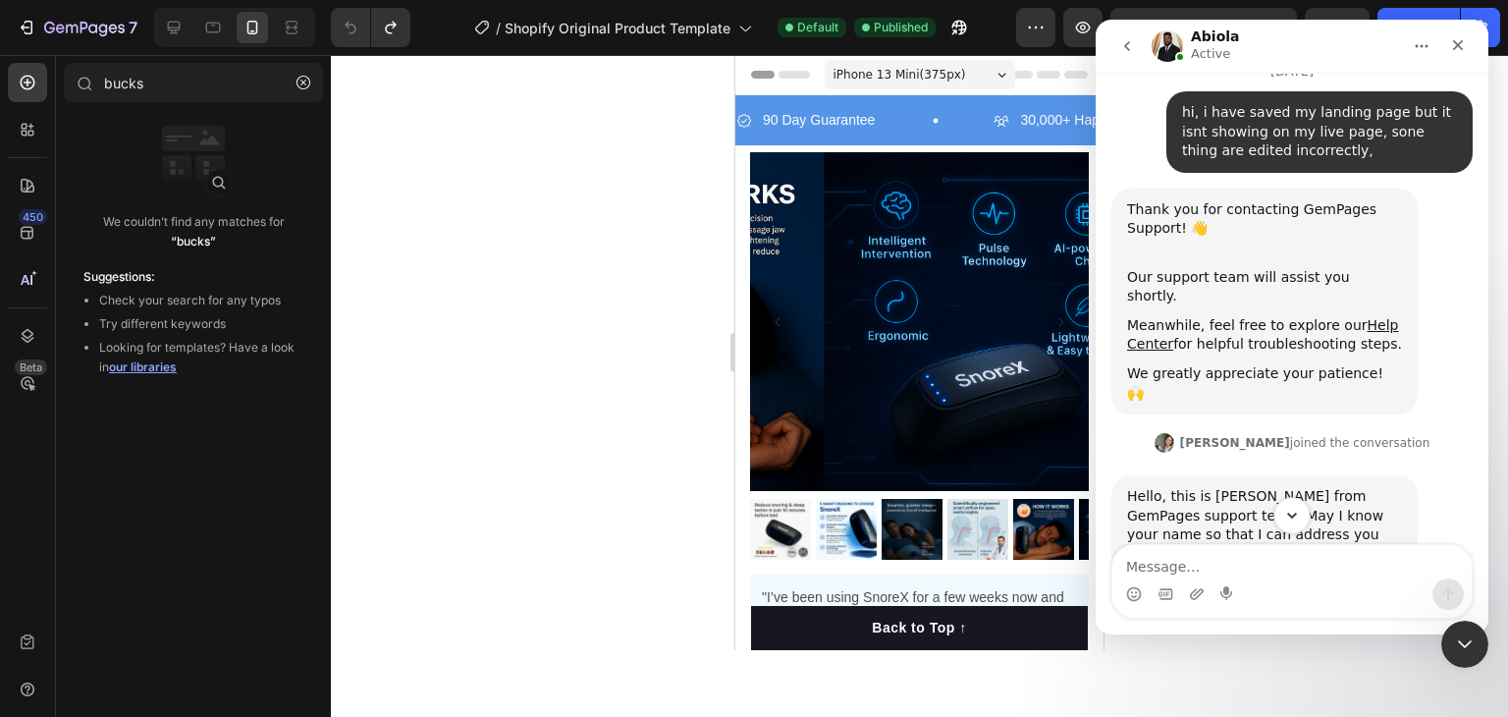
click at [1290, 508] on icon "Scroll to bottom" at bounding box center [1292, 516] width 18 height 18
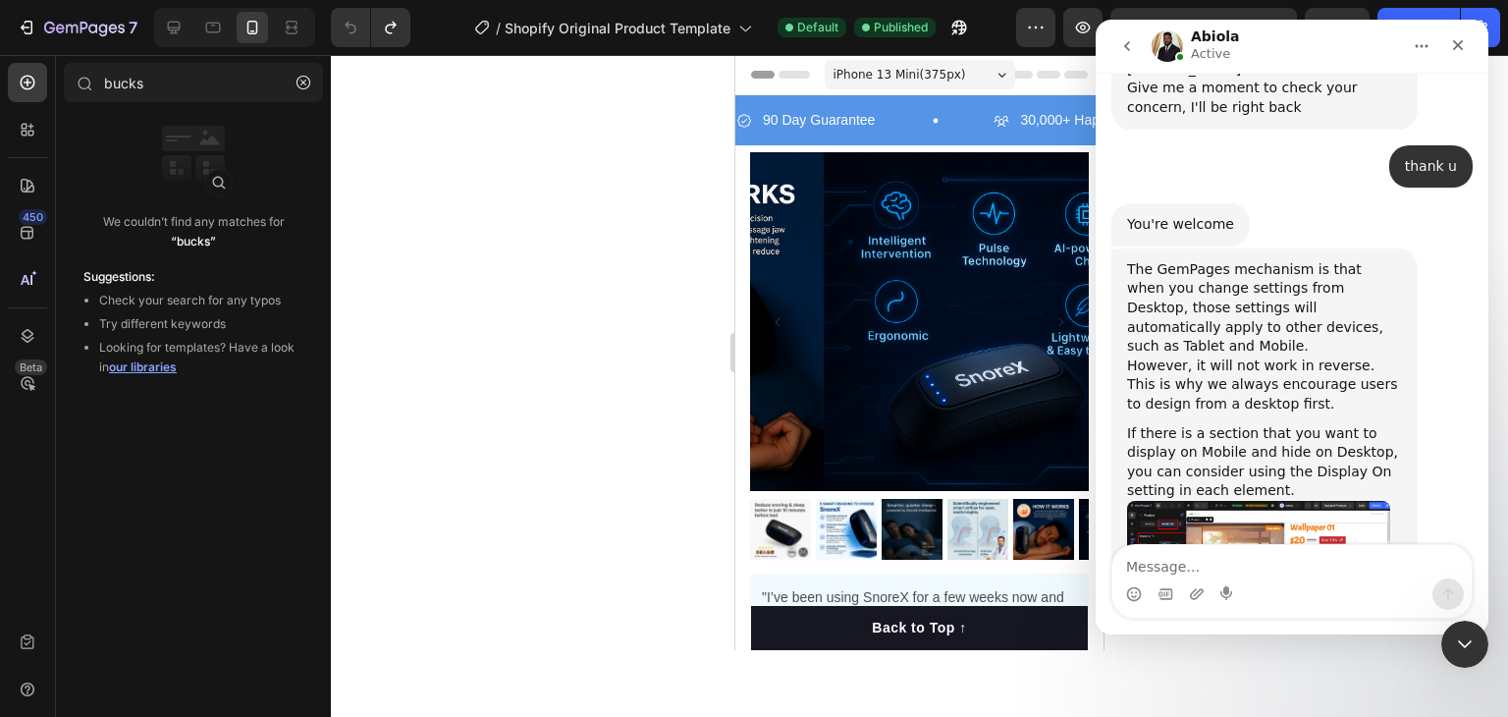
scroll to position [18404, 0]
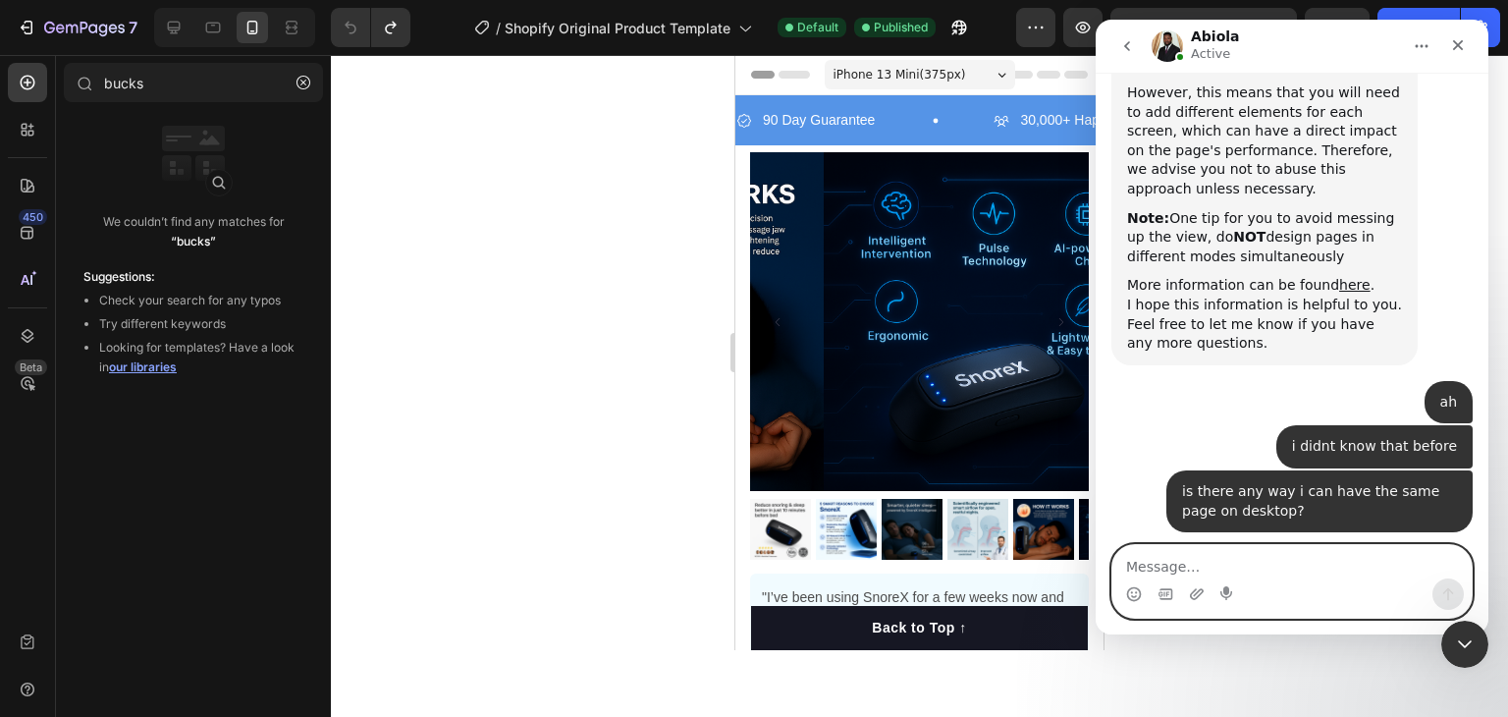
click at [1263, 565] on textarea "Message…" at bounding box center [1292, 561] width 359 height 33
type textarea "no, it doesnt give me an option"
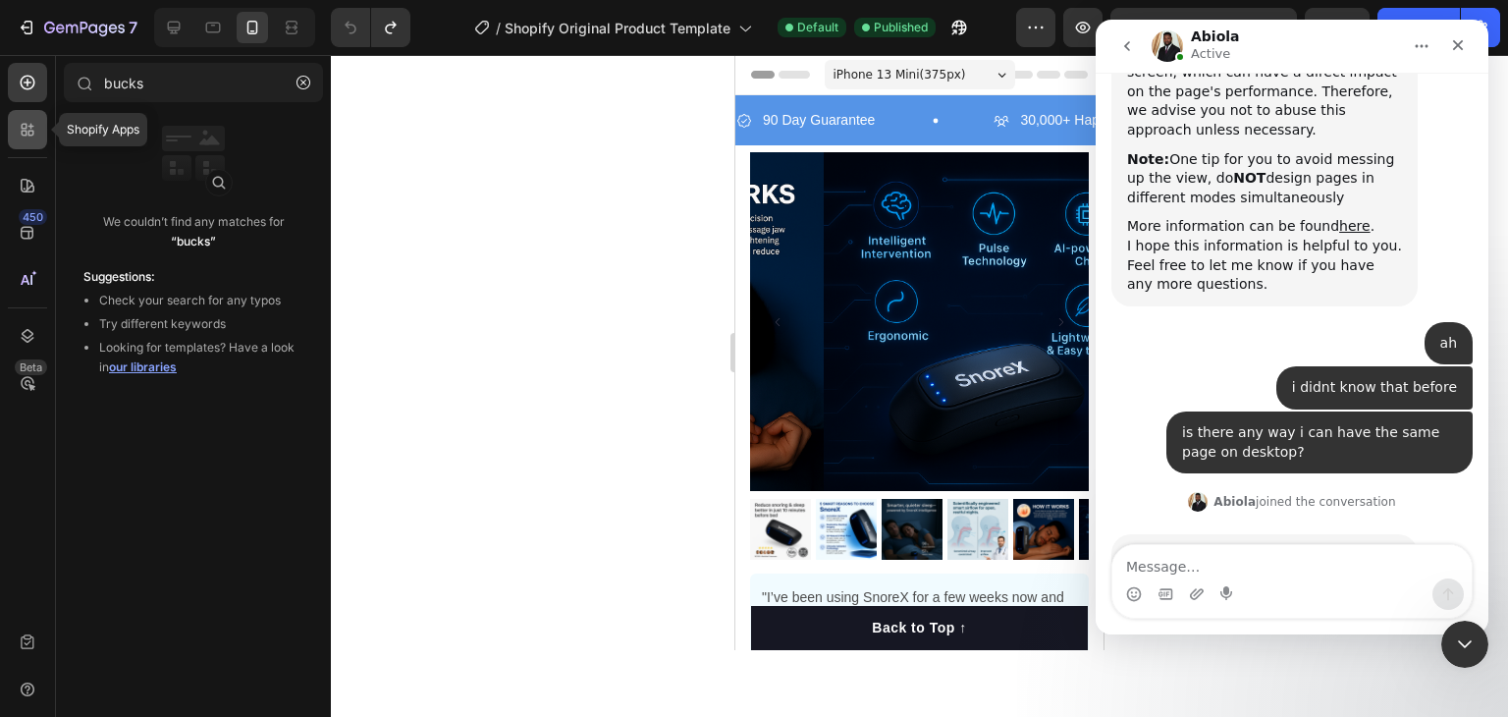
click at [20, 127] on icon at bounding box center [28, 130] width 20 height 20
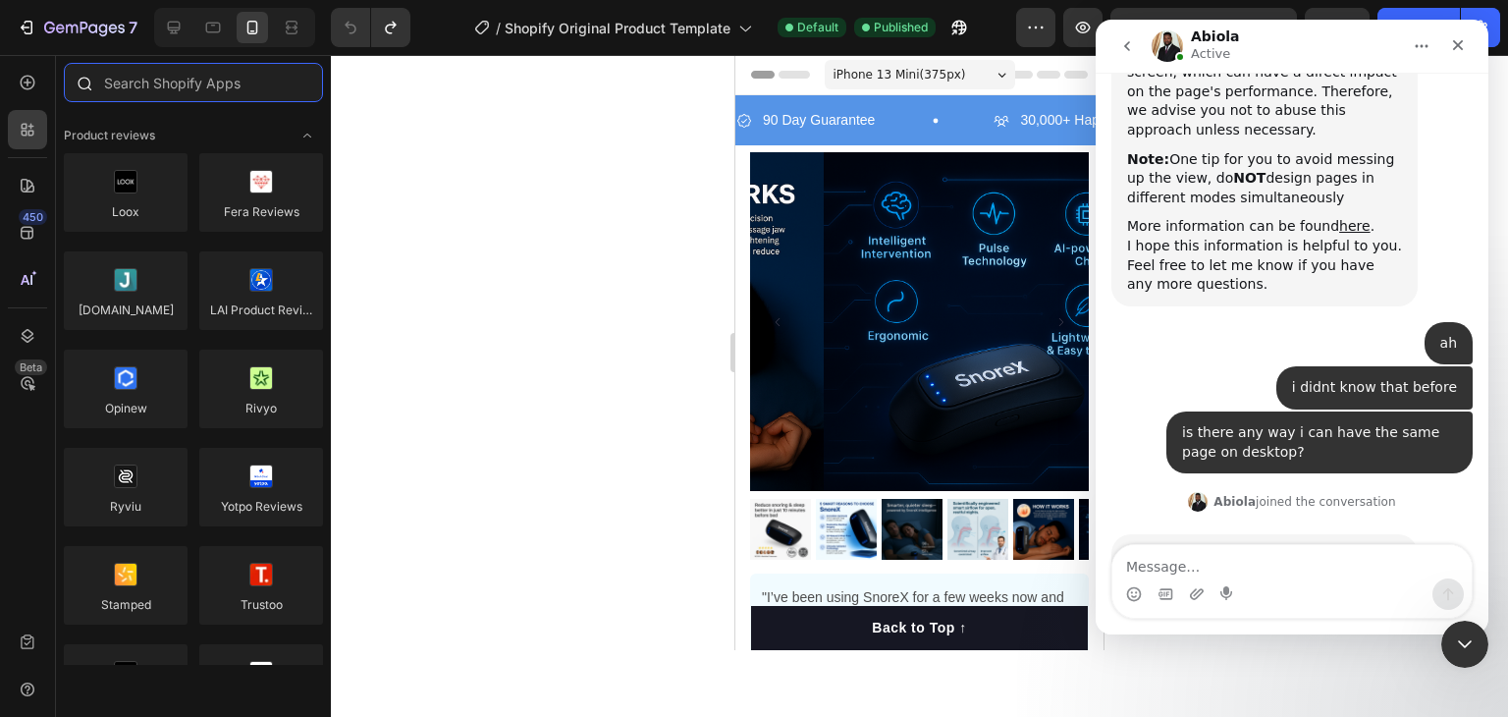
click at [198, 83] on input "text" at bounding box center [193, 82] width 259 height 39
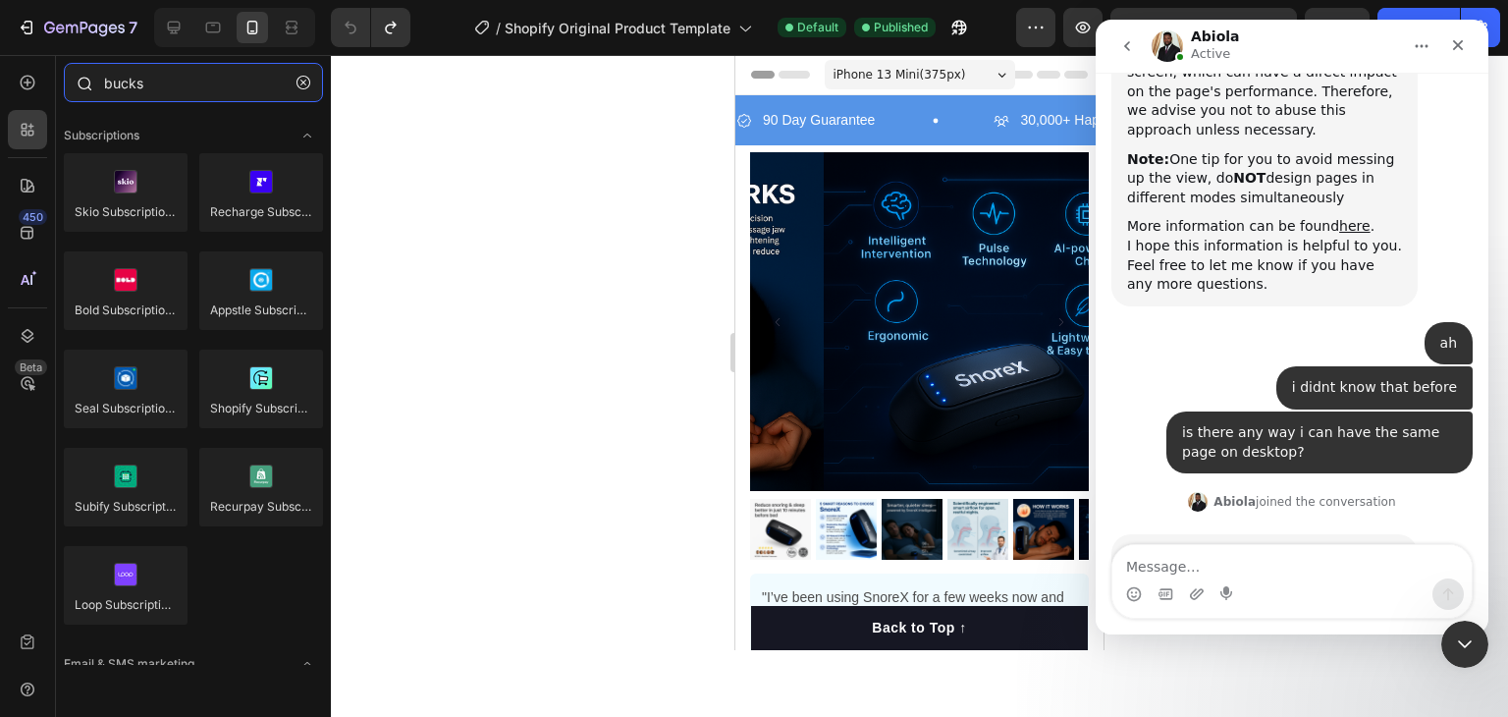
type input "bucks"
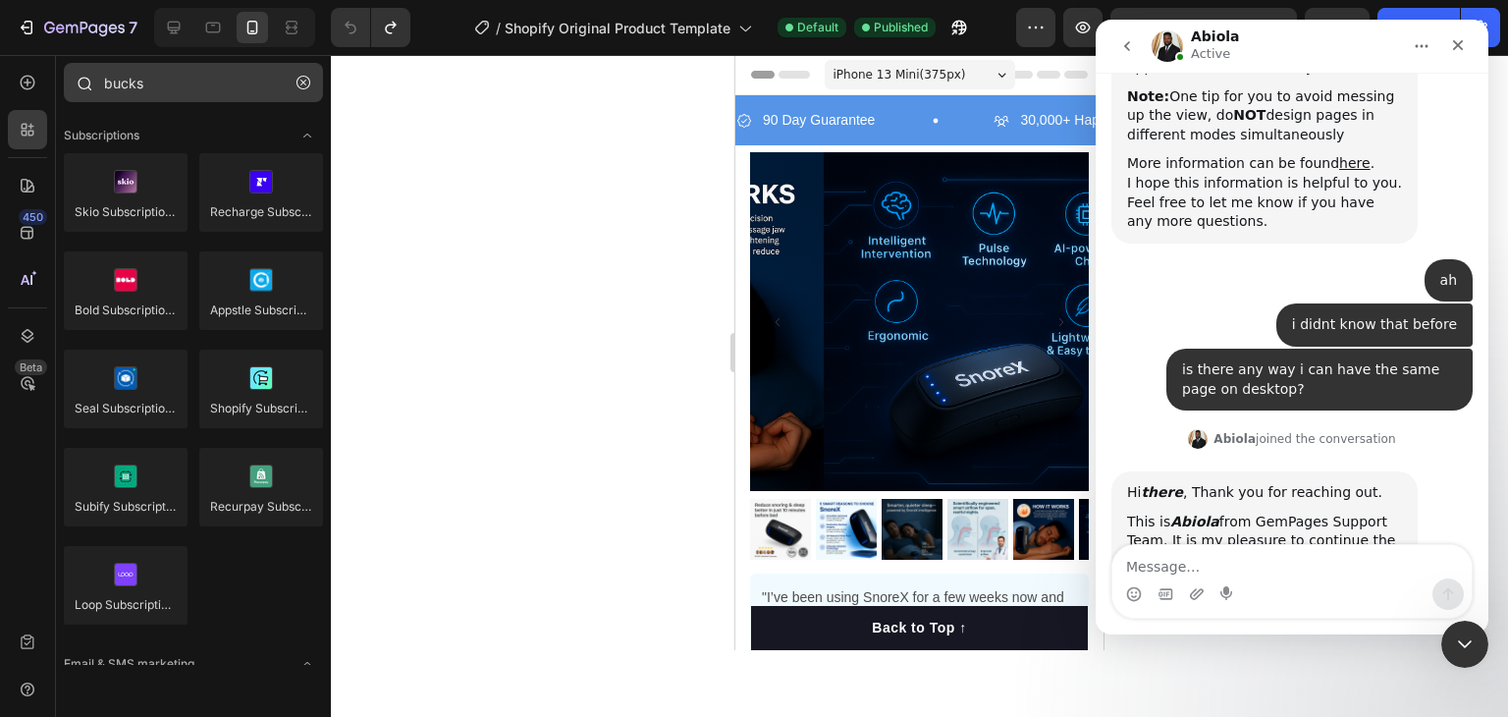
scroll to position [18539, 0]
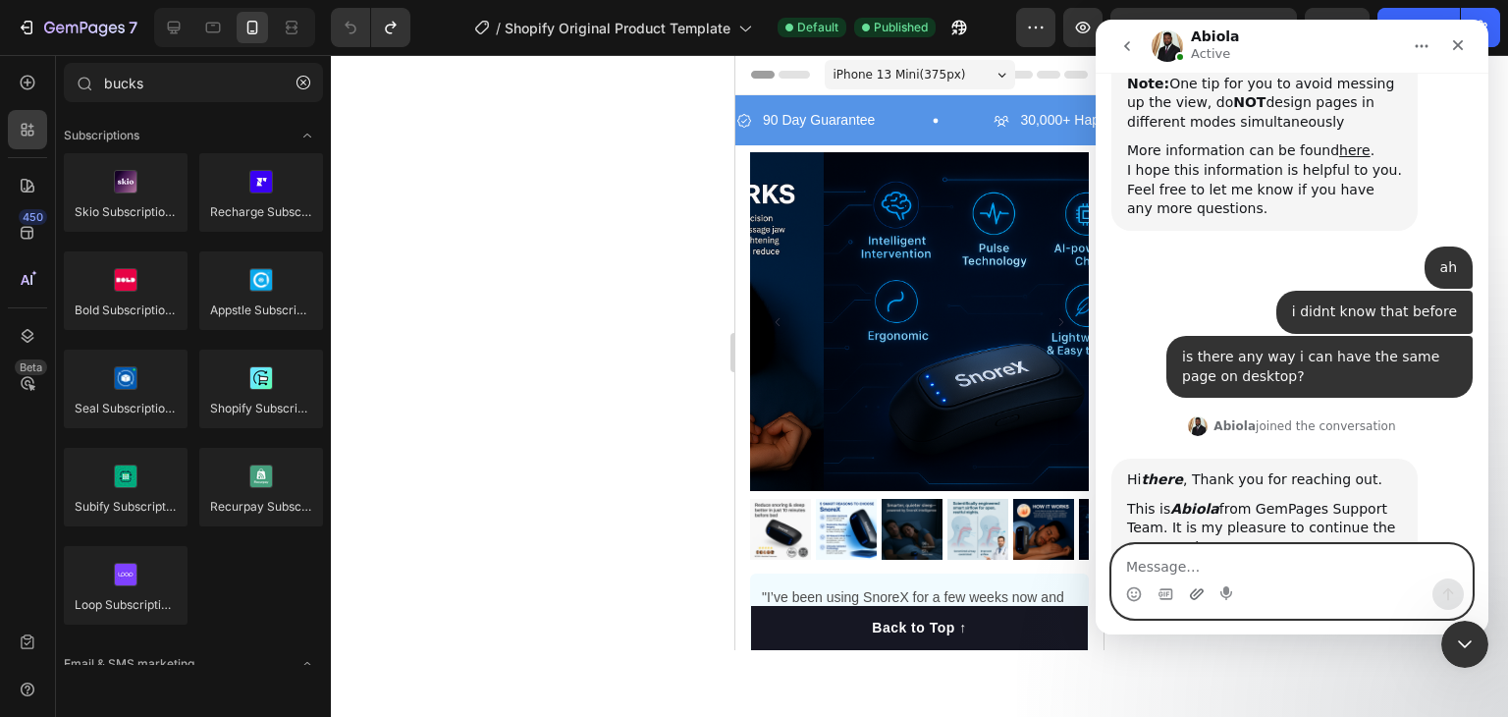
click at [1191, 590] on icon "Upload attachment" at bounding box center [1197, 594] width 16 height 16
click at [1173, 573] on textarea "Message…" at bounding box center [1292, 561] width 359 height 33
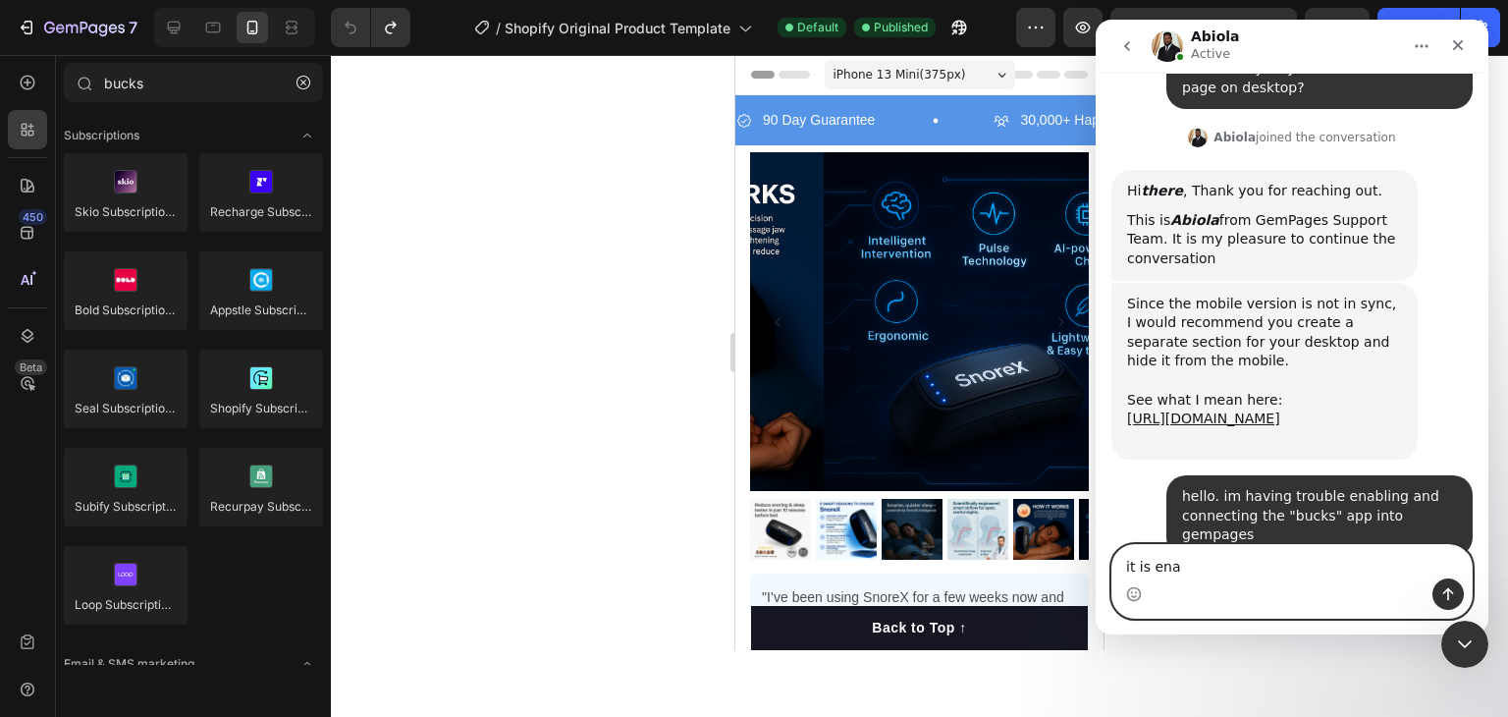
scroll to position [18751, 0]
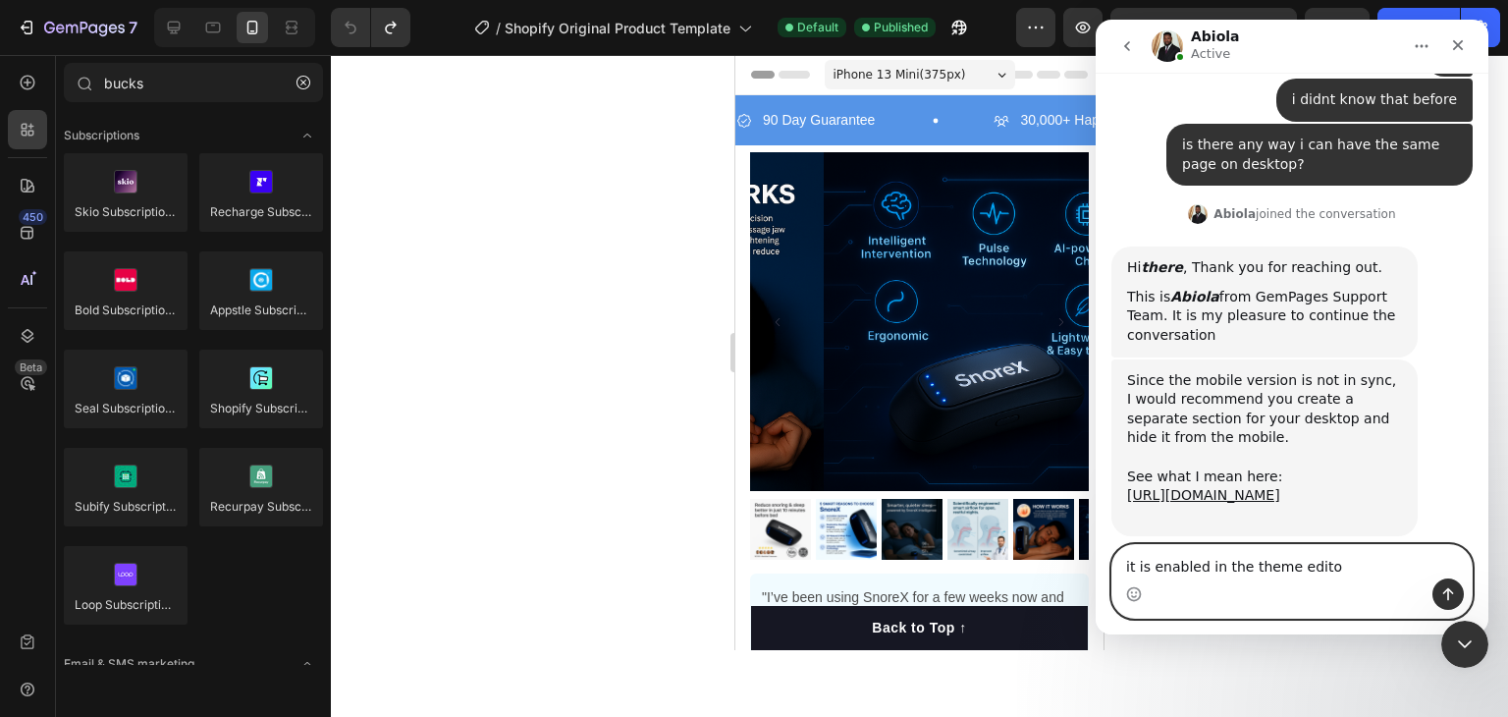
type textarea "it is enabled in the theme editor"
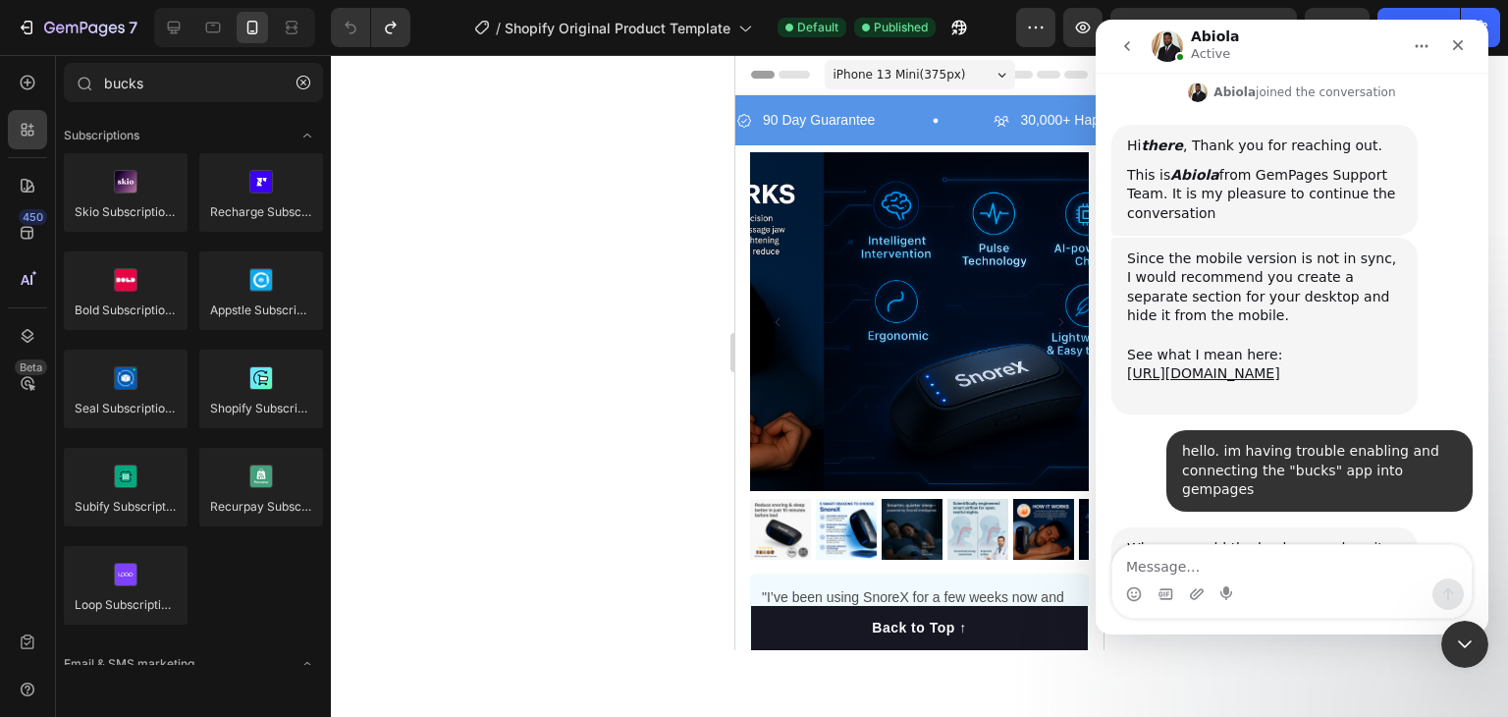
scroll to position [18912, 0]
